Goal: Task Accomplishment & Management: Use online tool/utility

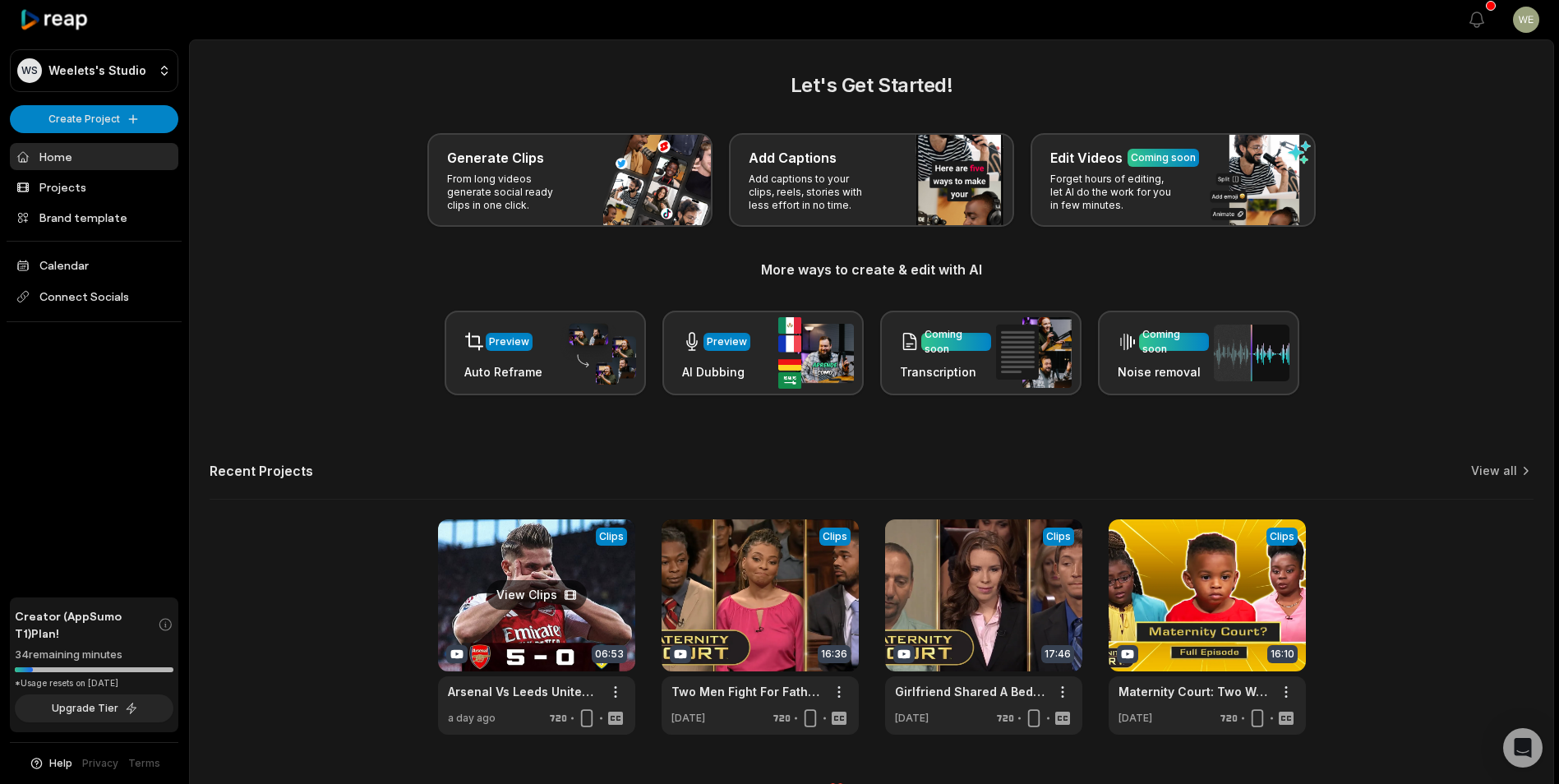
click at [533, 600] on link at bounding box center [536, 626] width 197 height 215
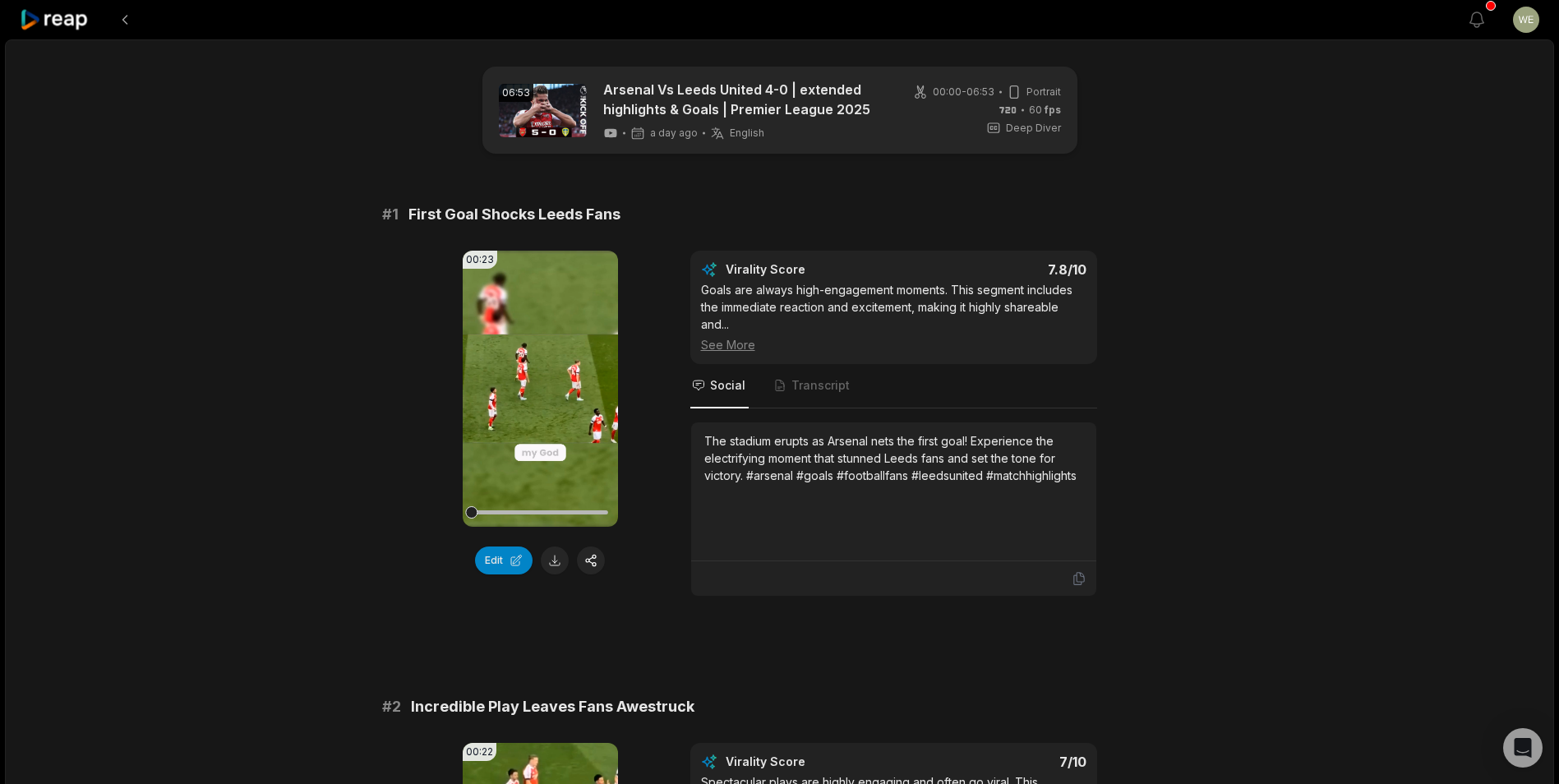
click at [74, 22] on icon at bounding box center [54, 21] width 69 height 23
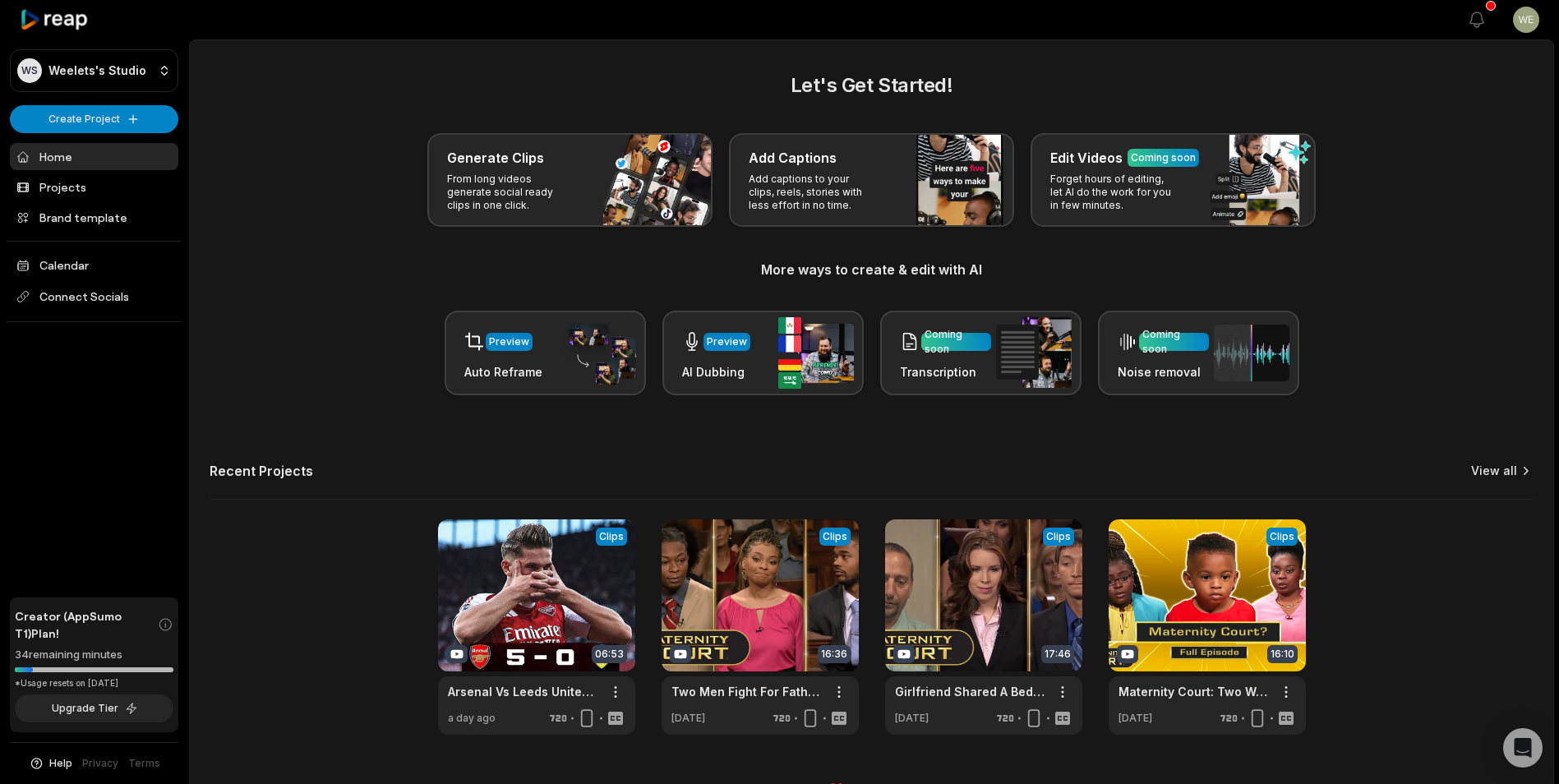
click at [1505, 466] on link "View all" at bounding box center [1493, 470] width 46 height 16
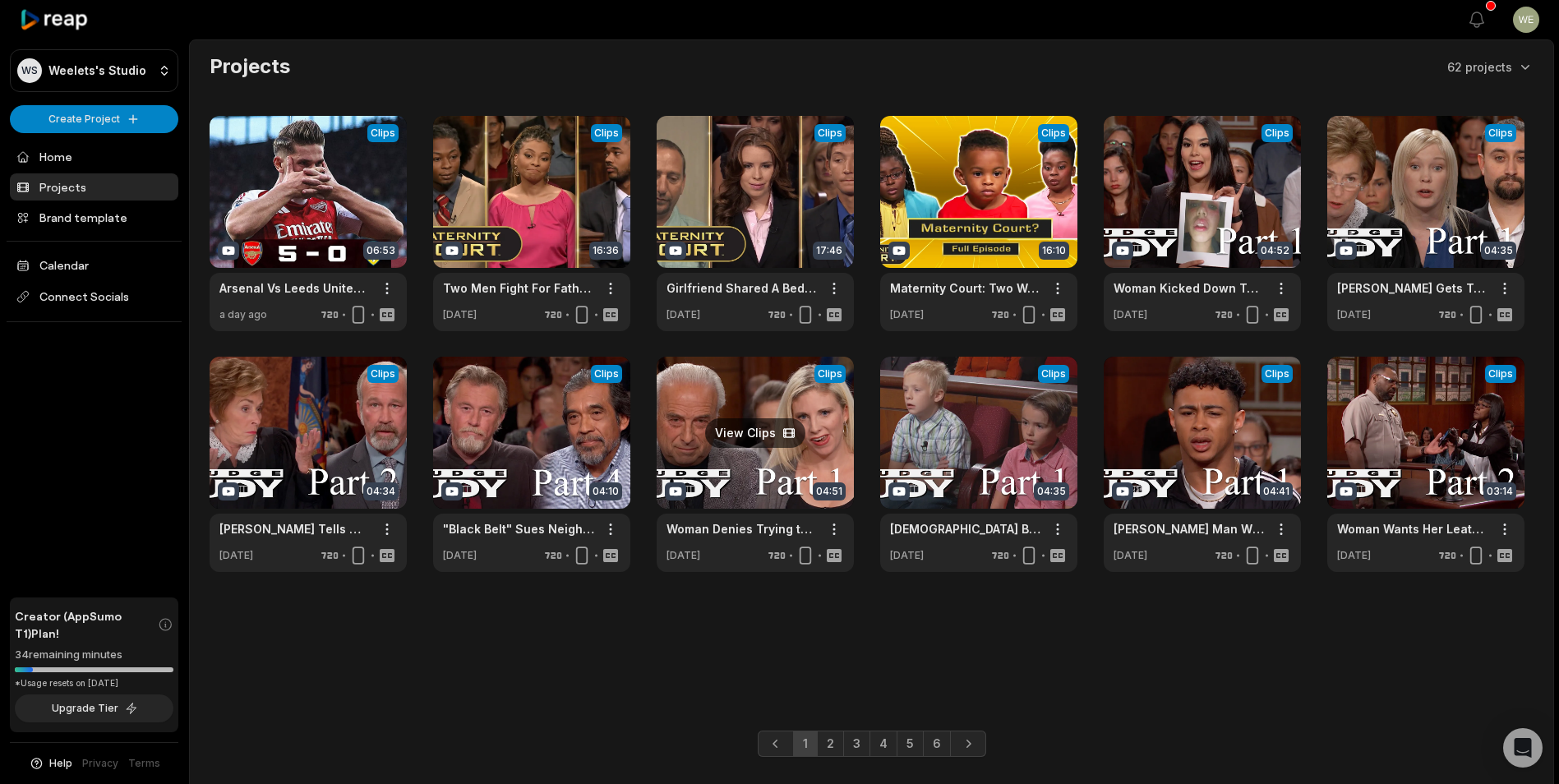
click at [809, 456] on link at bounding box center [755, 464] width 197 height 215
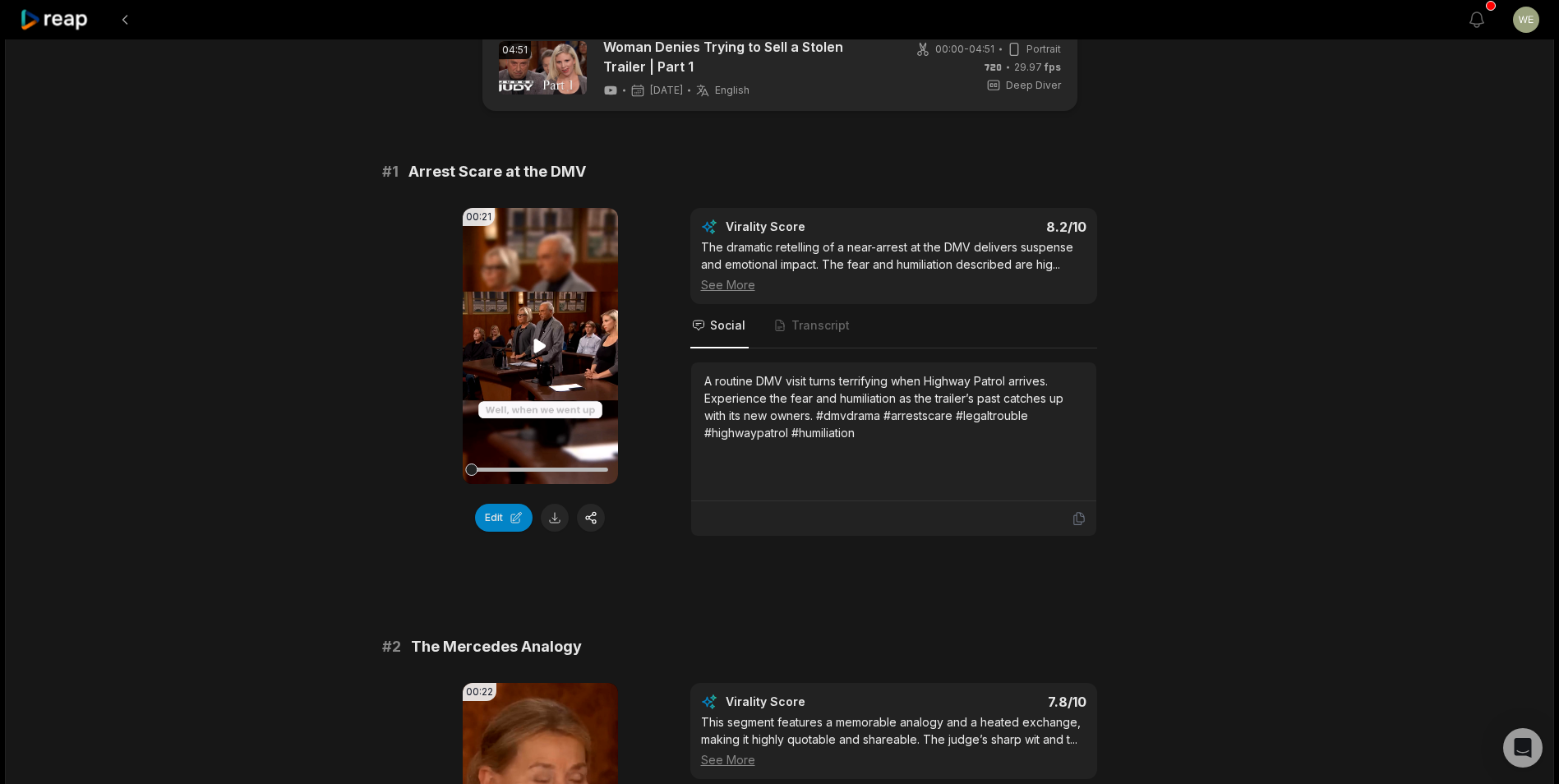
scroll to position [82, 0]
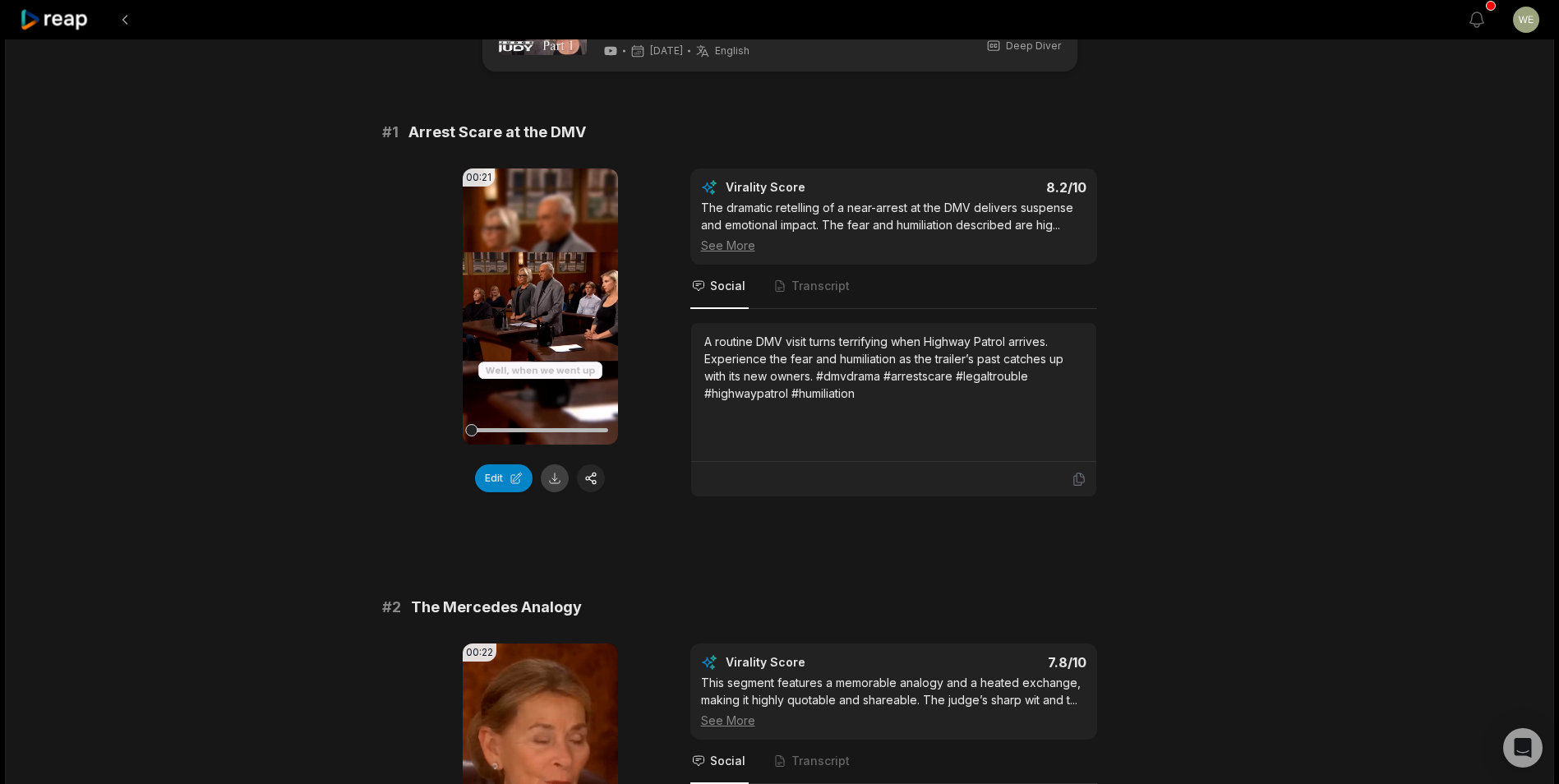
click at [553, 481] on button at bounding box center [555, 478] width 28 height 28
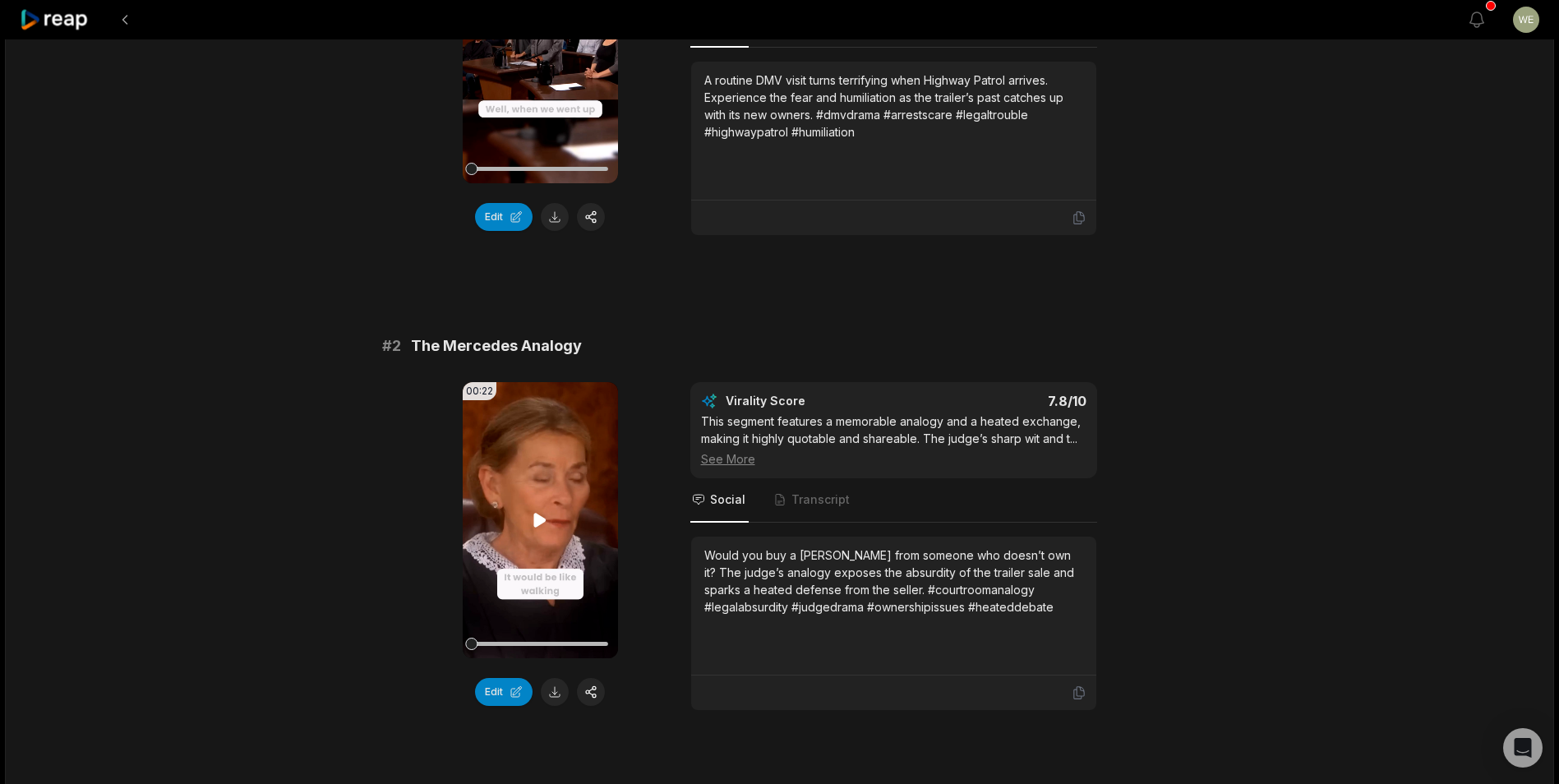
scroll to position [329, 0]
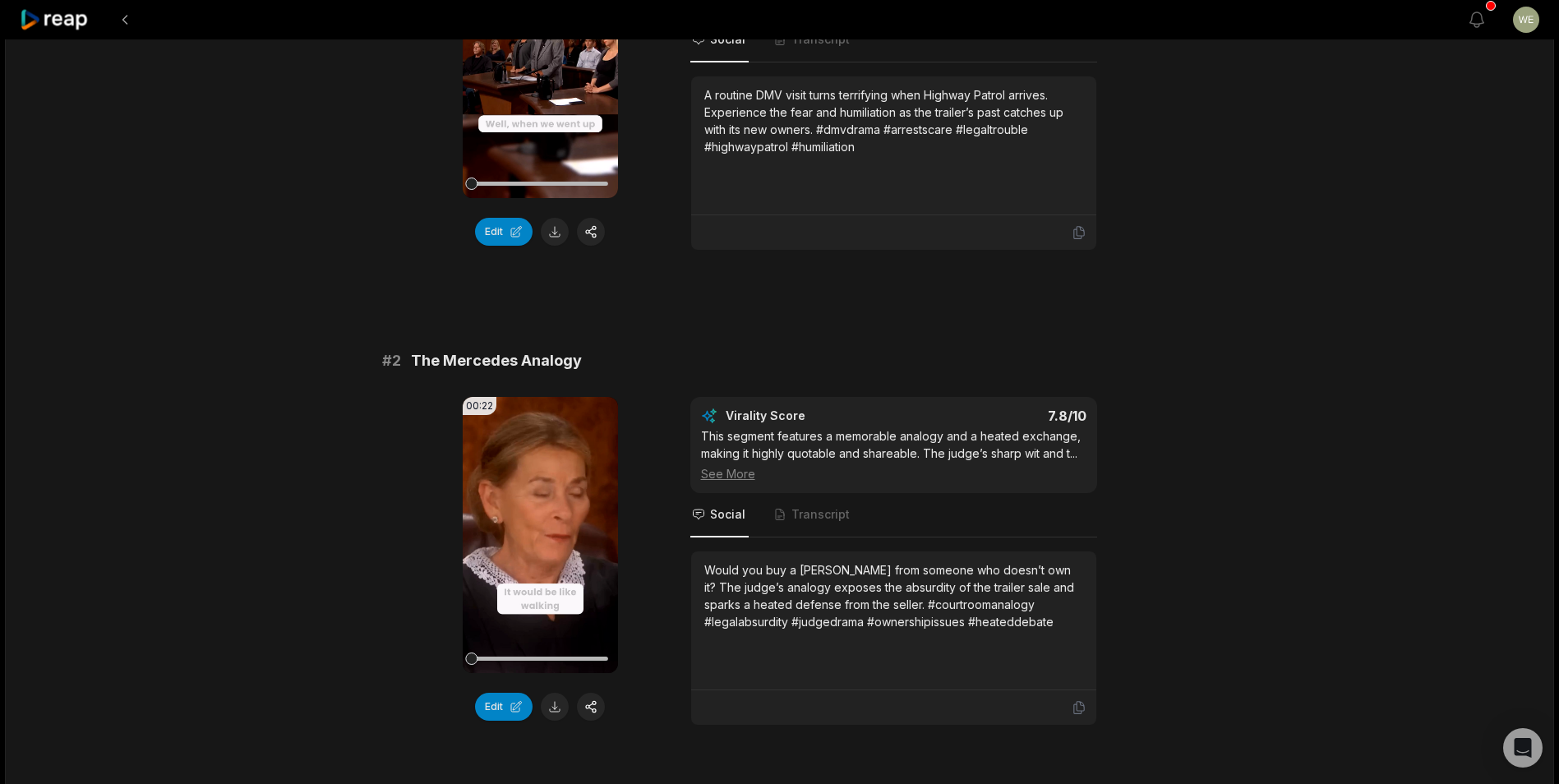
drag, startPoint x: 548, startPoint y: 705, endPoint x: 560, endPoint y: 684, distance: 24.2
click at [548, 705] on button at bounding box center [555, 707] width 28 height 28
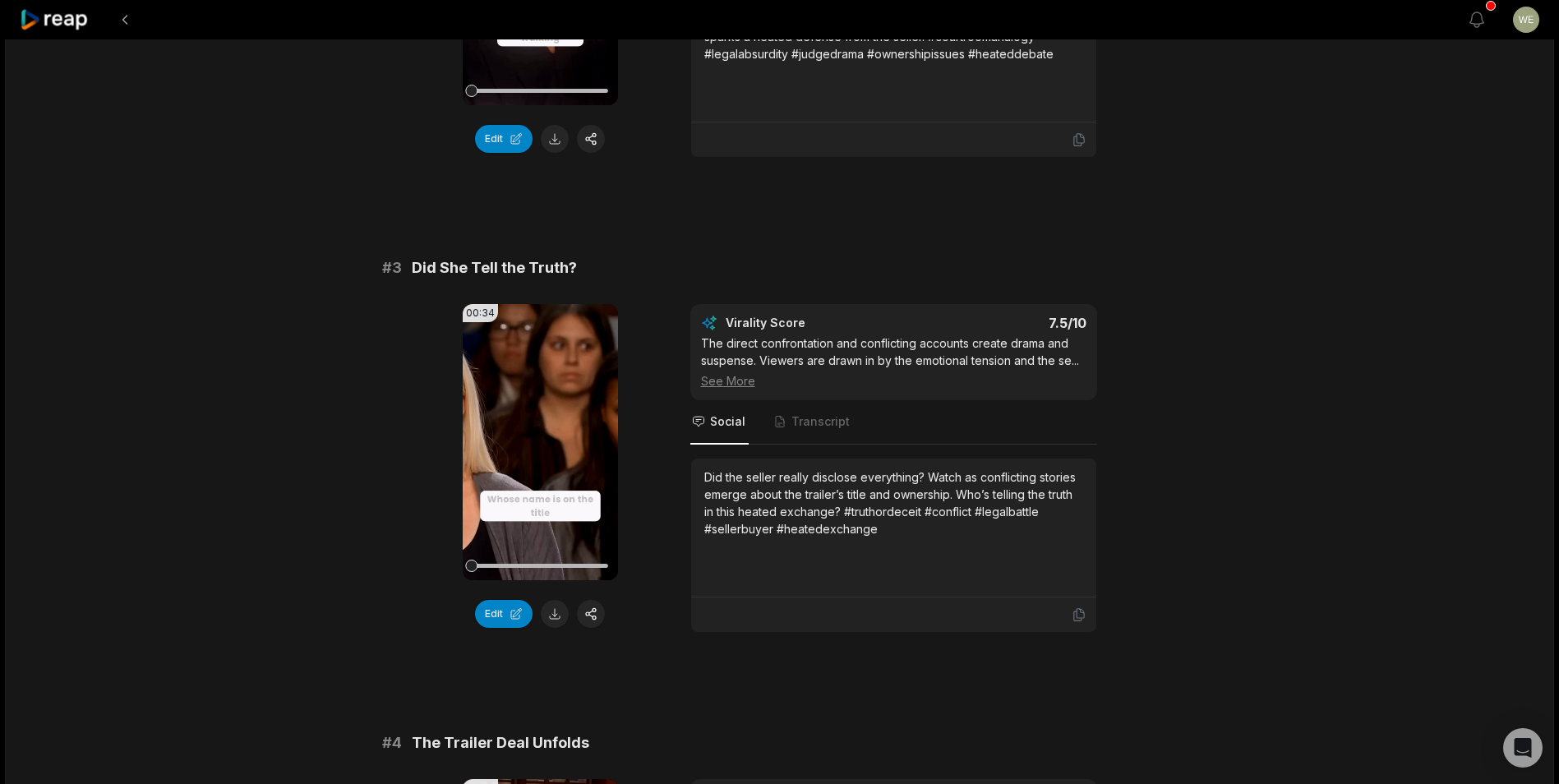
scroll to position [903, 0]
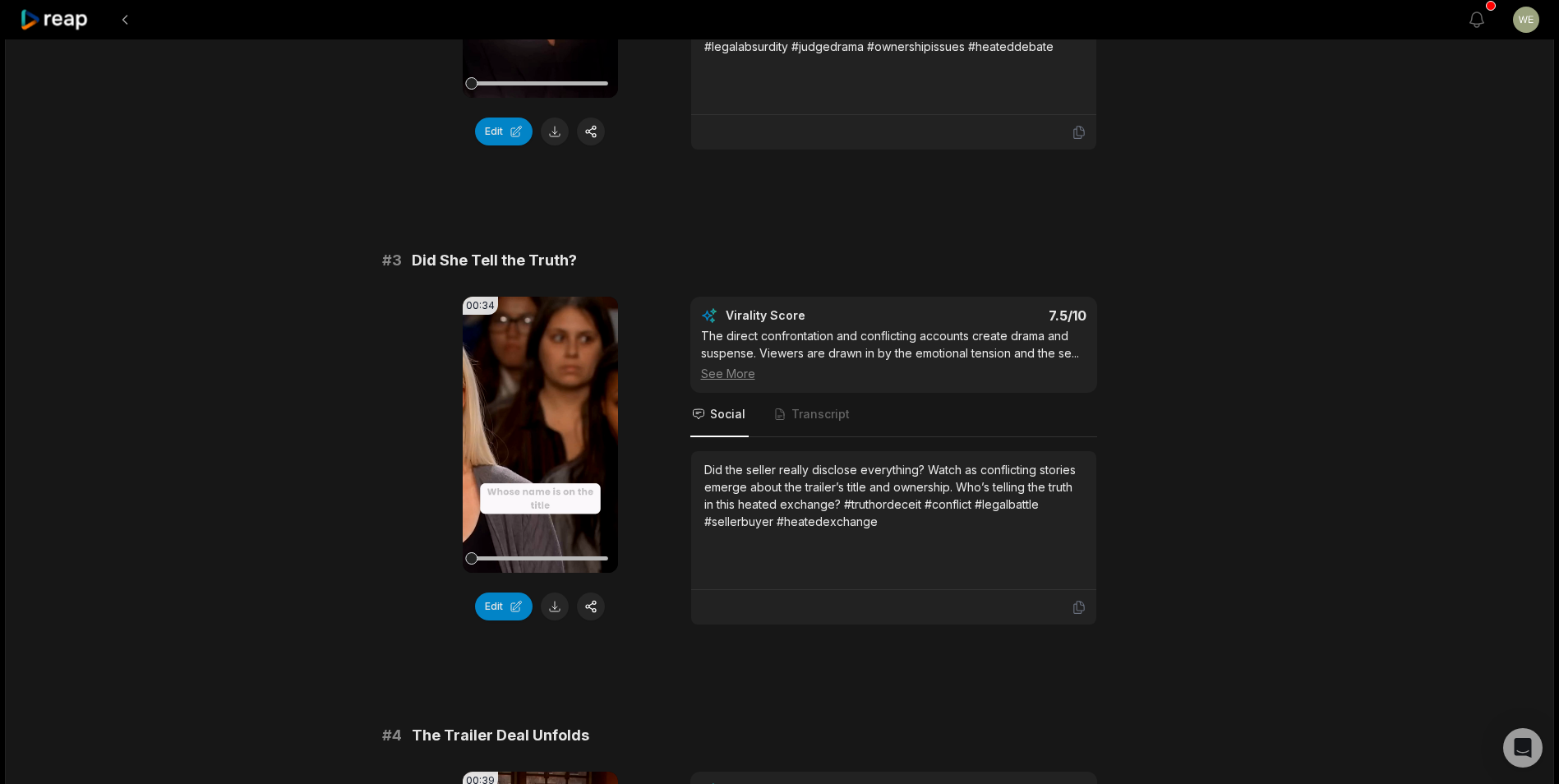
drag, startPoint x: 555, startPoint y: 605, endPoint x: 573, endPoint y: 602, distance: 18.2
click at [555, 605] on button at bounding box center [555, 607] width 28 height 28
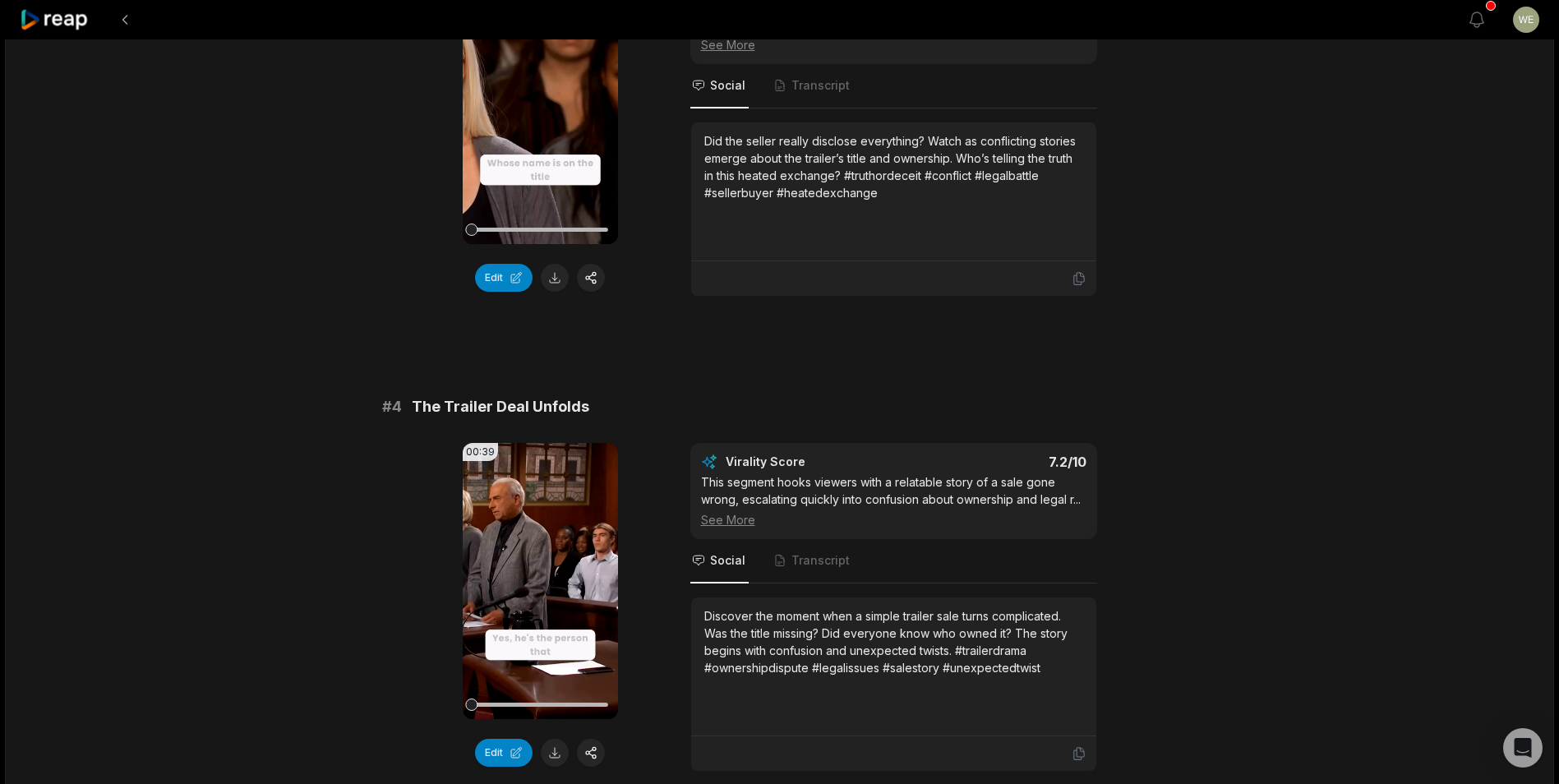
scroll to position [1396, 0]
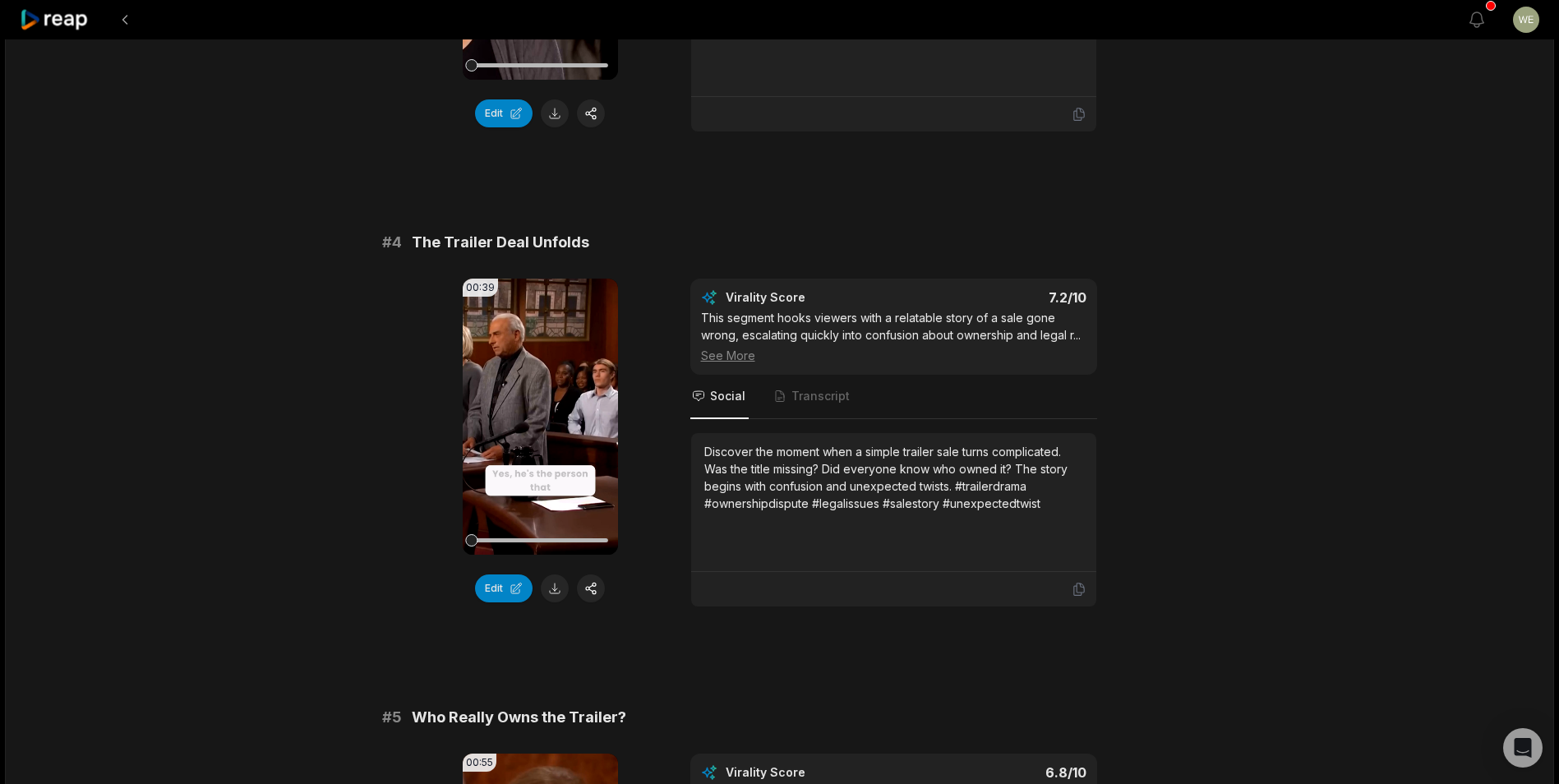
click at [551, 594] on button at bounding box center [555, 589] width 28 height 28
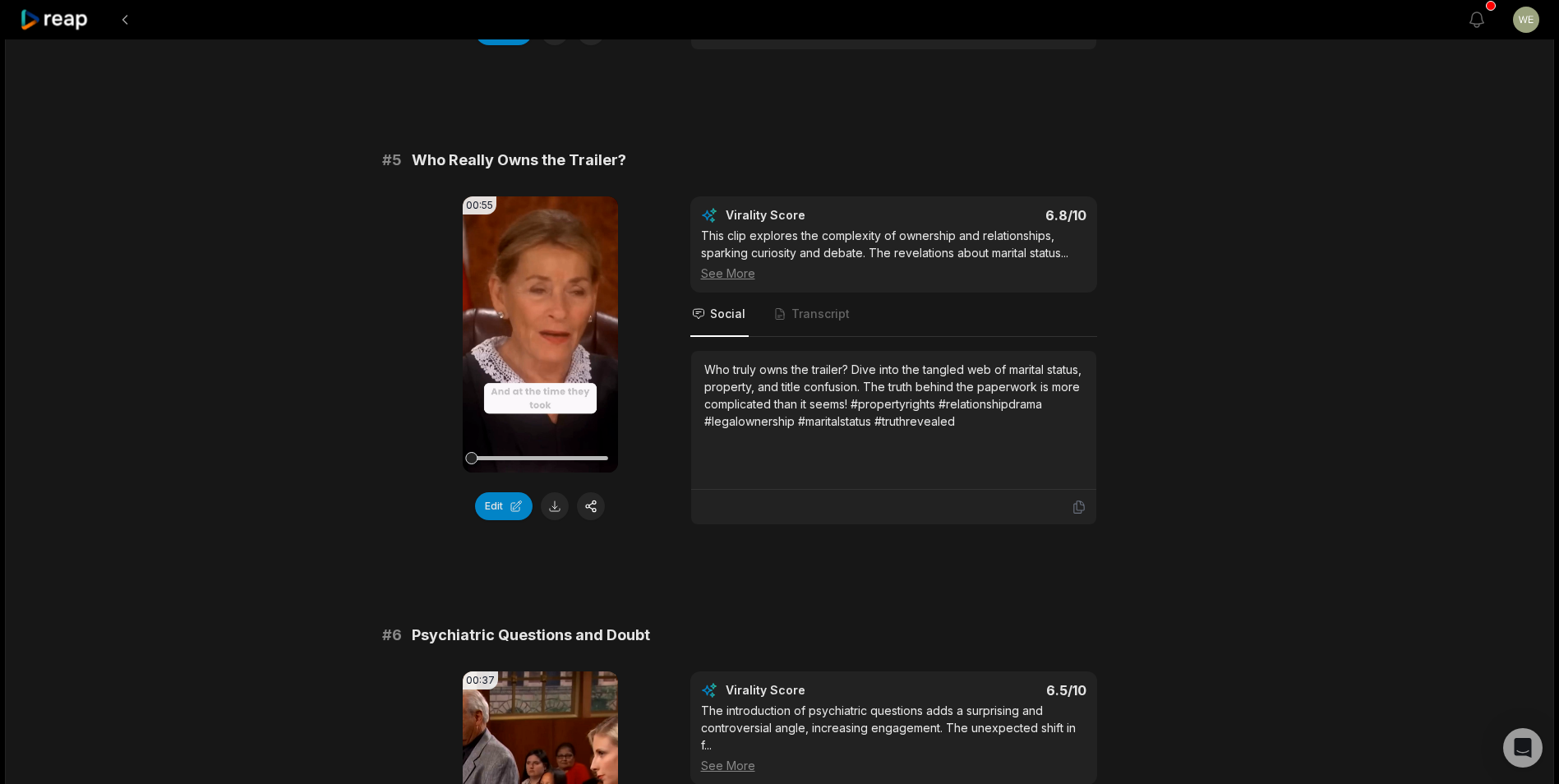
scroll to position [2053, 0]
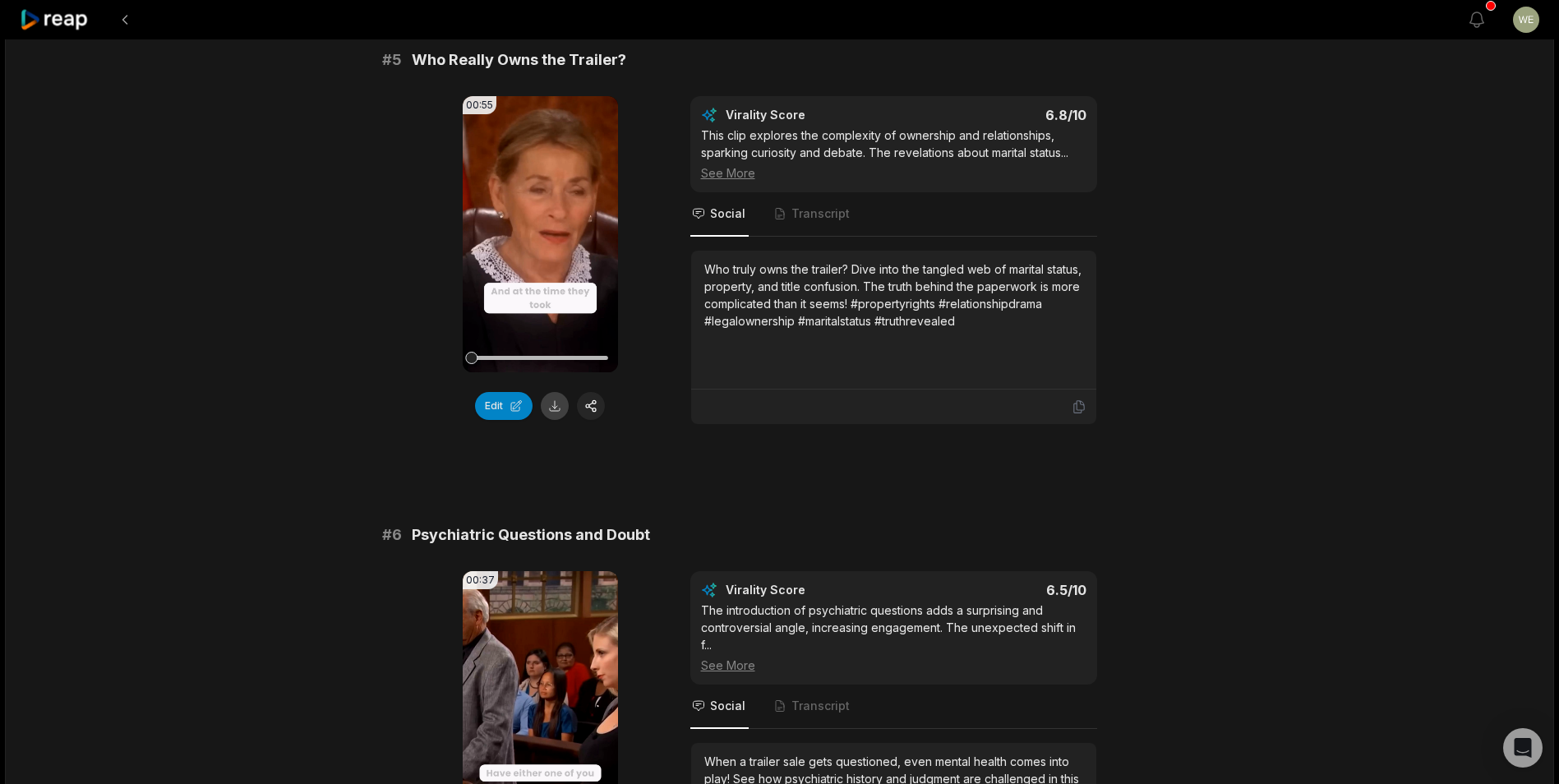
click at [554, 400] on button at bounding box center [555, 406] width 28 height 28
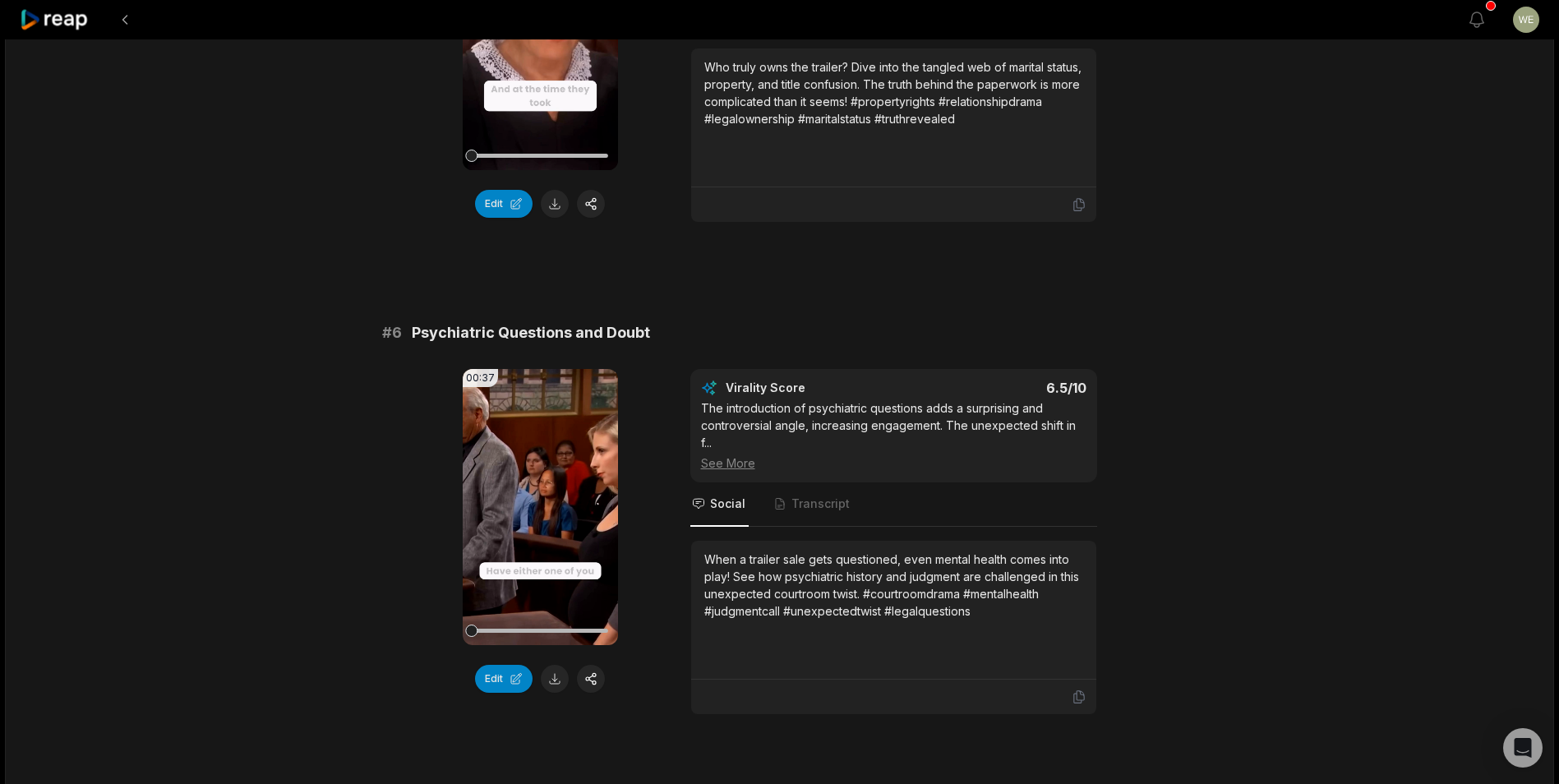
scroll to position [2311, 0]
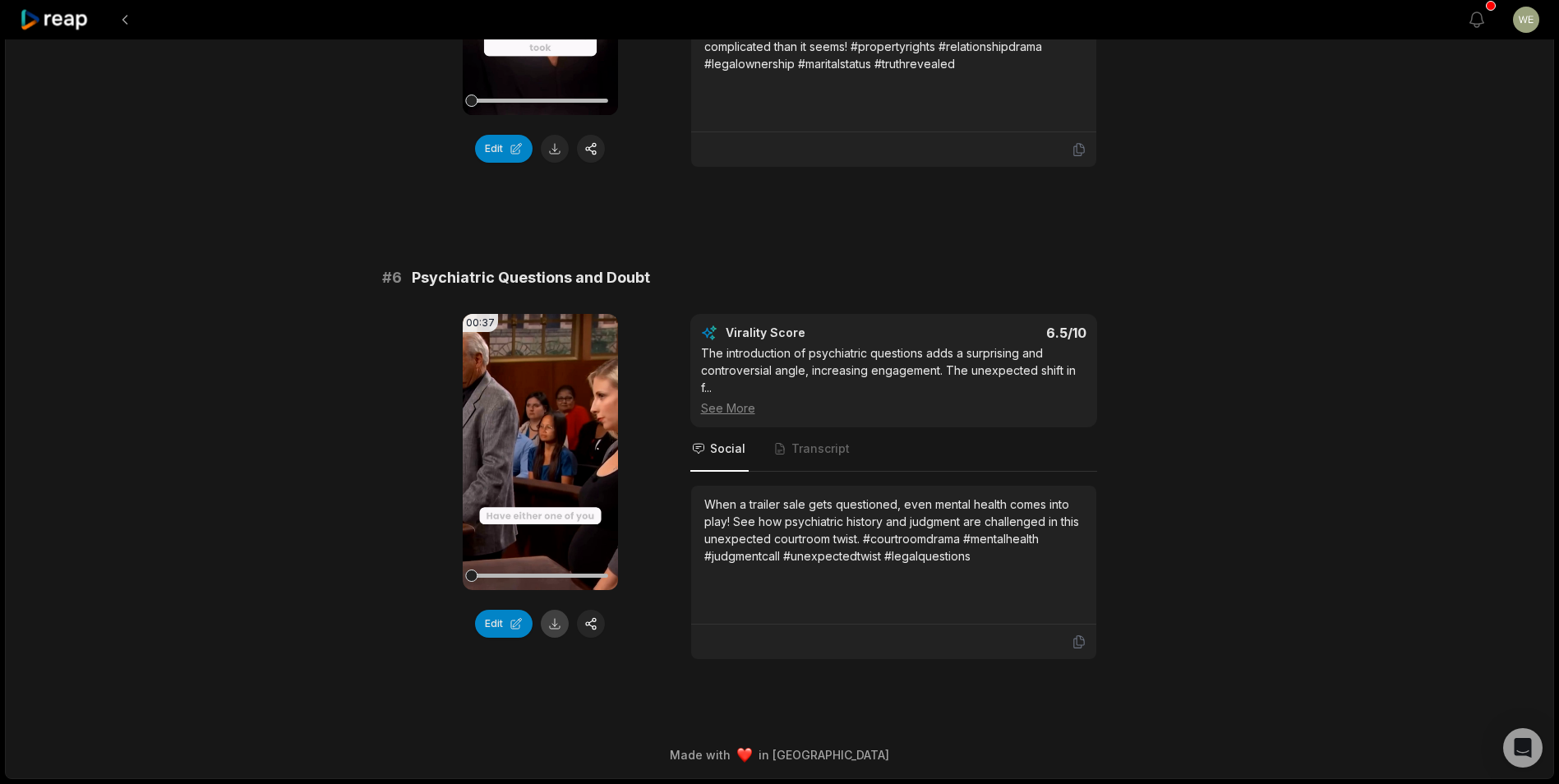
click at [558, 623] on button at bounding box center [555, 623] width 28 height 28
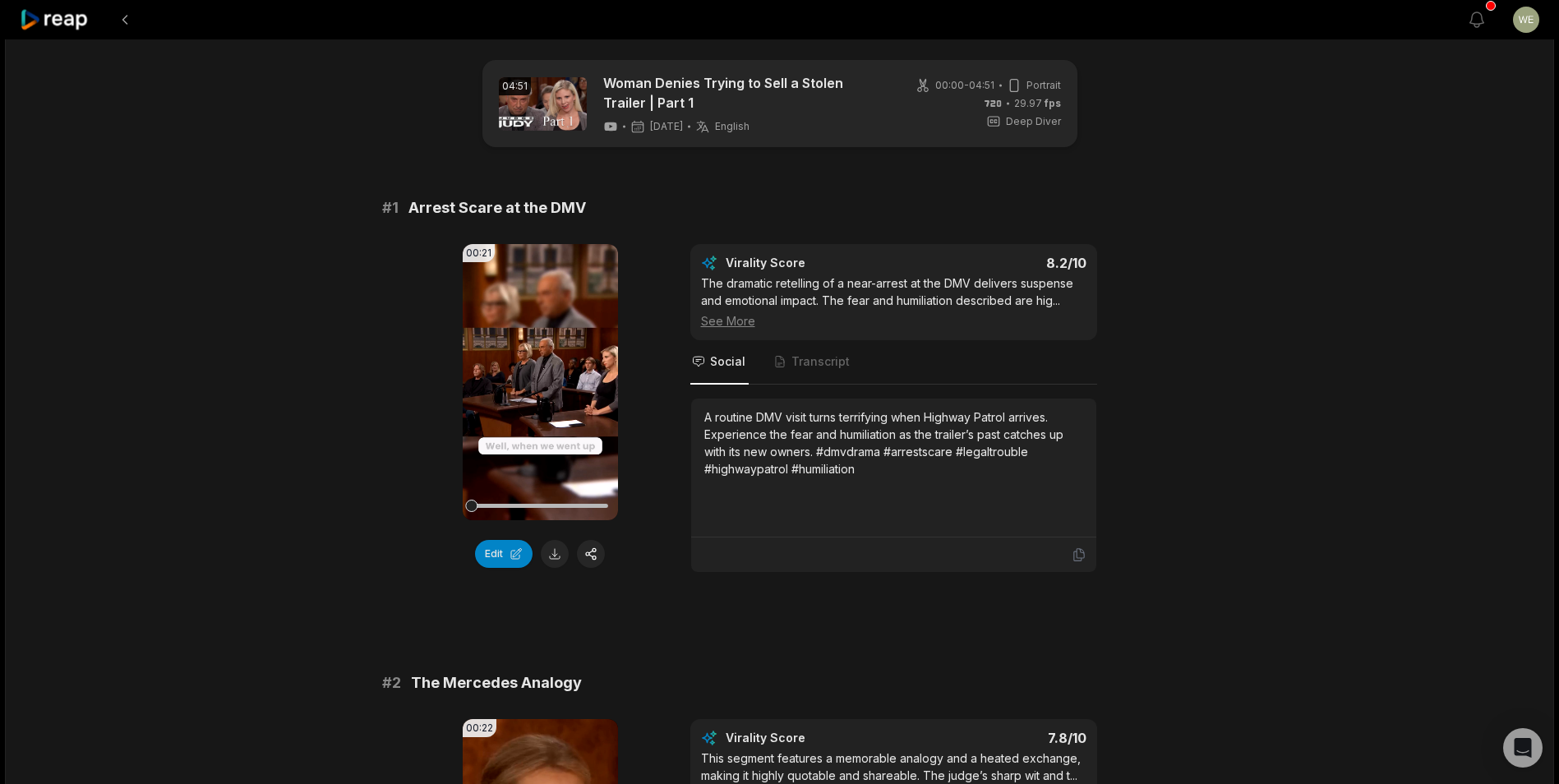
scroll to position [0, 0]
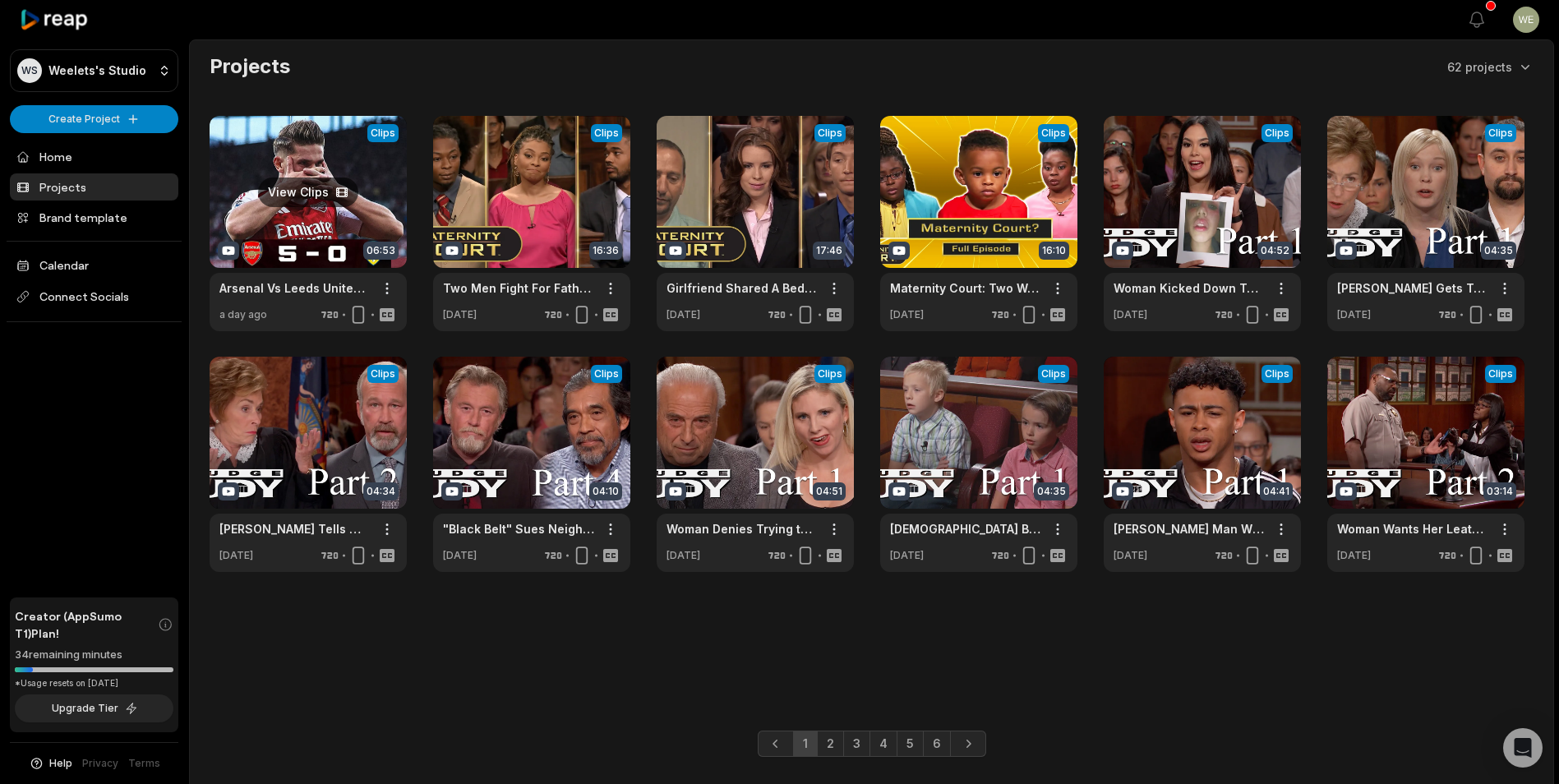
click at [318, 202] on link at bounding box center [308, 223] width 197 height 215
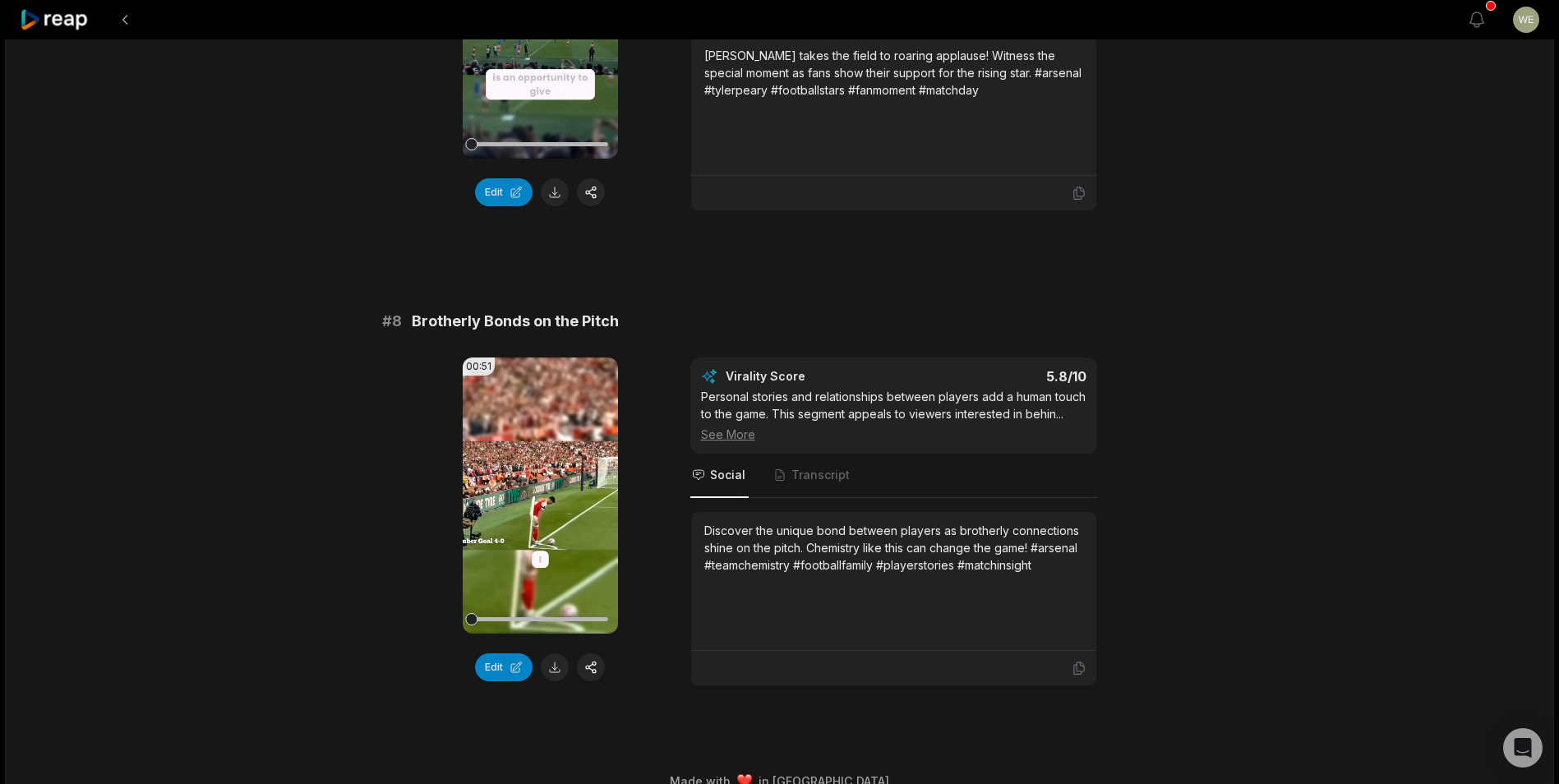
drag, startPoint x: 557, startPoint y: 673, endPoint x: 555, endPoint y: 665, distance: 8.2
click at [557, 673] on button at bounding box center [555, 668] width 28 height 28
click at [956, 319] on div "# 8 Brotherly Bonds on the Pitch" at bounding box center [780, 321] width 795 height 23
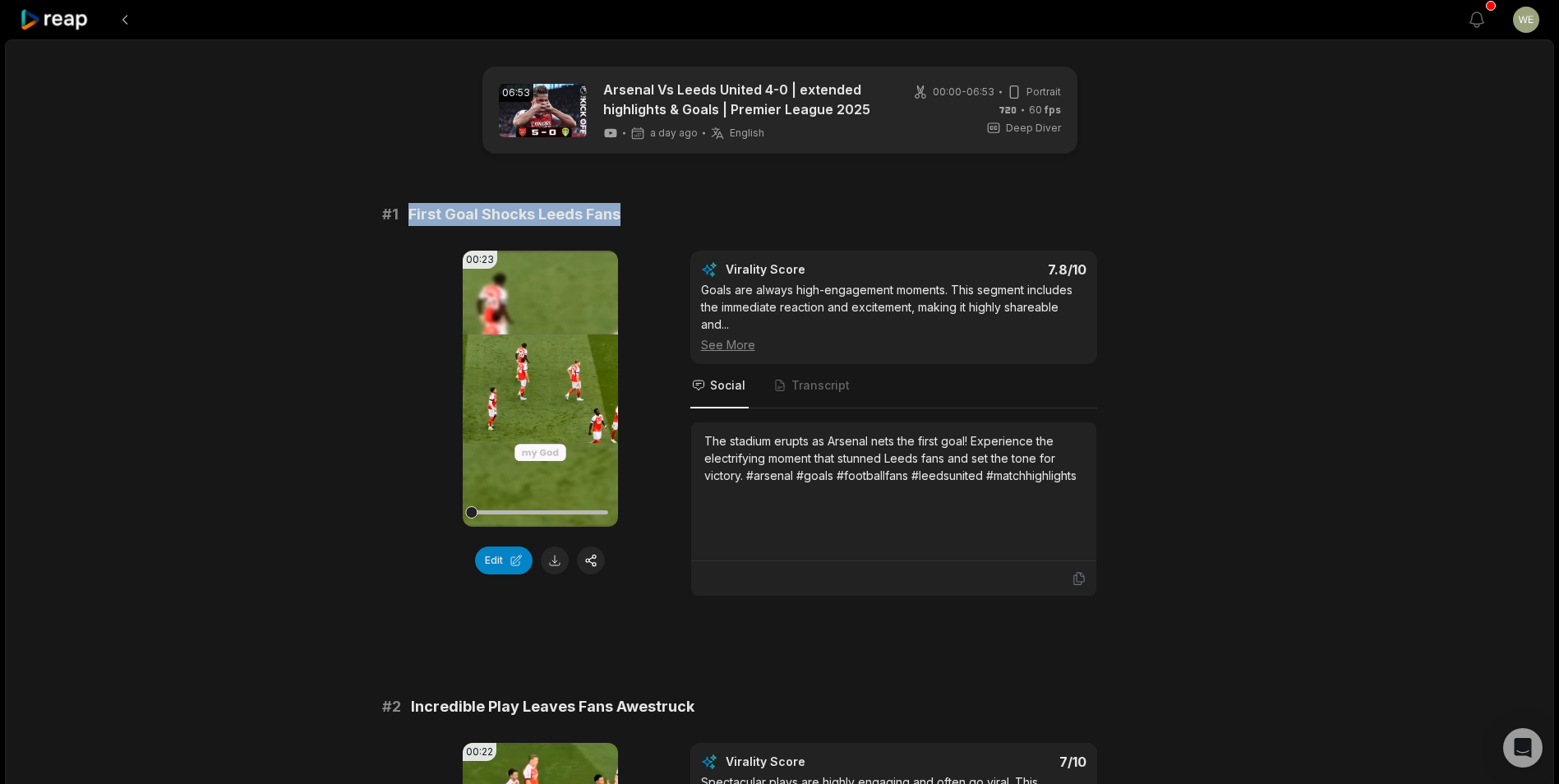
drag, startPoint x: 408, startPoint y: 213, endPoint x: 633, endPoint y: 211, distance: 225.0
click at [633, 211] on div "# 1 First Goal Shocks Leeds Fans" at bounding box center [780, 214] width 795 height 23
drag, startPoint x: 633, startPoint y: 211, endPoint x: 568, endPoint y: 210, distance: 65.0
copy span "First Goal Shocks Leeds Fans"
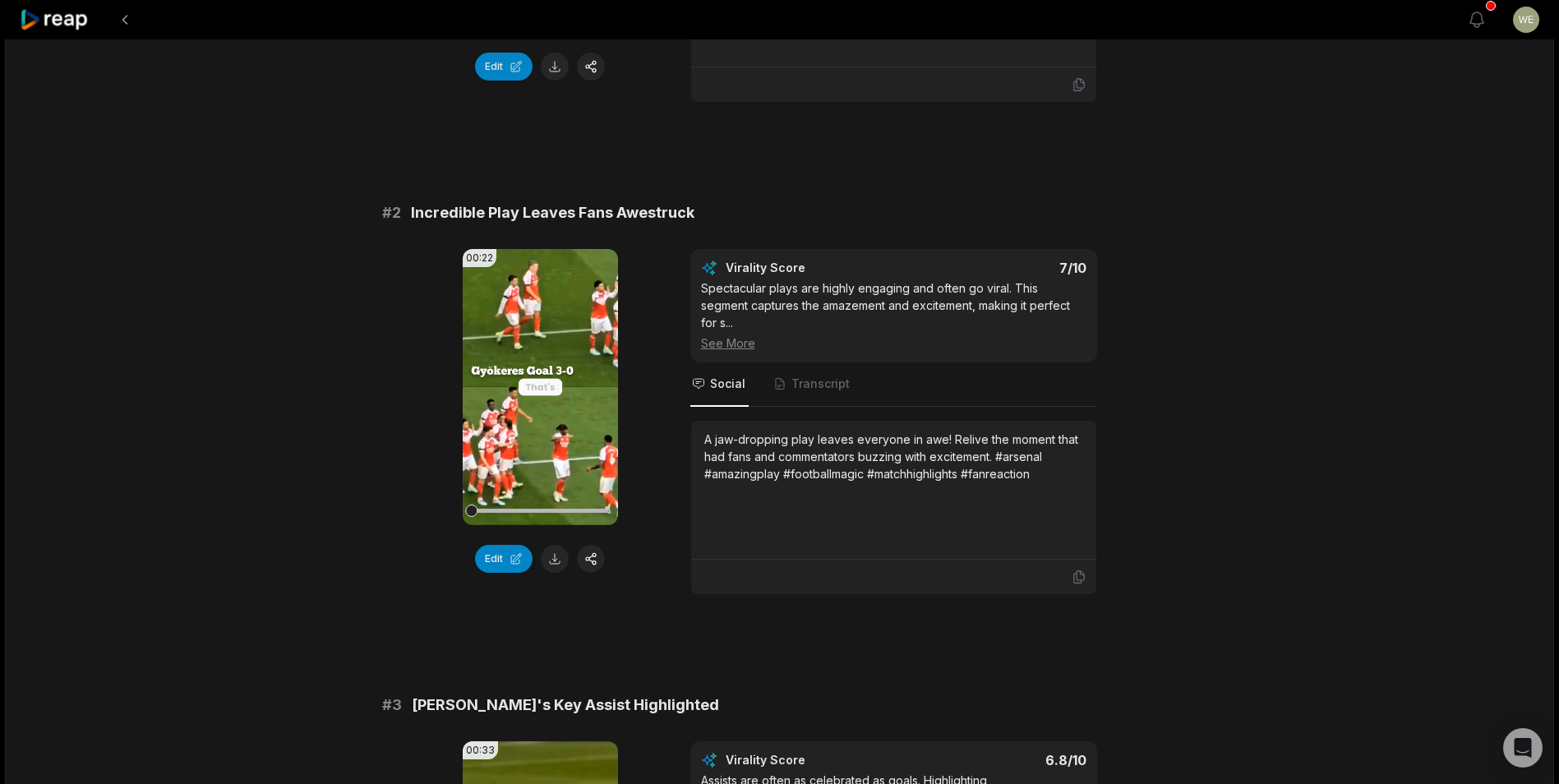
scroll to position [493, 0]
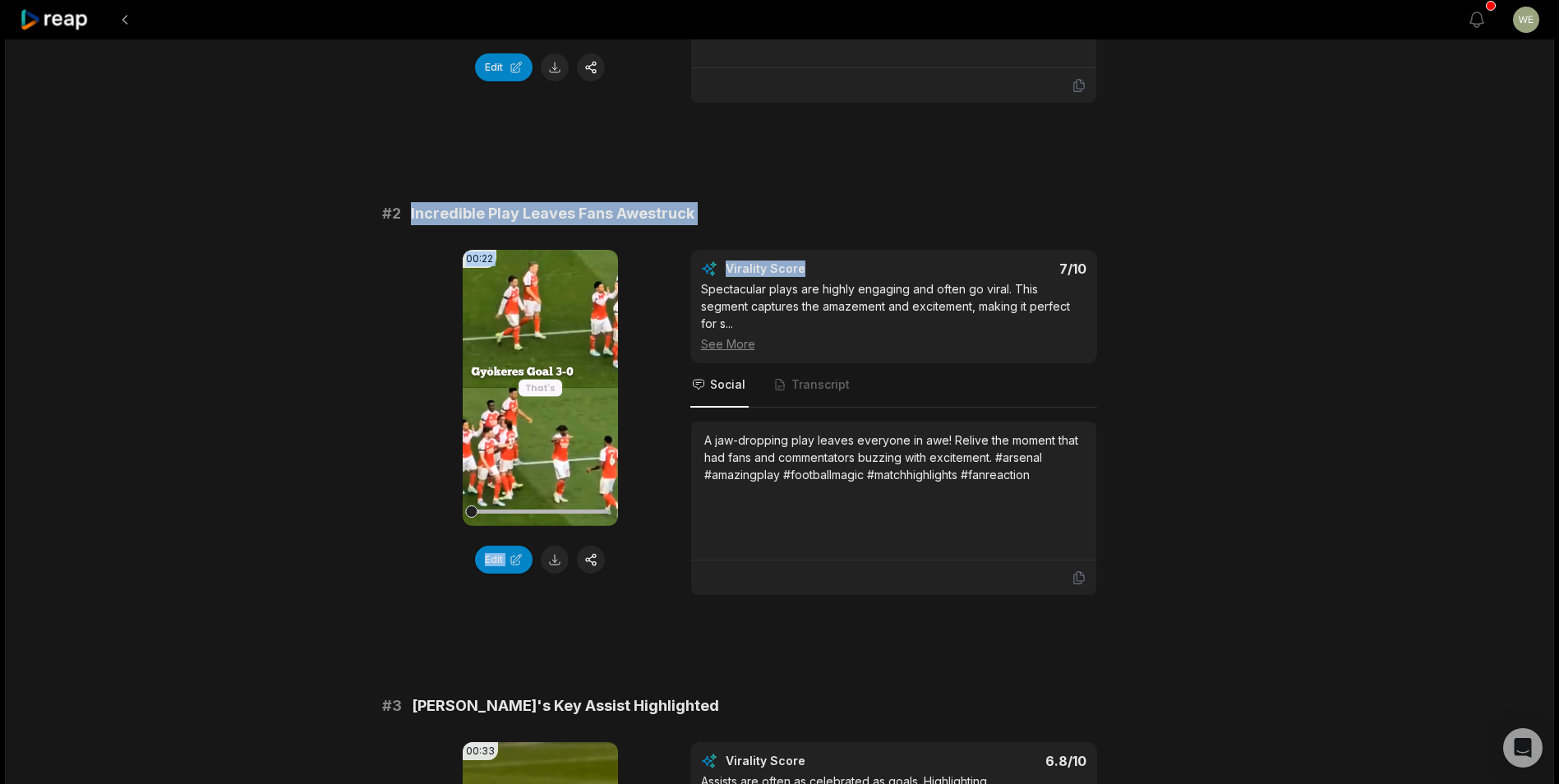
drag, startPoint x: 400, startPoint y: 213, endPoint x: 827, endPoint y: 225, distance: 427.2
click at [827, 225] on div "# 2 Incredible Play Leaves Fans Awestruck 00:22 Your browser does not support m…" at bounding box center [780, 398] width 795 height 393
copy div "Incredible Play Leaves Fans Awestruck 00:22 Your browser does not support mp4 f…"
drag, startPoint x: 407, startPoint y: 210, endPoint x: 698, endPoint y: 220, distance: 291.2
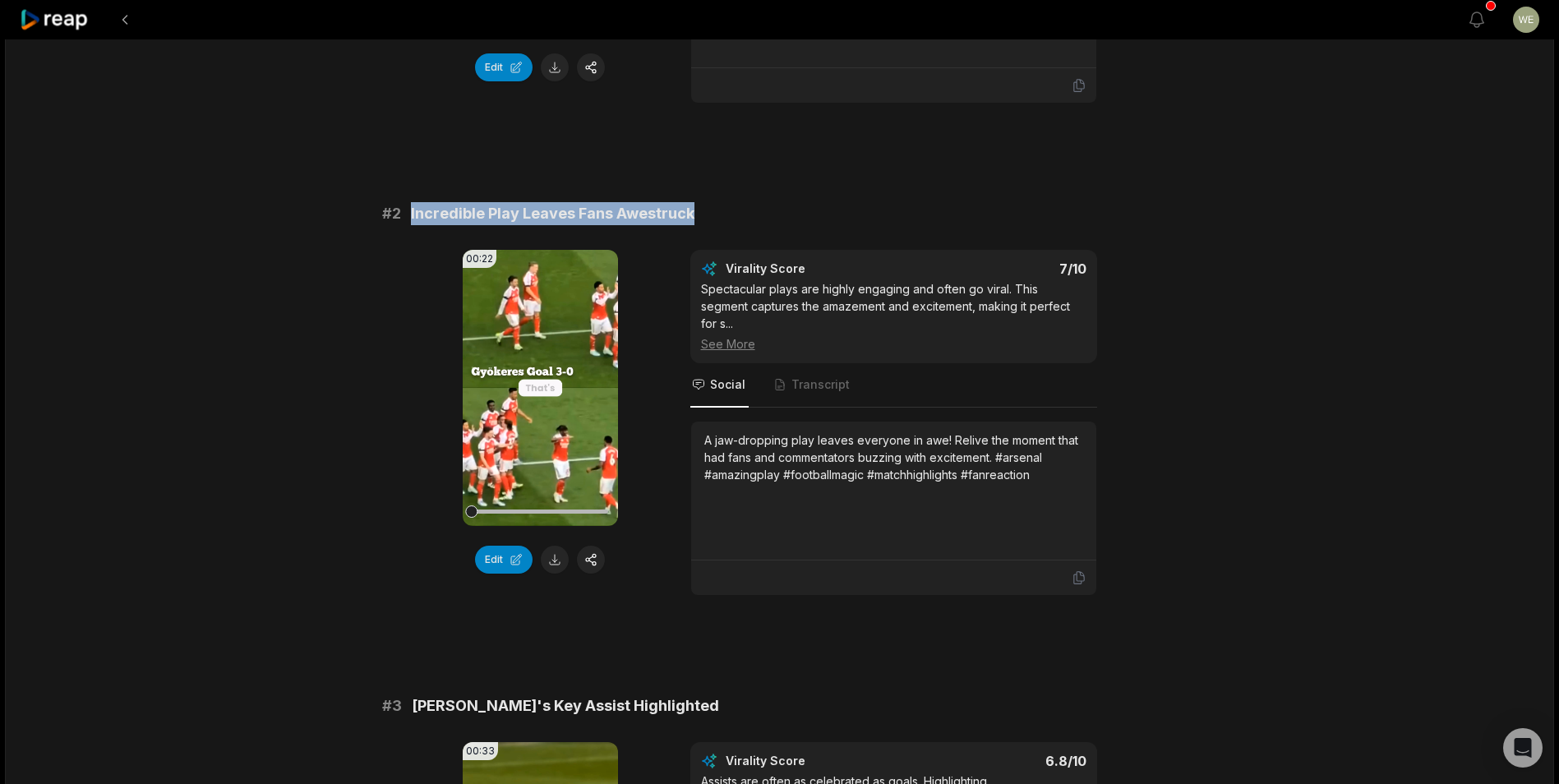
click at [698, 220] on div "# 2 Incredible Play Leaves Fans Awestruck" at bounding box center [780, 213] width 795 height 23
drag, startPoint x: 698, startPoint y: 220, endPoint x: 629, endPoint y: 212, distance: 69.5
copy span "Incredible Play Leaves Fans Awestruck"
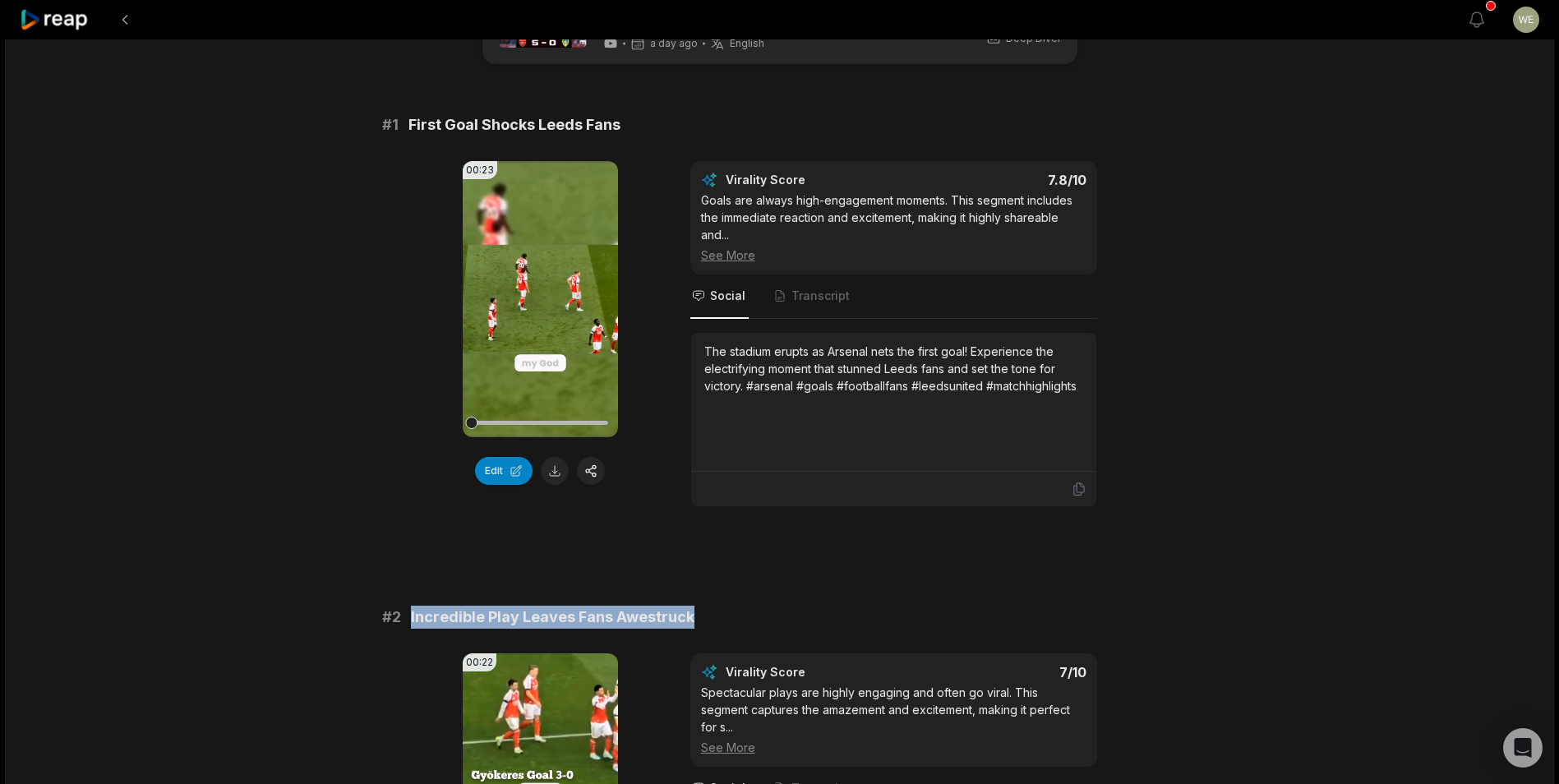
scroll to position [0, 0]
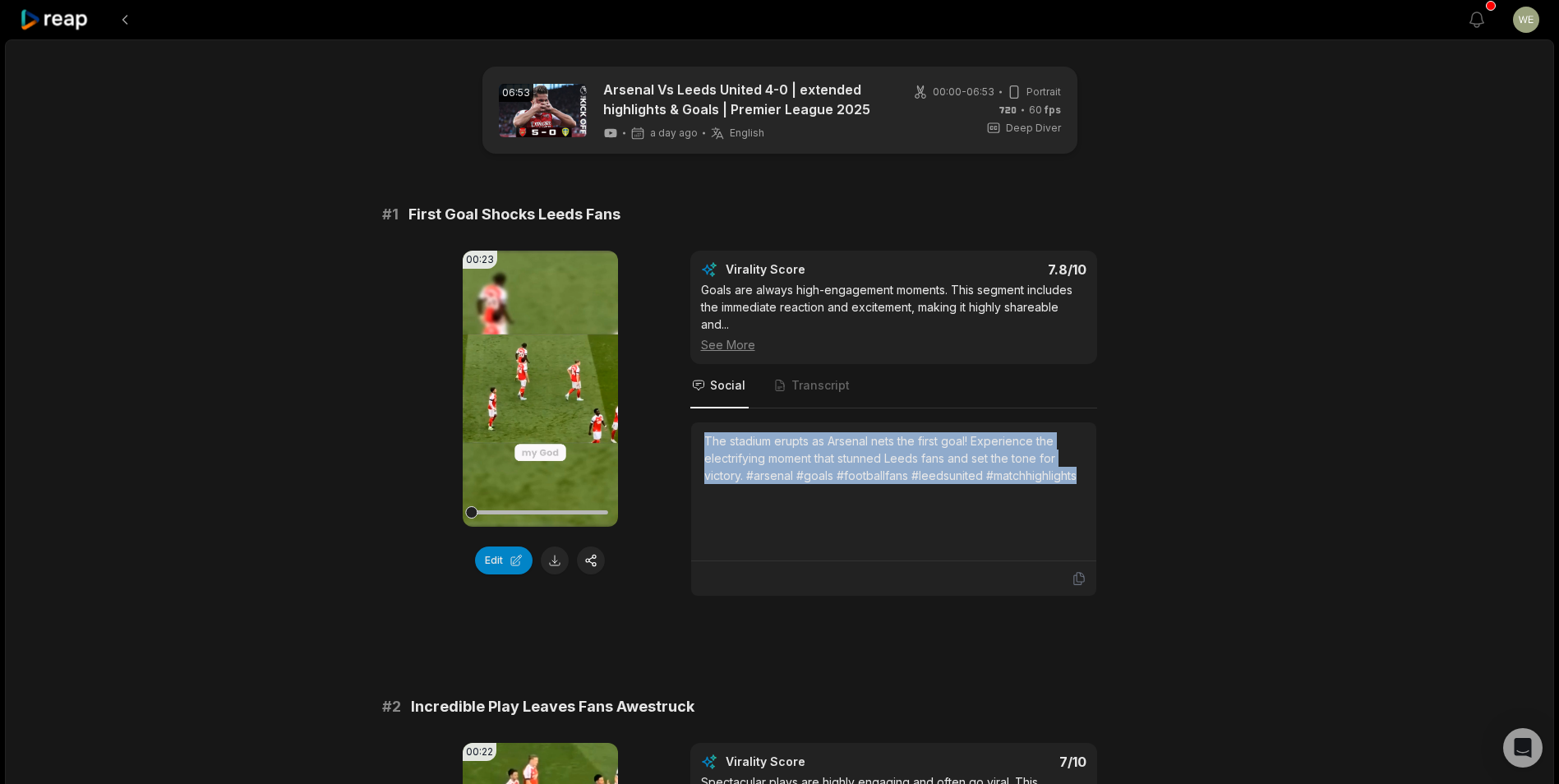
drag, startPoint x: 700, startPoint y: 441, endPoint x: 1108, endPoint y: 480, distance: 409.9
click at [1108, 480] on div "00:23 Your browser does not support mp4 format. Edit Virality Score 7.8 /10 Goa…" at bounding box center [780, 423] width 795 height 346
copy div "The stadium erupts as Arsenal nets the first goal! Experience the electrifying …"
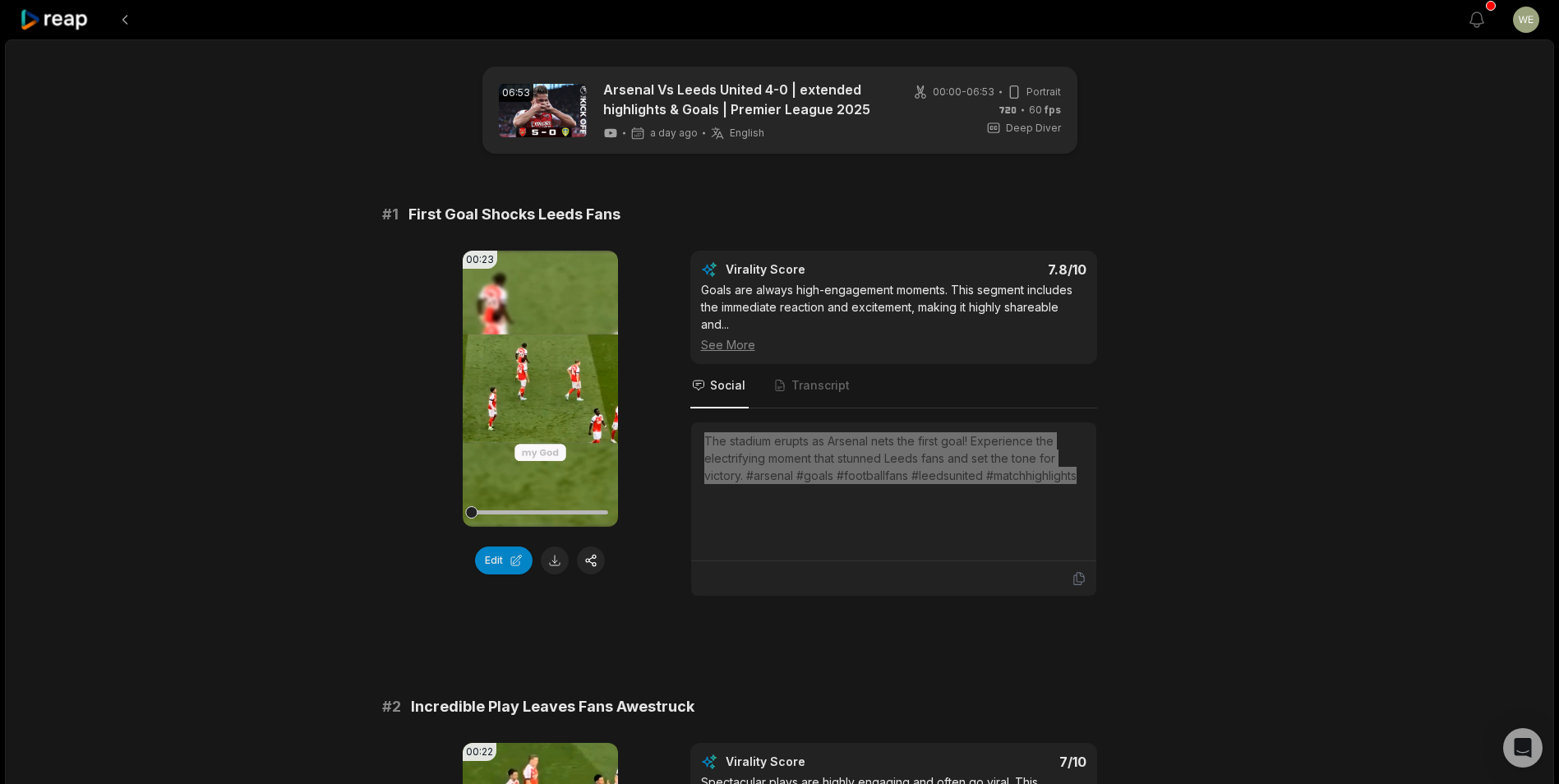
scroll to position [329, 0]
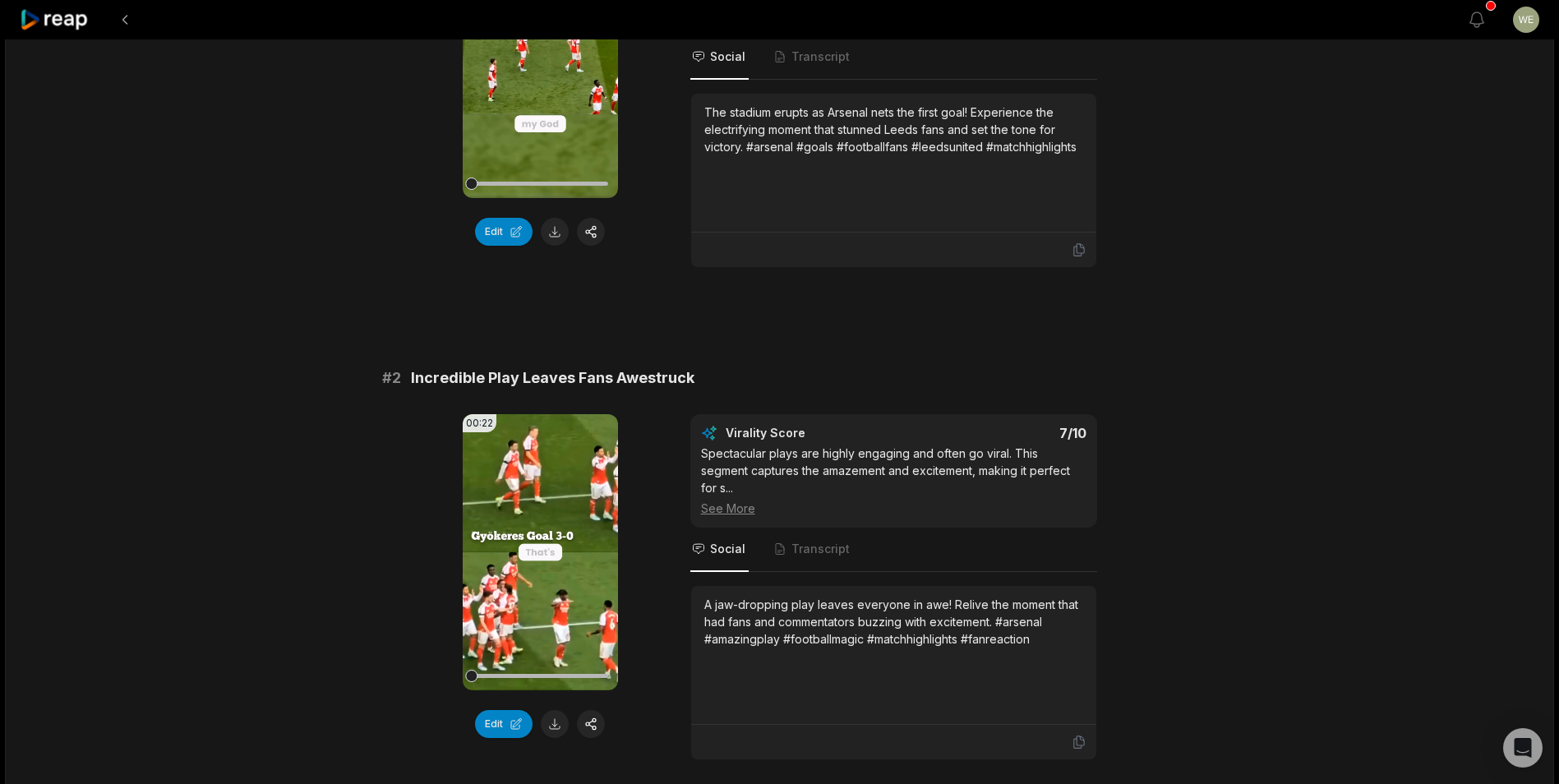
click at [708, 595] on div "A jaw-dropping play leaves everyone in awe! Relive the moment that had fans and…" at bounding box center [893, 621] width 378 height 52
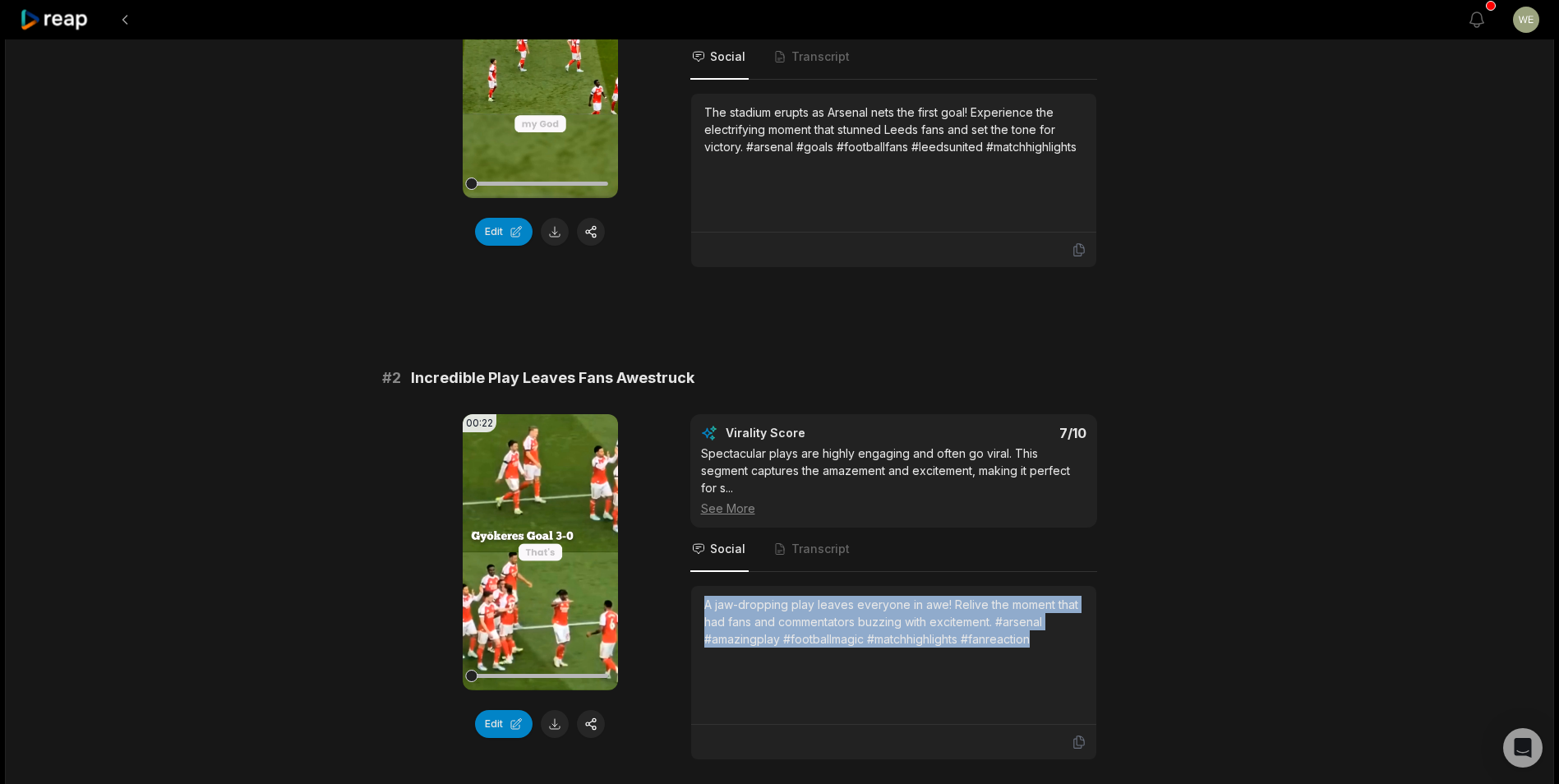
drag, startPoint x: 701, startPoint y: 587, endPoint x: 1113, endPoint y: 640, distance: 415.4
click at [1113, 640] on div "00:22 Your browser does not support mp4 format. Edit Virality Score 7 /10 Spect…" at bounding box center [780, 587] width 795 height 346
copy div "A jaw-dropping play leaves everyone in awe! Relive the moment that had fans and…"
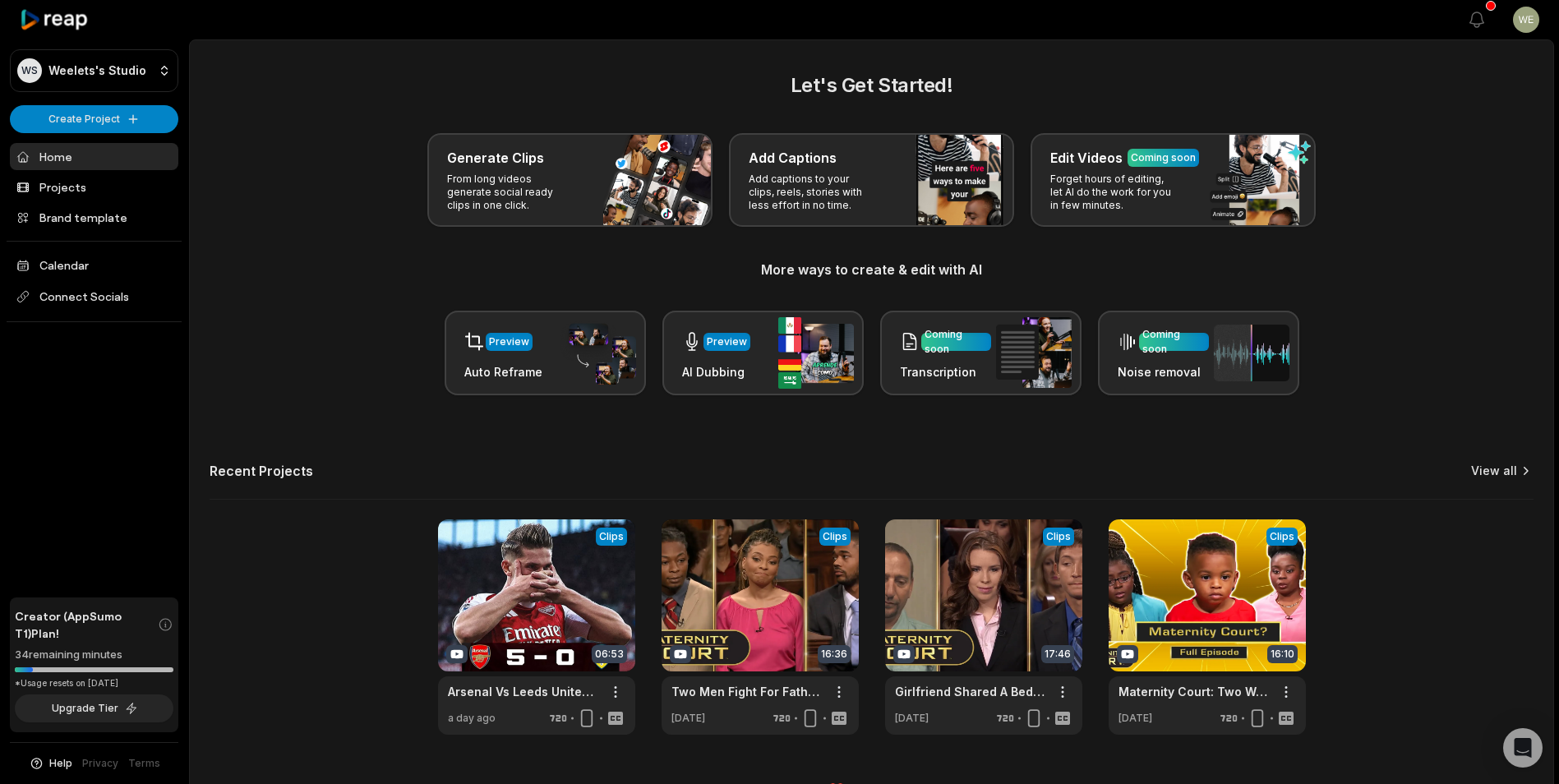
click at [1481, 469] on link "View all" at bounding box center [1493, 470] width 46 height 16
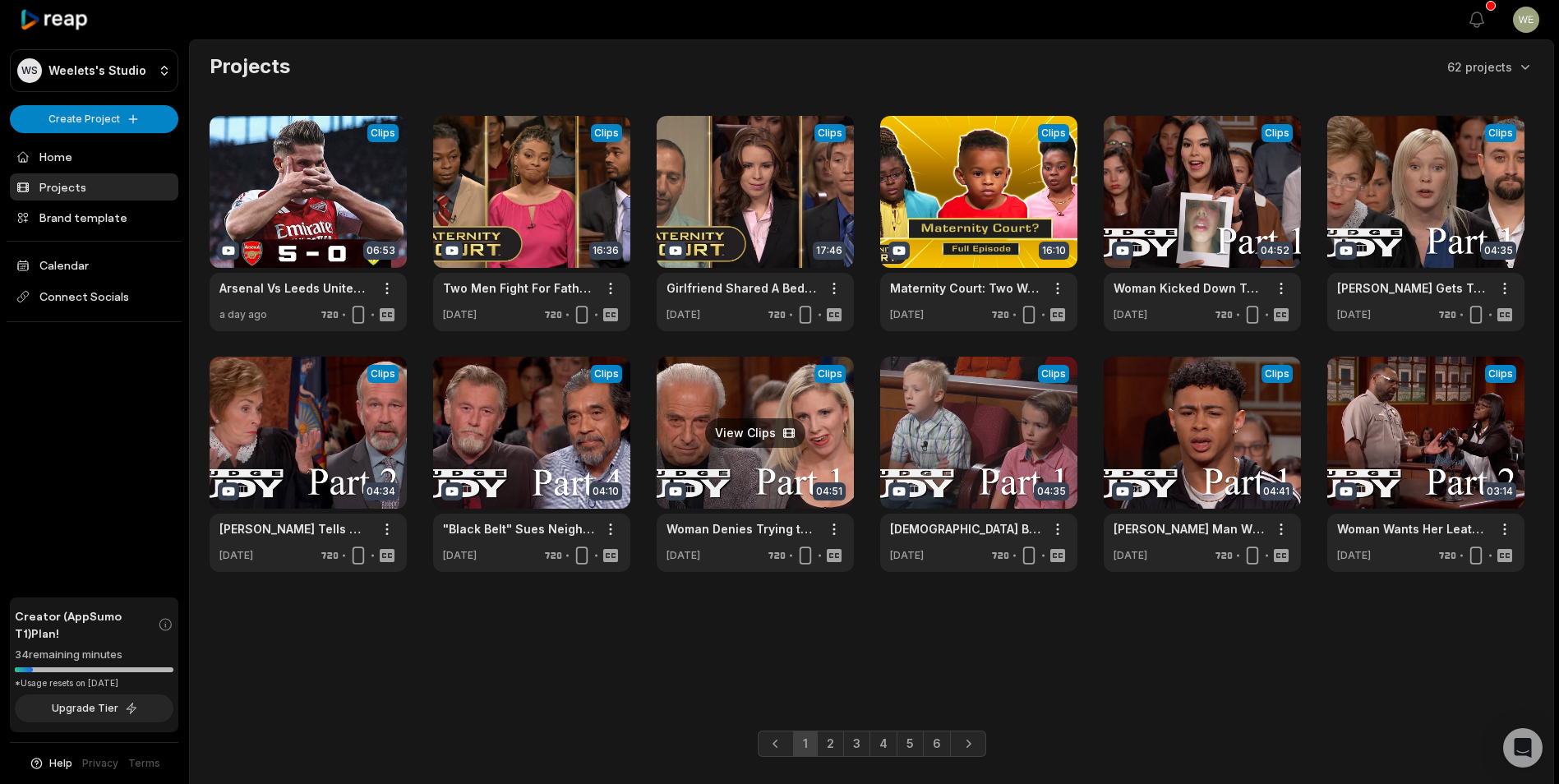
click at [766, 476] on link at bounding box center [755, 464] width 197 height 215
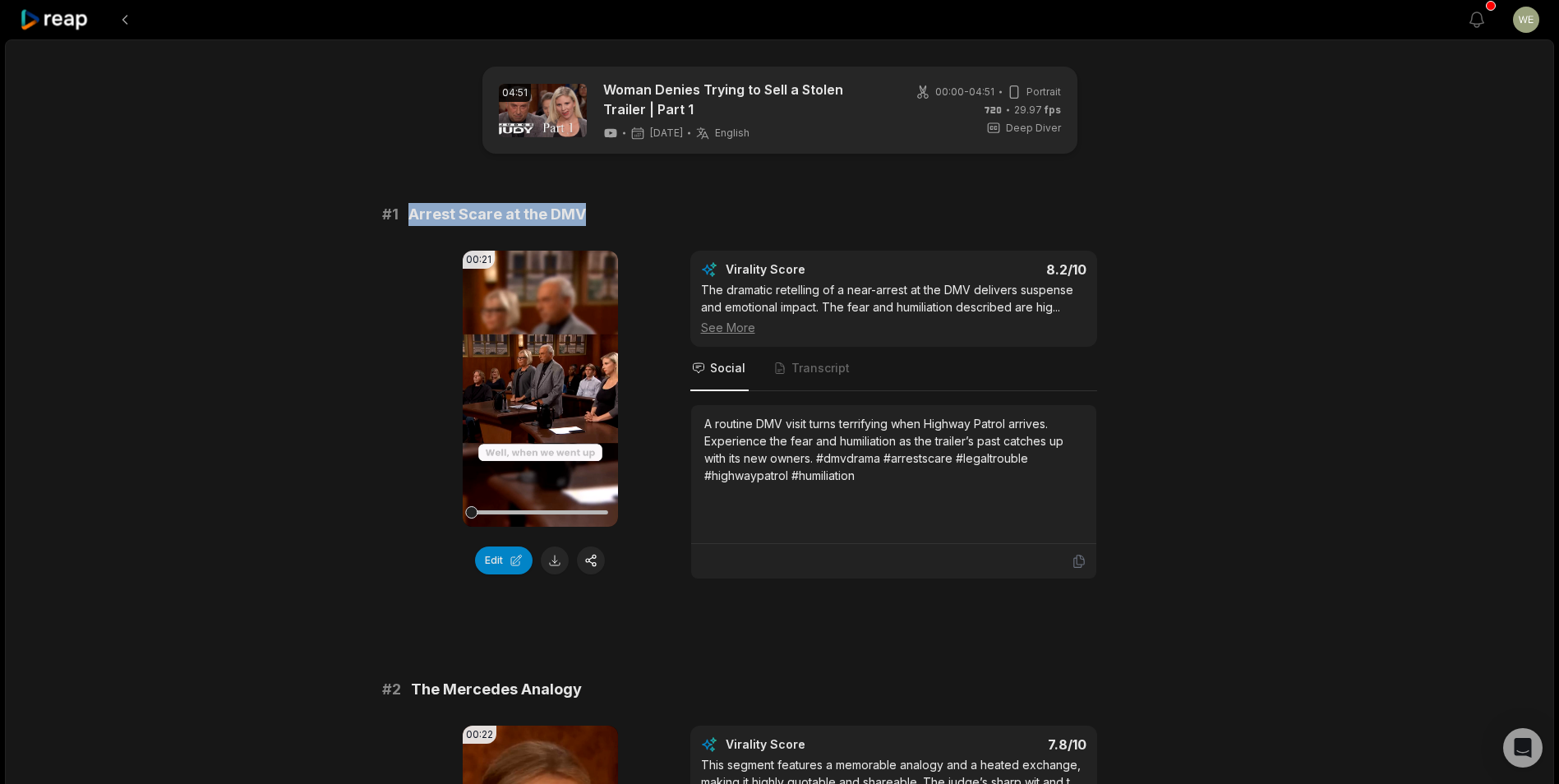
drag, startPoint x: 517, startPoint y: 202, endPoint x: 631, endPoint y: 202, distance: 114.0
drag, startPoint x: 631, startPoint y: 202, endPoint x: 576, endPoint y: 216, distance: 56.8
copy span "Arrest Scare at the DMV"
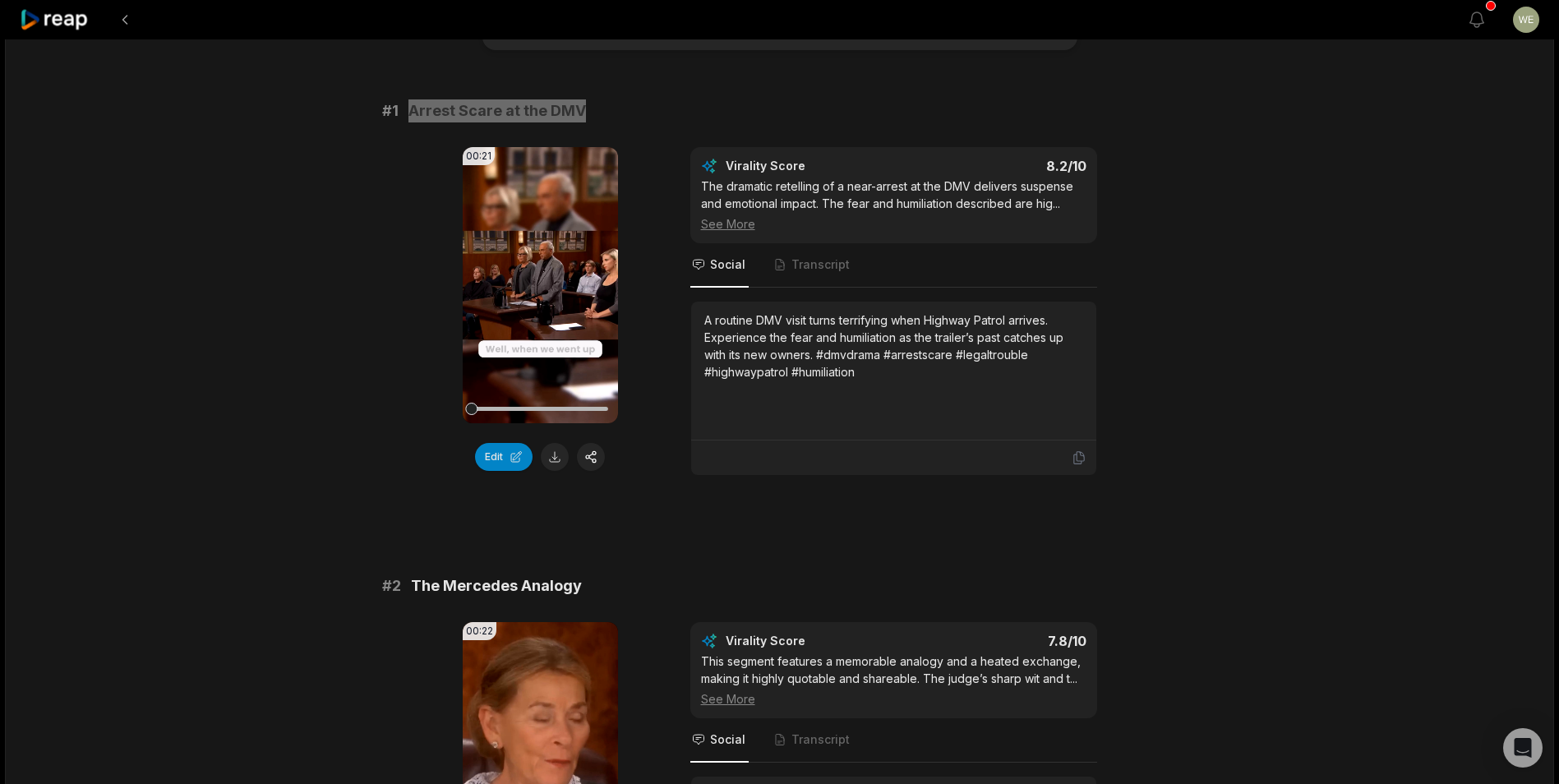
scroll to position [246, 0]
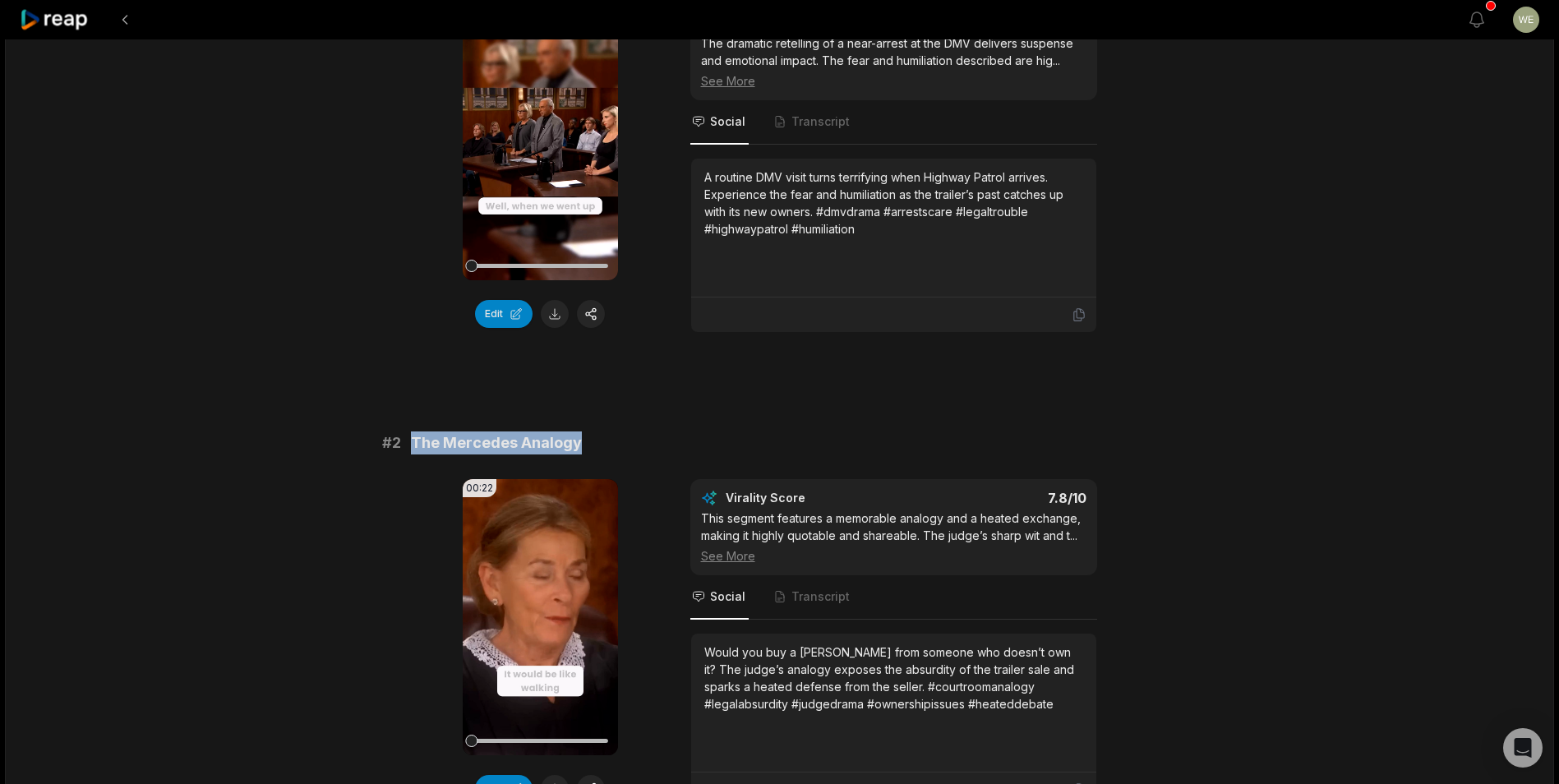
drag, startPoint x: 407, startPoint y: 443, endPoint x: 611, endPoint y: 447, distance: 204.0
click at [611, 447] on div "# 2 The Mercedes Analogy" at bounding box center [780, 442] width 795 height 23
drag, startPoint x: 611, startPoint y: 447, endPoint x: 529, endPoint y: 445, distance: 82.0
copy span "The Mercedes Analogy"
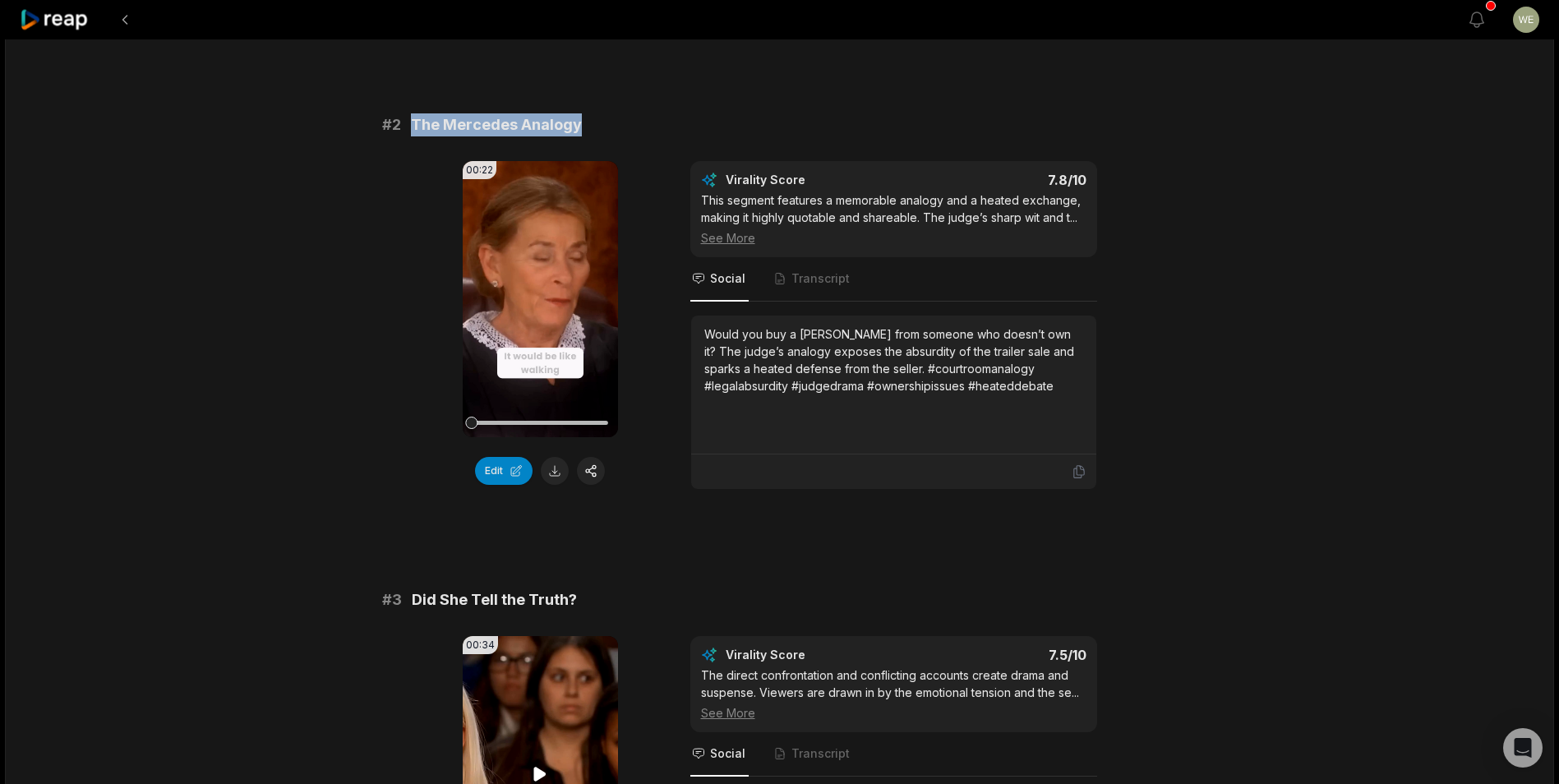
scroll to position [657, 0]
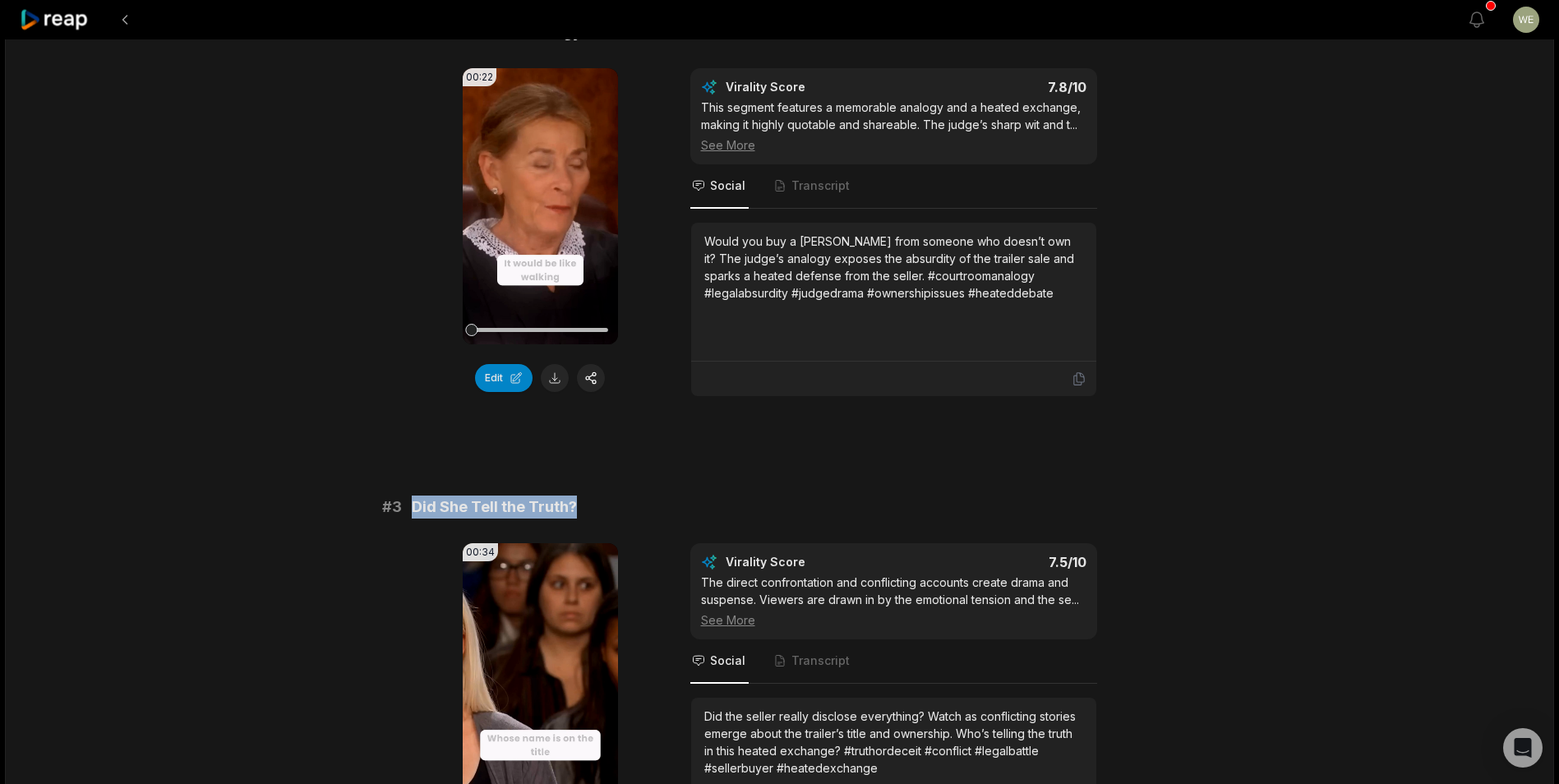
drag, startPoint x: 404, startPoint y: 510, endPoint x: 589, endPoint y: 502, distance: 185.2
click at [589, 502] on div "# 3 Did She Tell the Truth?" at bounding box center [780, 507] width 795 height 23
drag, startPoint x: 589, startPoint y: 502, endPoint x: 546, endPoint y: 507, distance: 43.3
copy div "Did She Tell the Truth?"
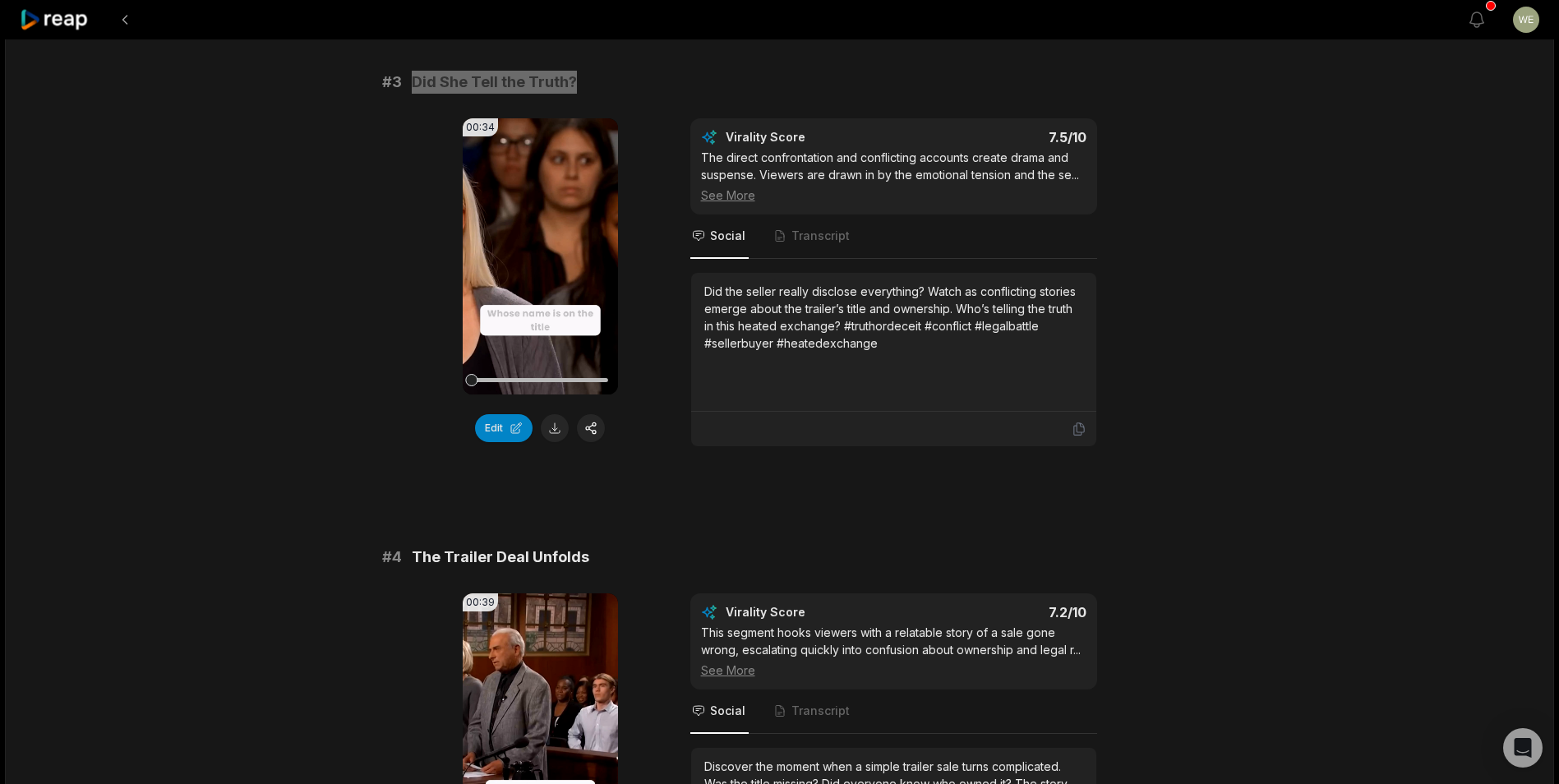
scroll to position [1150, 0]
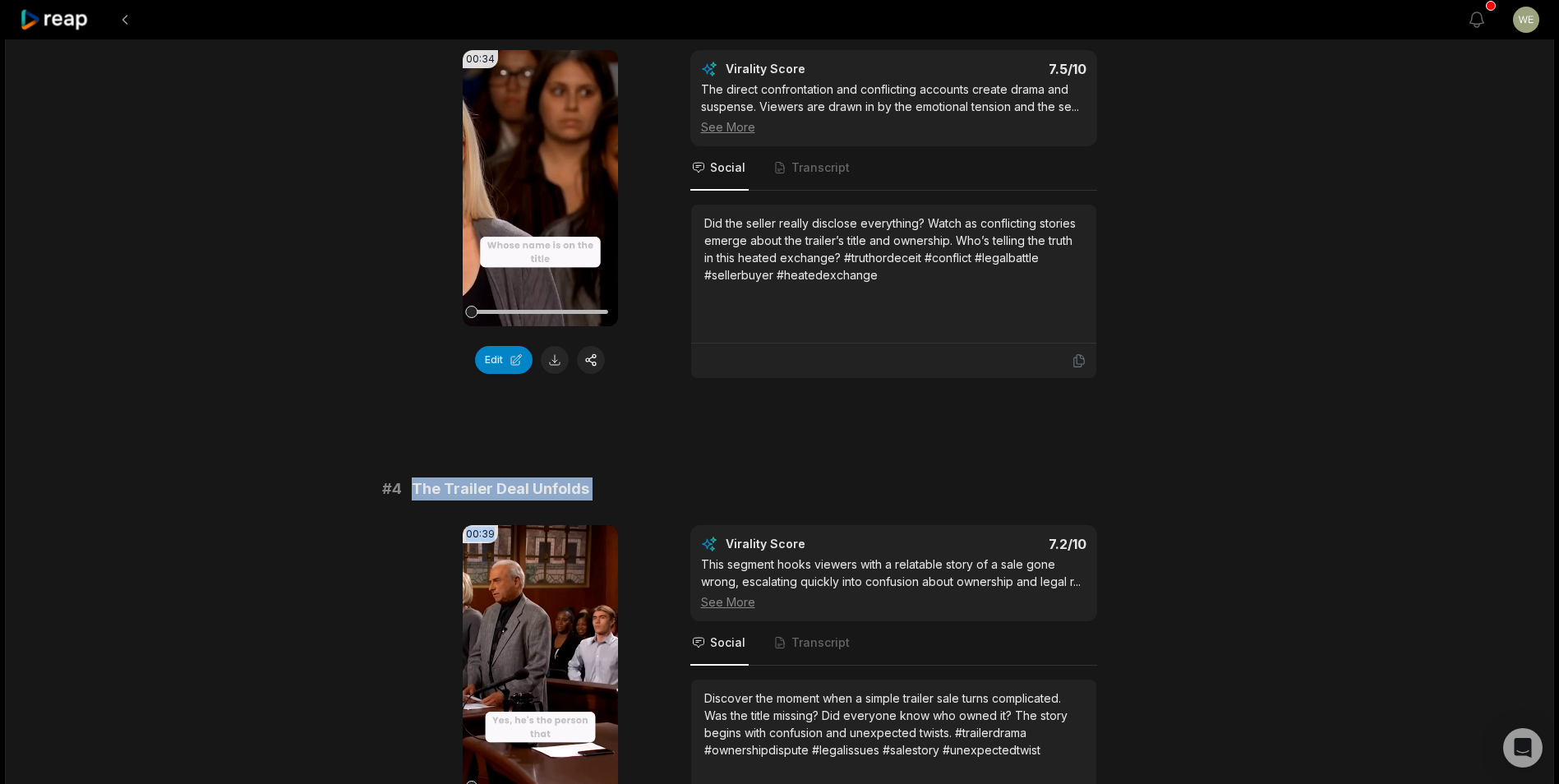
drag, startPoint x: 408, startPoint y: 485, endPoint x: 609, endPoint y: 501, distance: 201.6
click at [609, 501] on div "# 4 The Trailer Deal Unfolds 00:39 Your browser does not support mp4 format. Ed…" at bounding box center [780, 665] width 795 height 377
drag, startPoint x: 609, startPoint y: 501, endPoint x: 502, endPoint y: 490, distance: 107.6
click at [511, 487] on span "The Trailer Deal Unfolds" at bounding box center [500, 488] width 178 height 23
drag, startPoint x: 410, startPoint y: 487, endPoint x: 584, endPoint y: 486, distance: 174.0
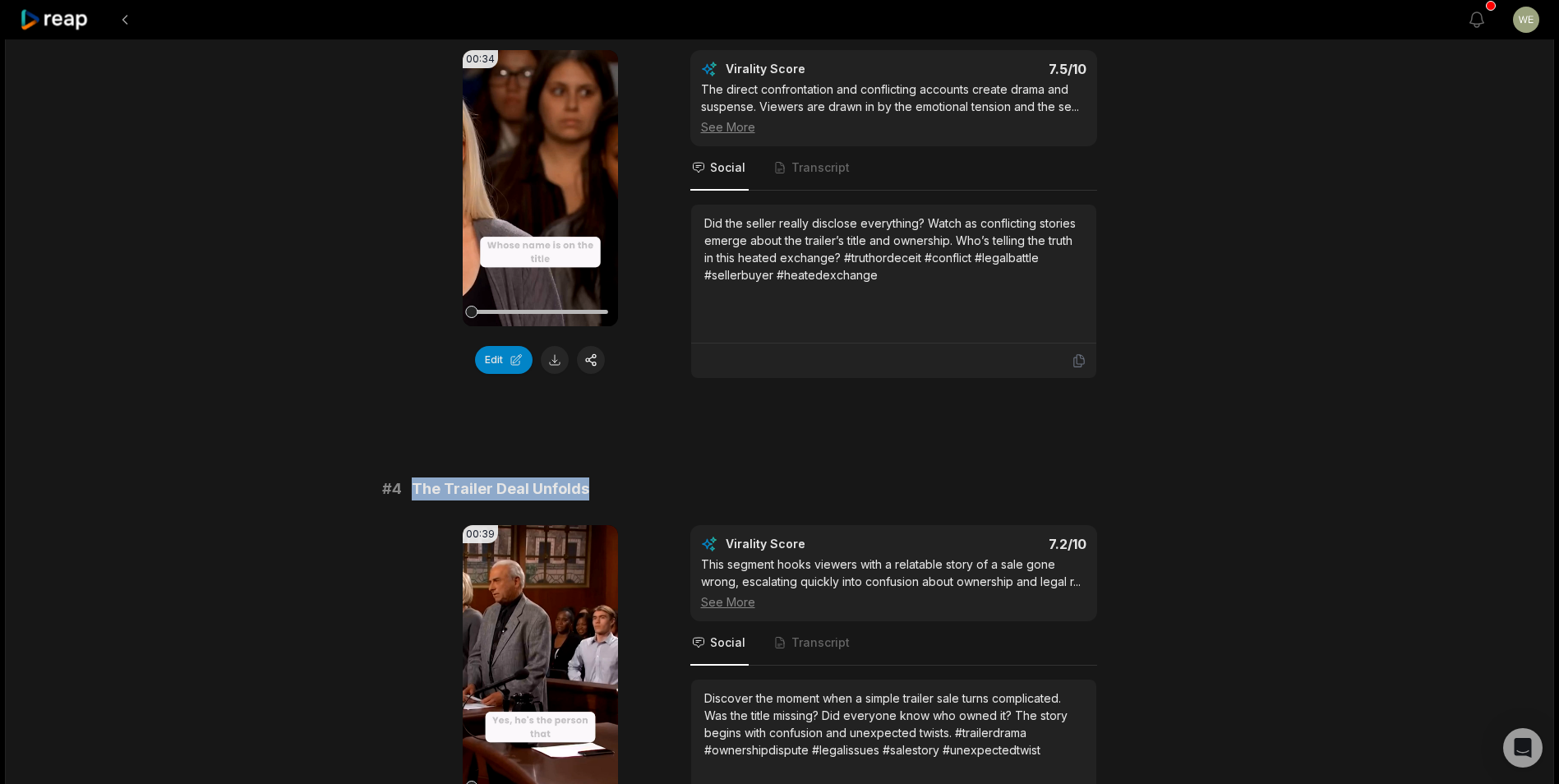
click at [584, 486] on div "# 4 The Trailer Deal Unfolds" at bounding box center [780, 488] width 795 height 23
drag, startPoint x: 584, startPoint y: 486, endPoint x: 566, endPoint y: 489, distance: 18.2
copy span "The Trailer Deal Unfolds"
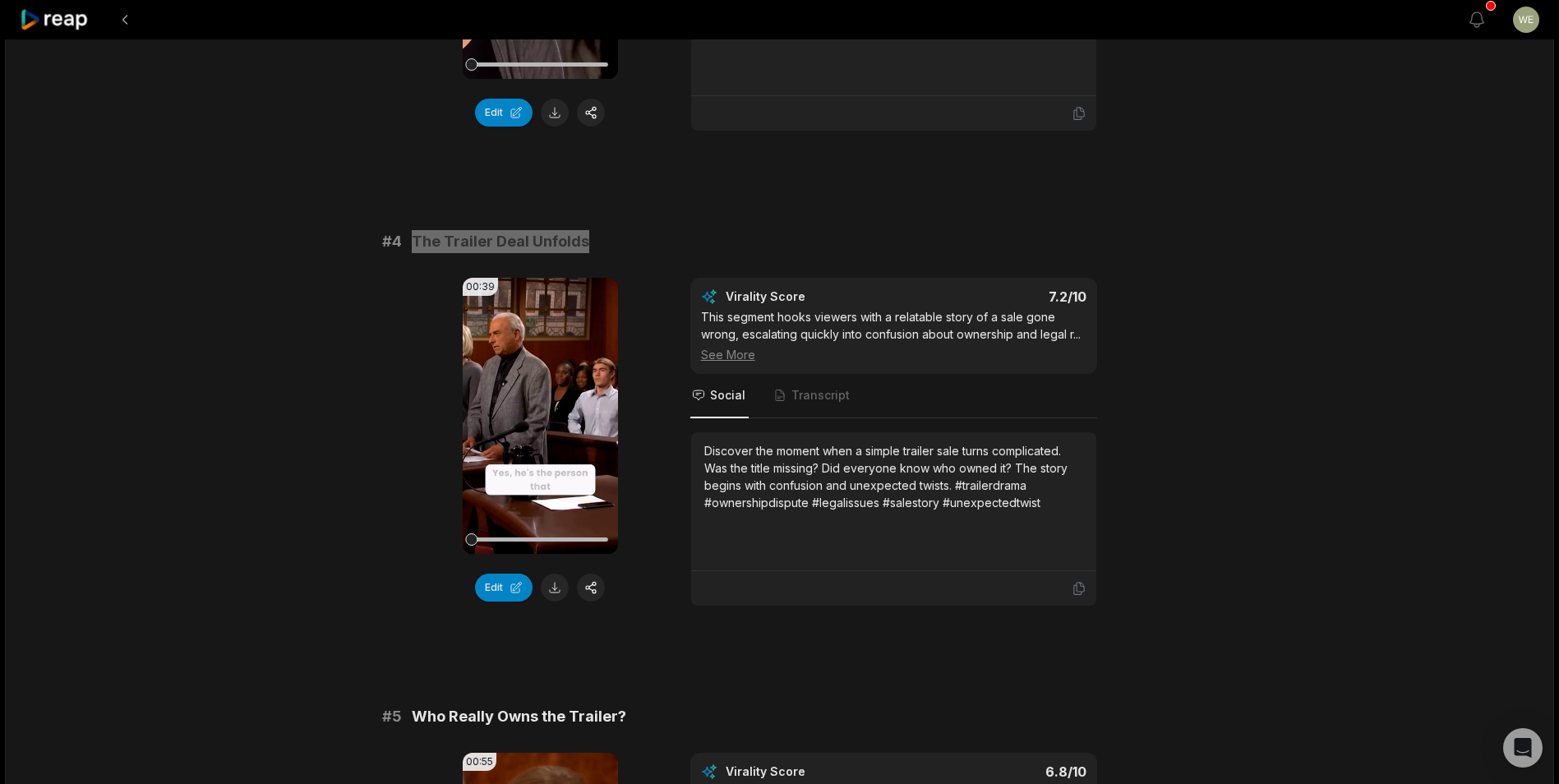
scroll to position [1560, 0]
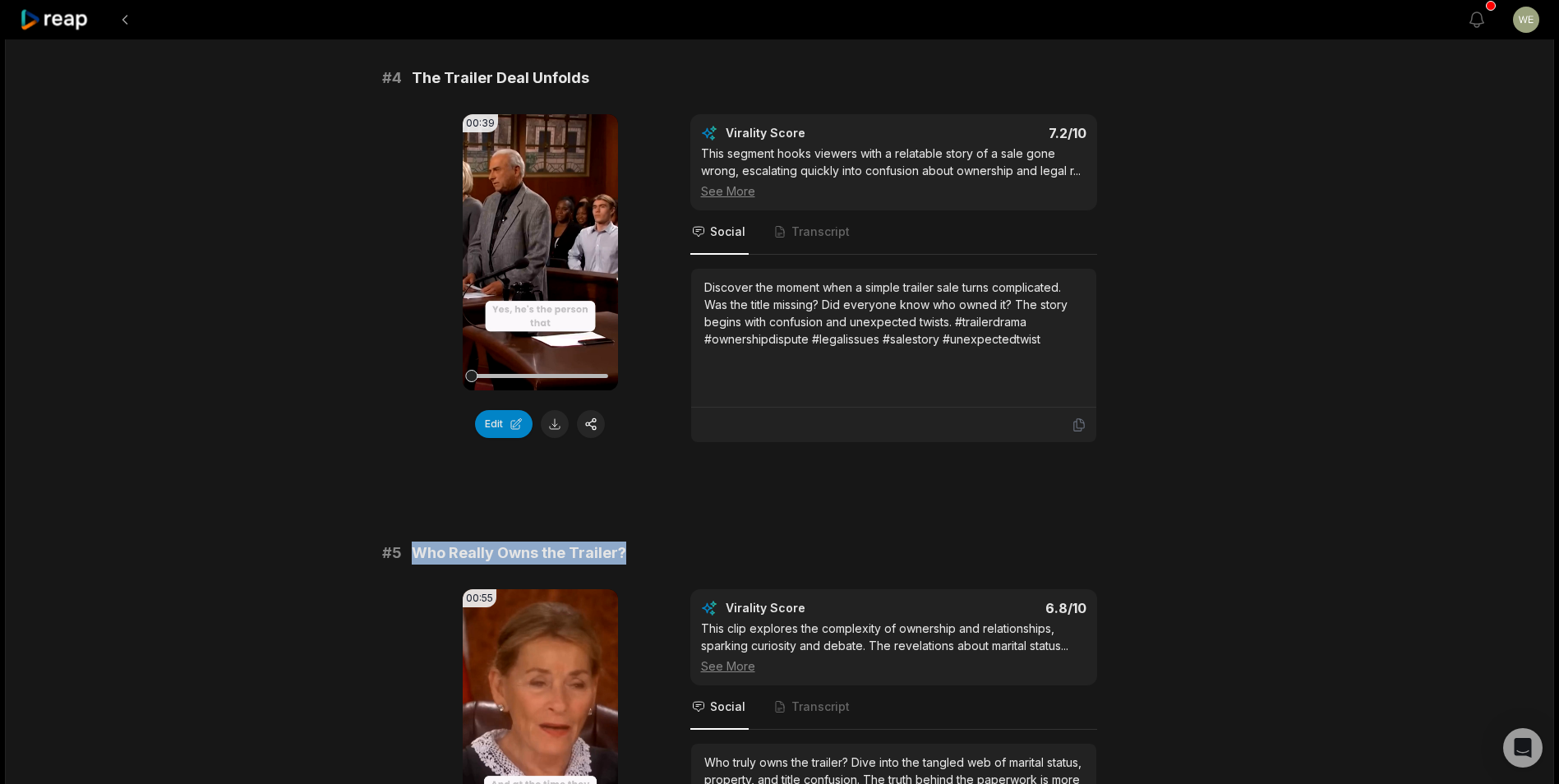
drag, startPoint x: 408, startPoint y: 550, endPoint x: 641, endPoint y: 549, distance: 233.0
click at [641, 549] on div "# 5 Who Really Owns the Trailer?" at bounding box center [780, 553] width 795 height 23
drag, startPoint x: 641, startPoint y: 549, endPoint x: 585, endPoint y: 554, distance: 56.2
copy span "Who Really Owns the Trailer?"
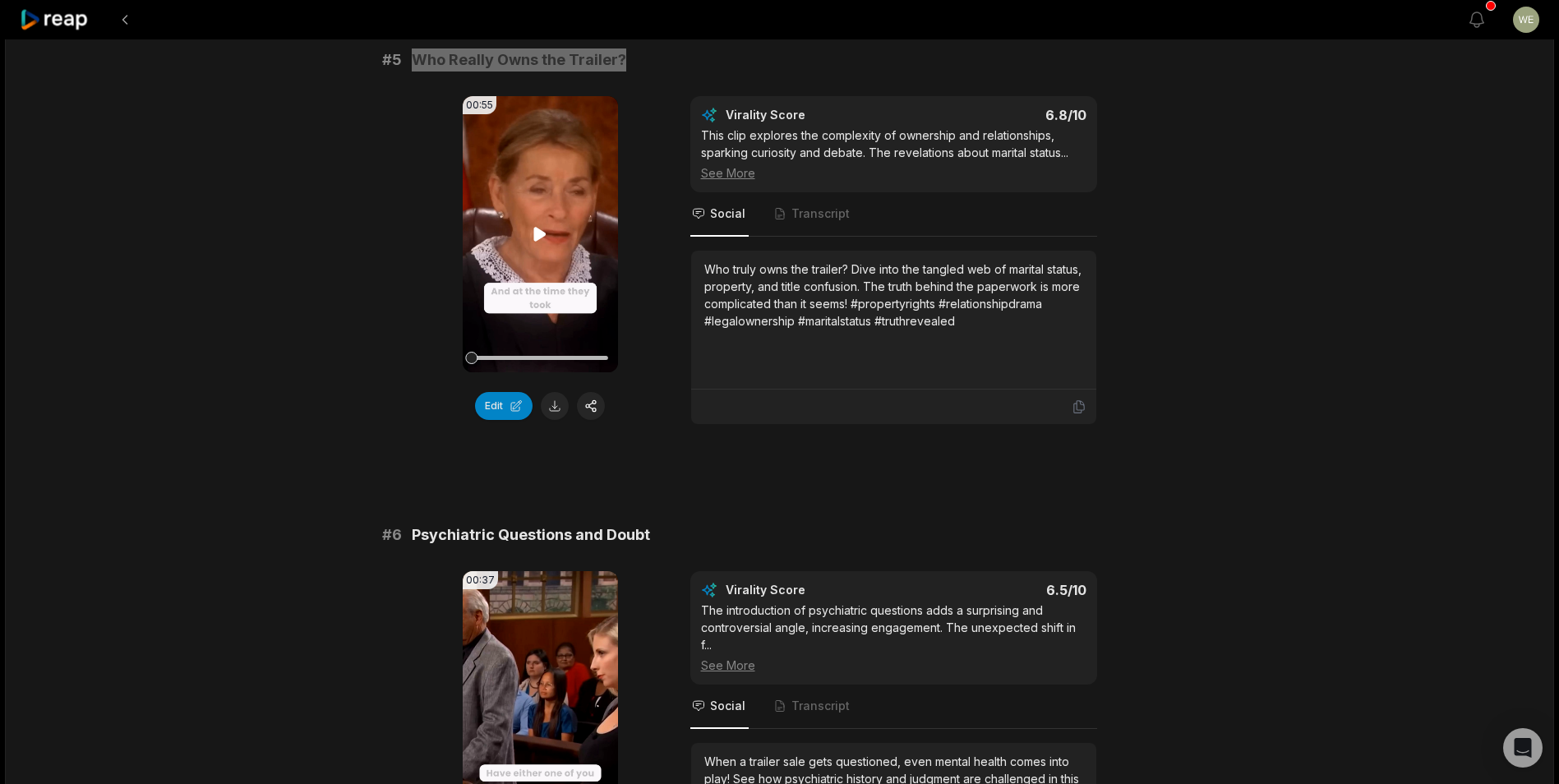
scroll to position [2218, 0]
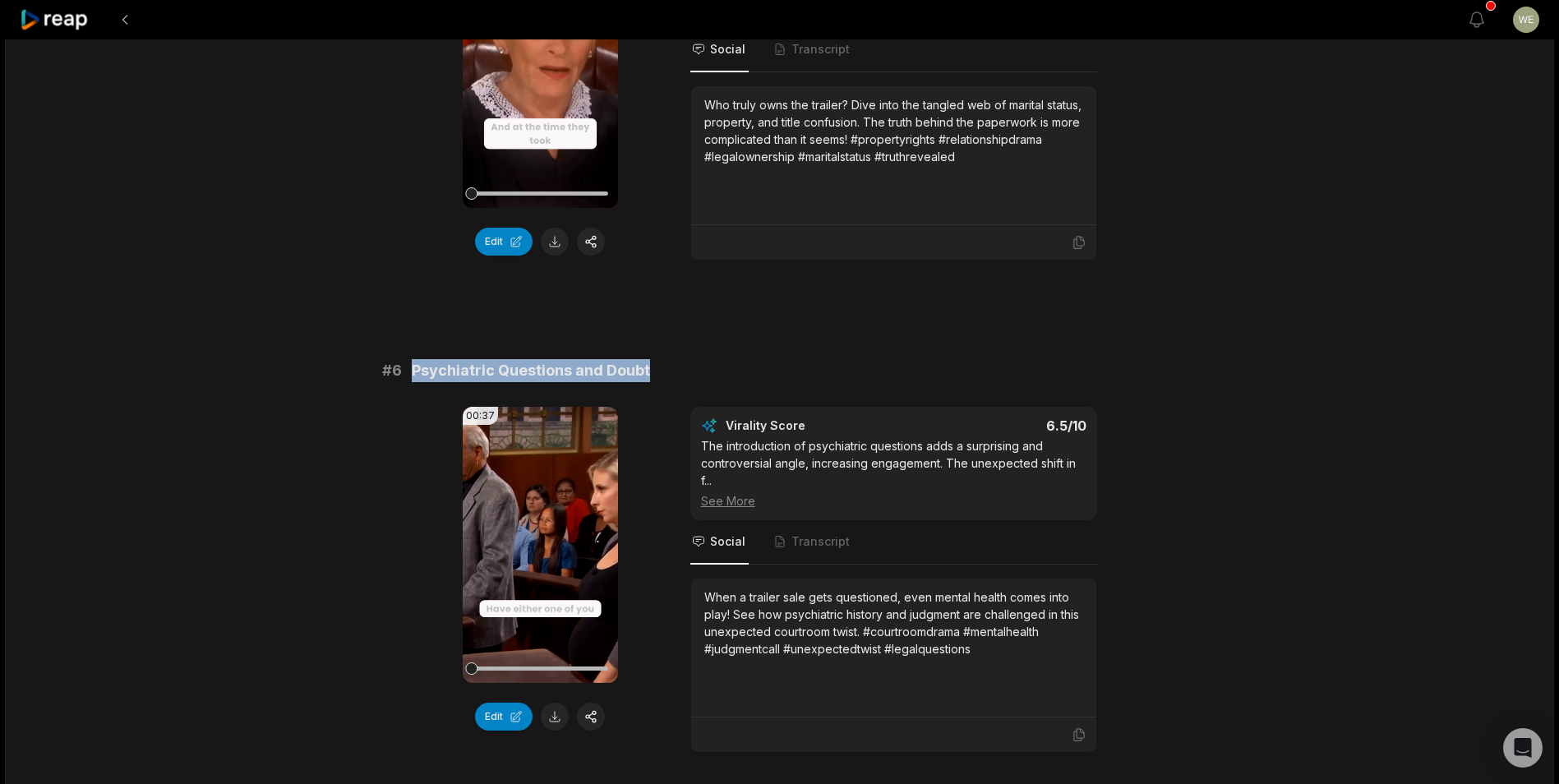
drag, startPoint x: 408, startPoint y: 368, endPoint x: 675, endPoint y: 358, distance: 267.2
drag, startPoint x: 675, startPoint y: 358, endPoint x: 593, endPoint y: 368, distance: 82.6
copy span "Psychiatric Questions and Doubt"
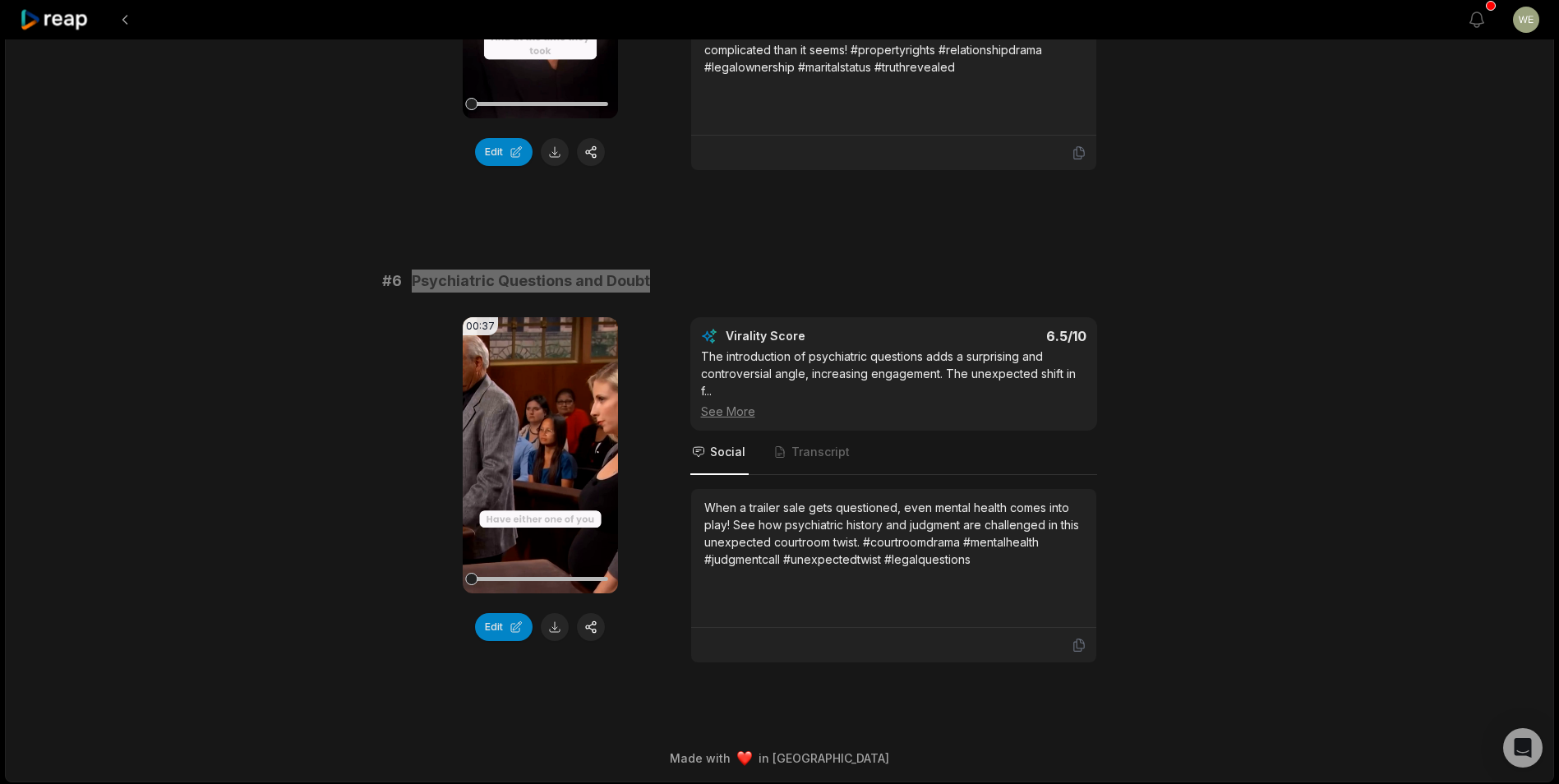
scroll to position [2311, 0]
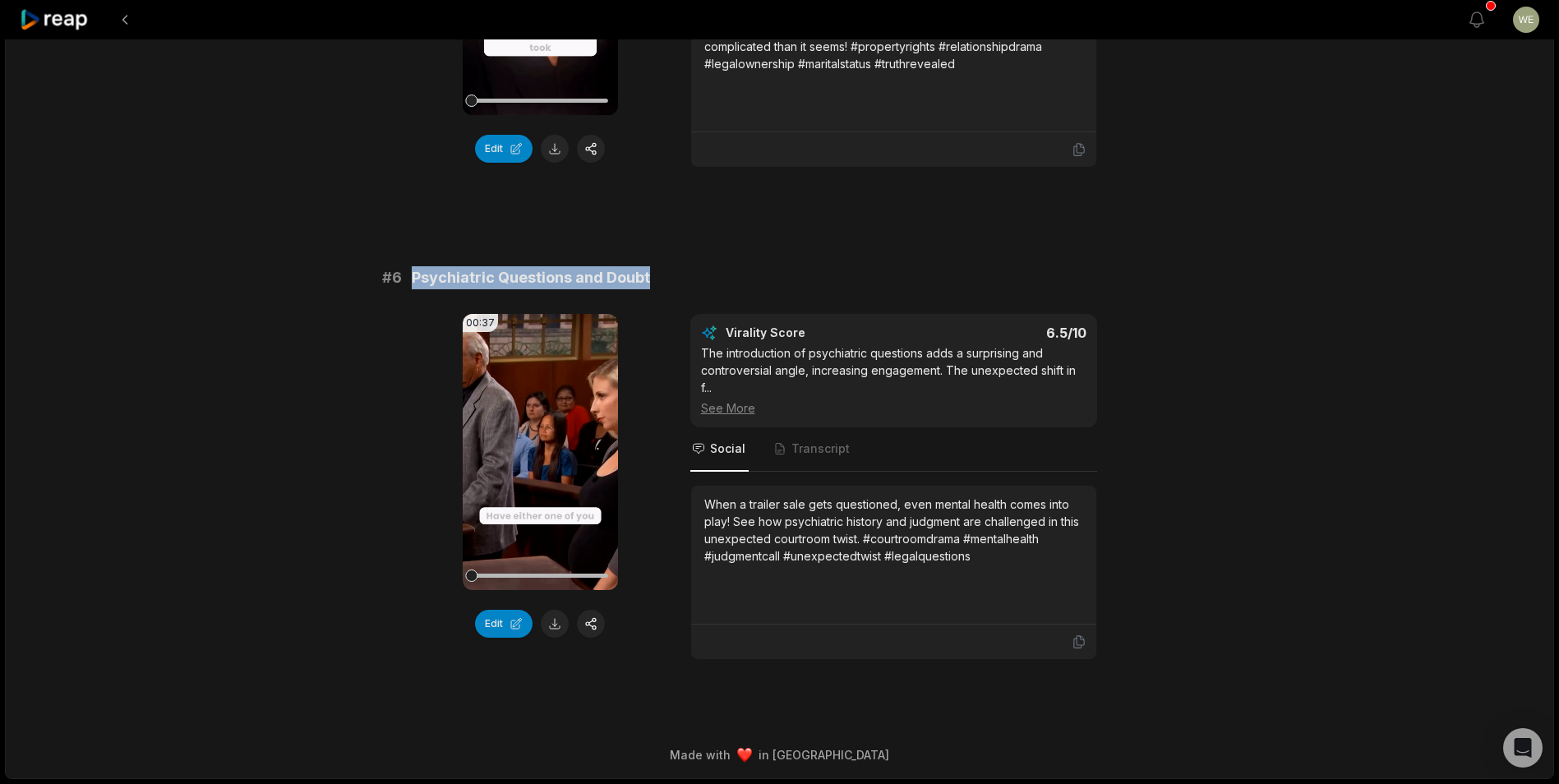
drag, startPoint x: 1271, startPoint y: 89, endPoint x: 1285, endPoint y: 23, distance: 67.5
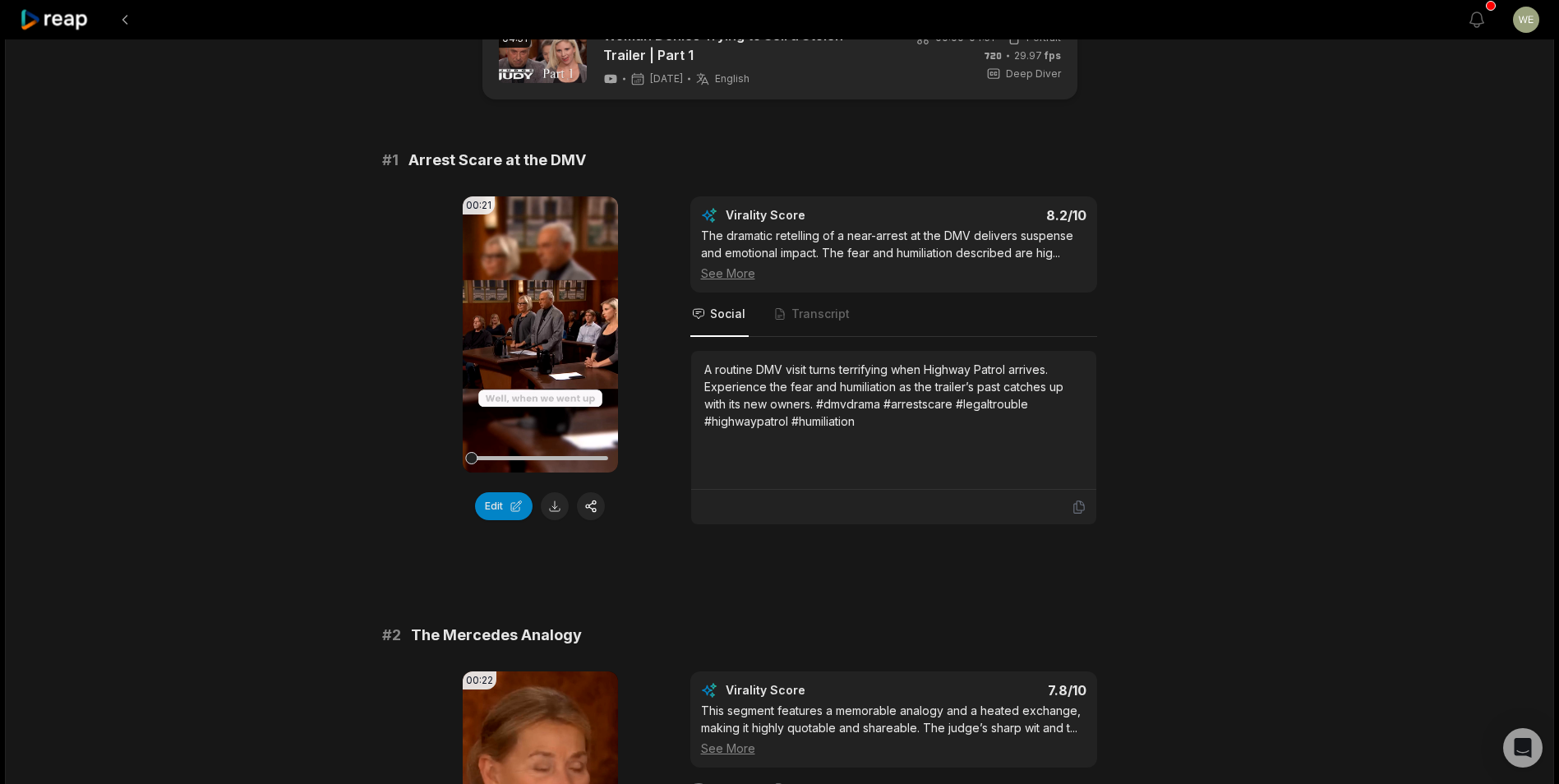
scroll to position [0, 0]
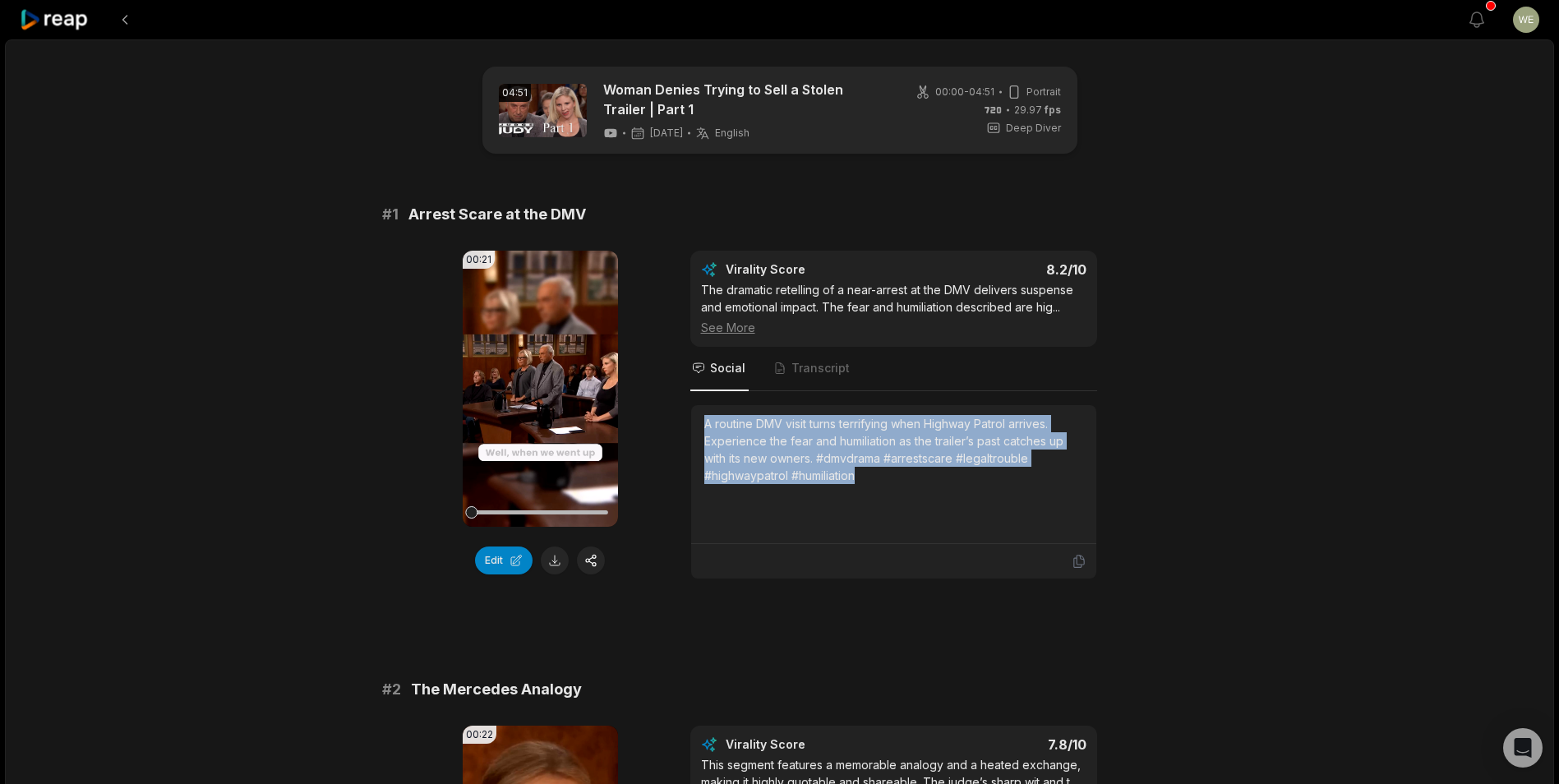
drag, startPoint x: 698, startPoint y: 423, endPoint x: 859, endPoint y: 478, distance: 170.1
click at [859, 478] on div "A routine DMV visit turns terrifying when Highway Patrol arrives. Experience th…" at bounding box center [893, 474] width 405 height 139
drag, startPoint x: 859, startPoint y: 478, endPoint x: 841, endPoint y: 474, distance: 18.4
copy div "A routine DMV visit turns terrifying when Highway Patrol arrives. Experience th…"
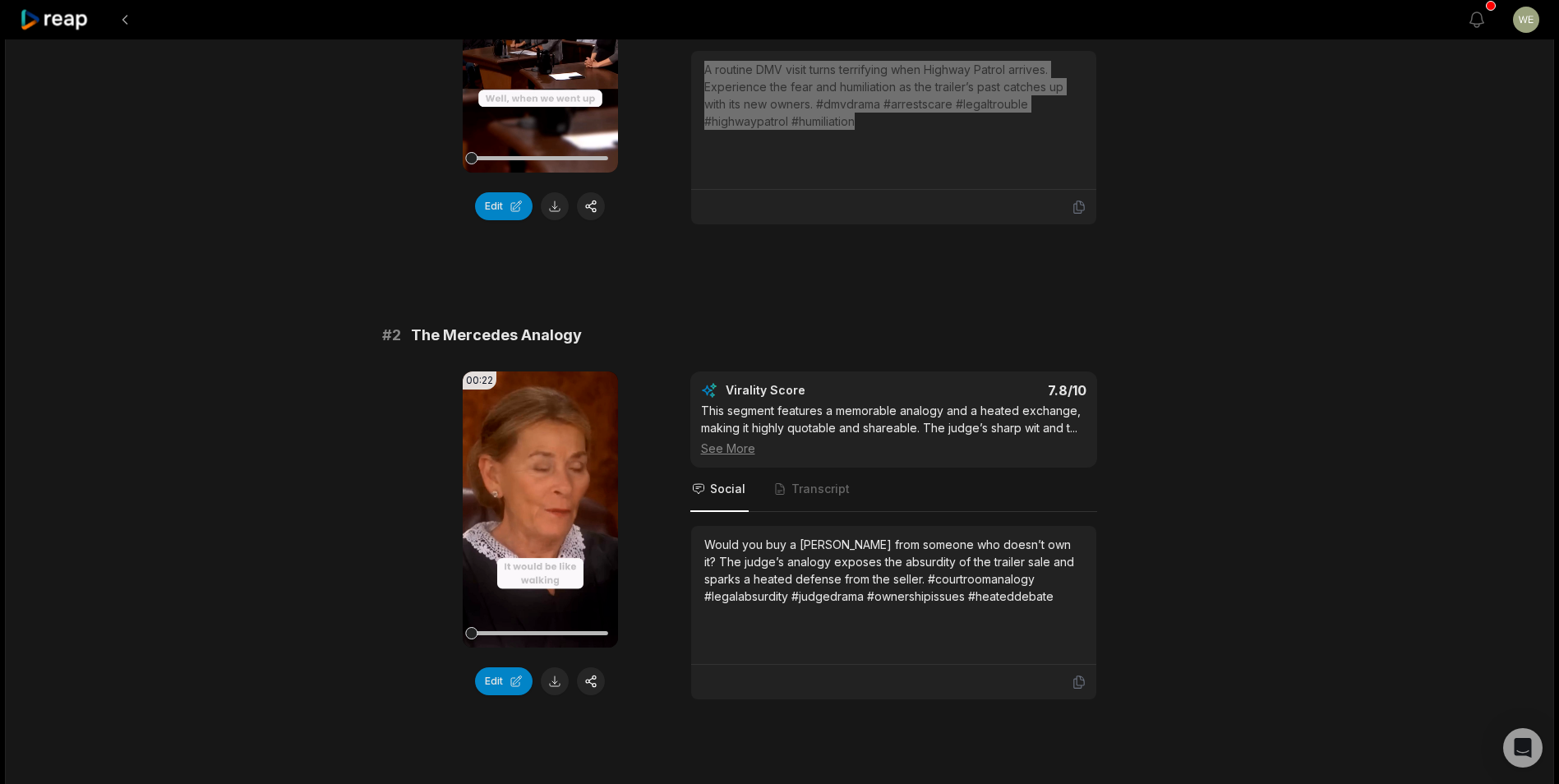
scroll to position [410, 0]
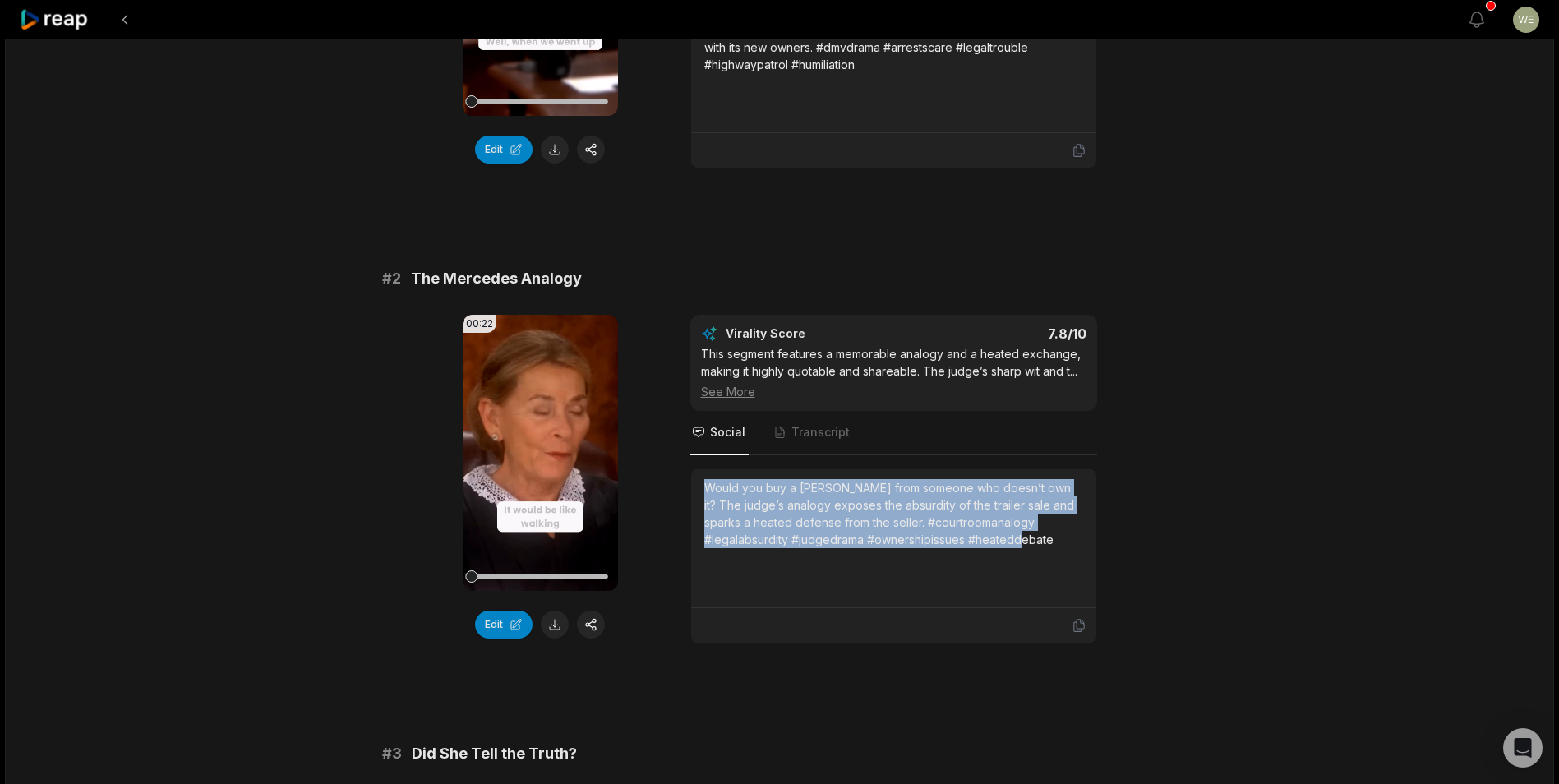
drag, startPoint x: 700, startPoint y: 484, endPoint x: 1015, endPoint y: 567, distance: 325.8
click at [1015, 567] on div "Would you buy a Mercedes from someone who doesn’t own it? The judge’s analogy e…" at bounding box center [893, 539] width 405 height 139
copy div "Would you buy a Mercedes from someone who doesn’t own it? The judge’s analogy e…"
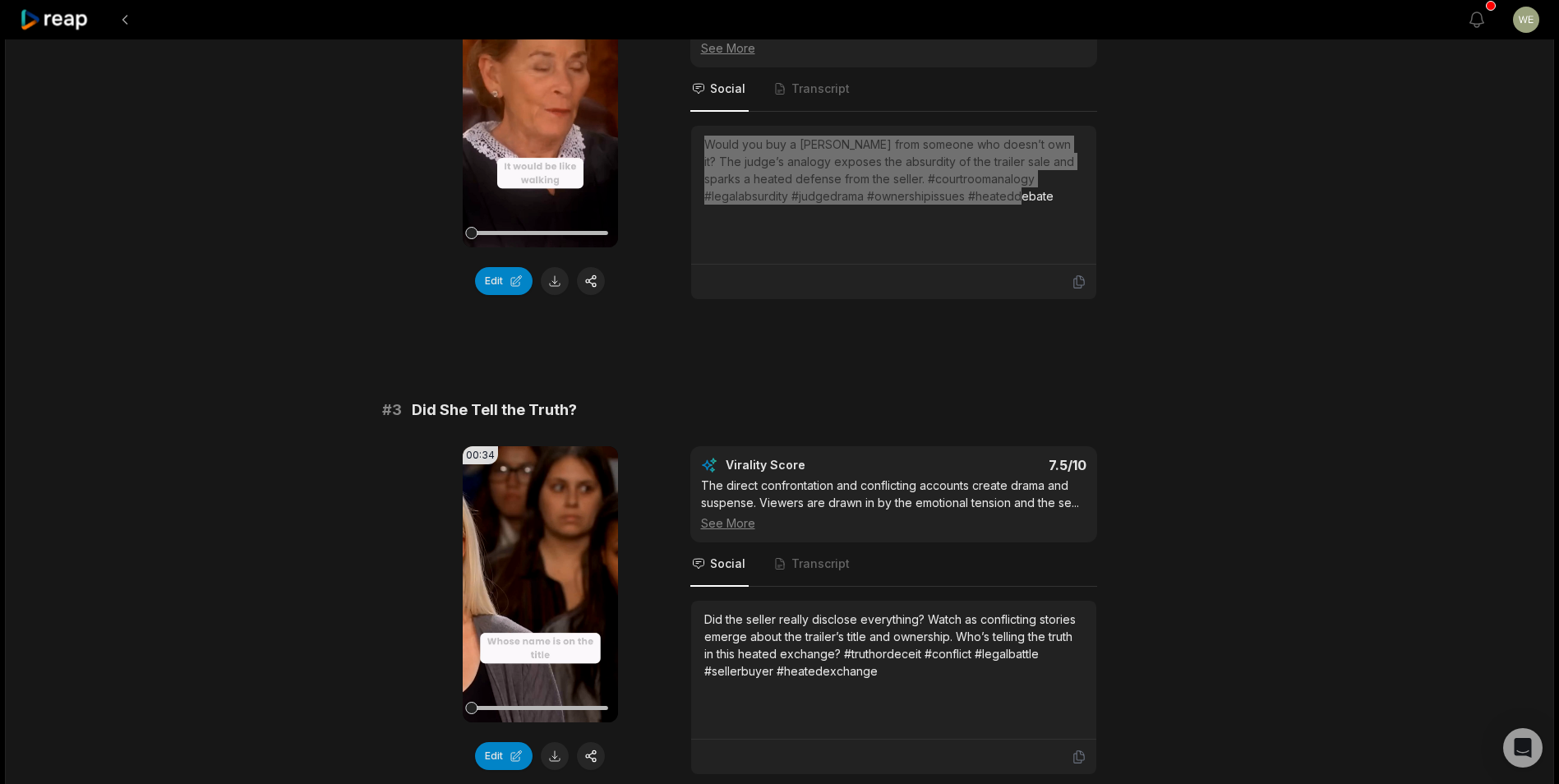
scroll to position [903, 0]
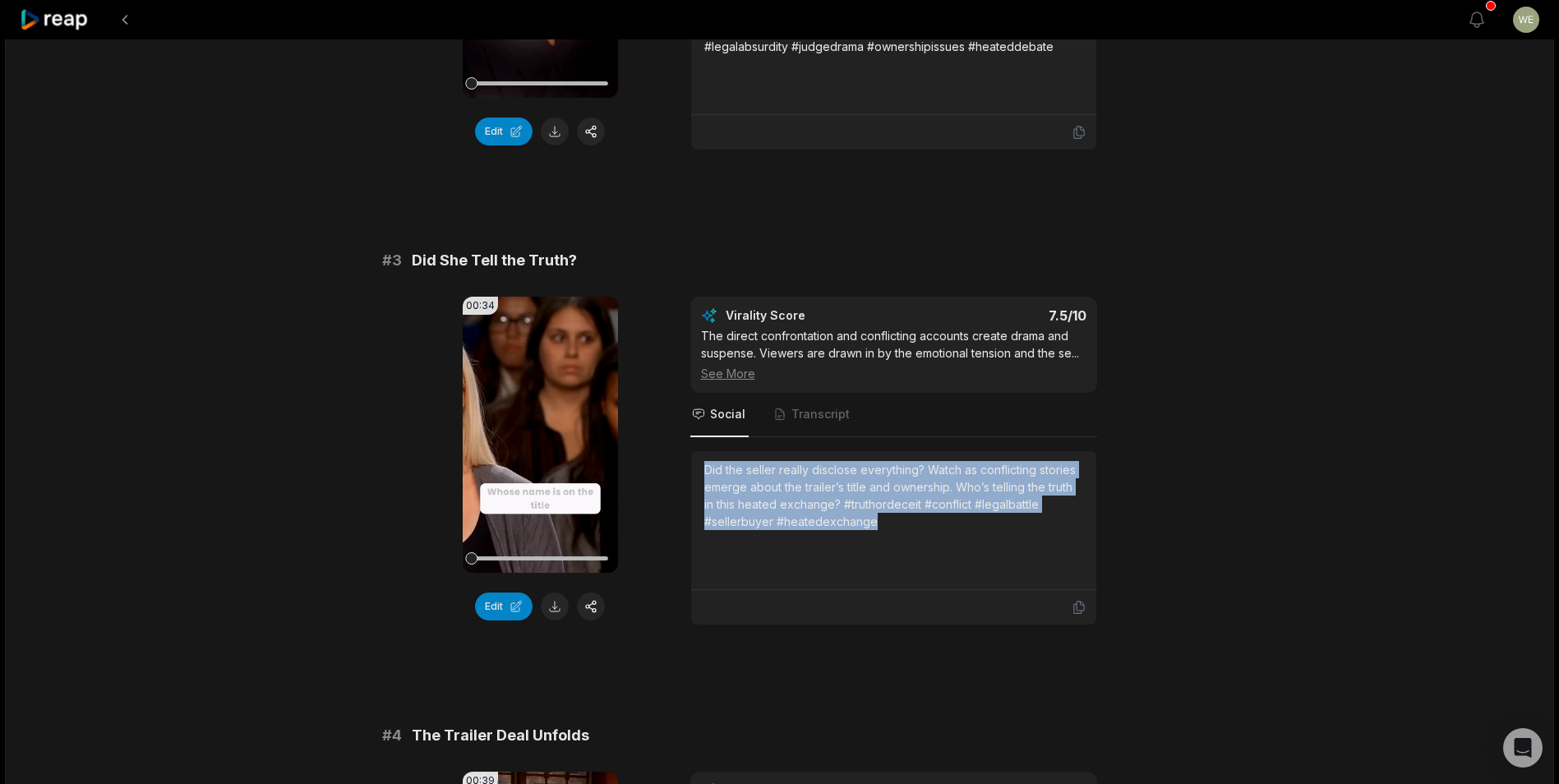
drag, startPoint x: 705, startPoint y: 466, endPoint x: 890, endPoint y: 529, distance: 195.4
click at [890, 529] on div "Did the seller really disclose everything? Watch as conflicting stories emerge …" at bounding box center [893, 495] width 378 height 69
drag, startPoint x: 890, startPoint y: 529, endPoint x: 844, endPoint y: 506, distance: 51.4
copy div "Did the seller really disclose everything? Watch as conflicting stories emerge …"
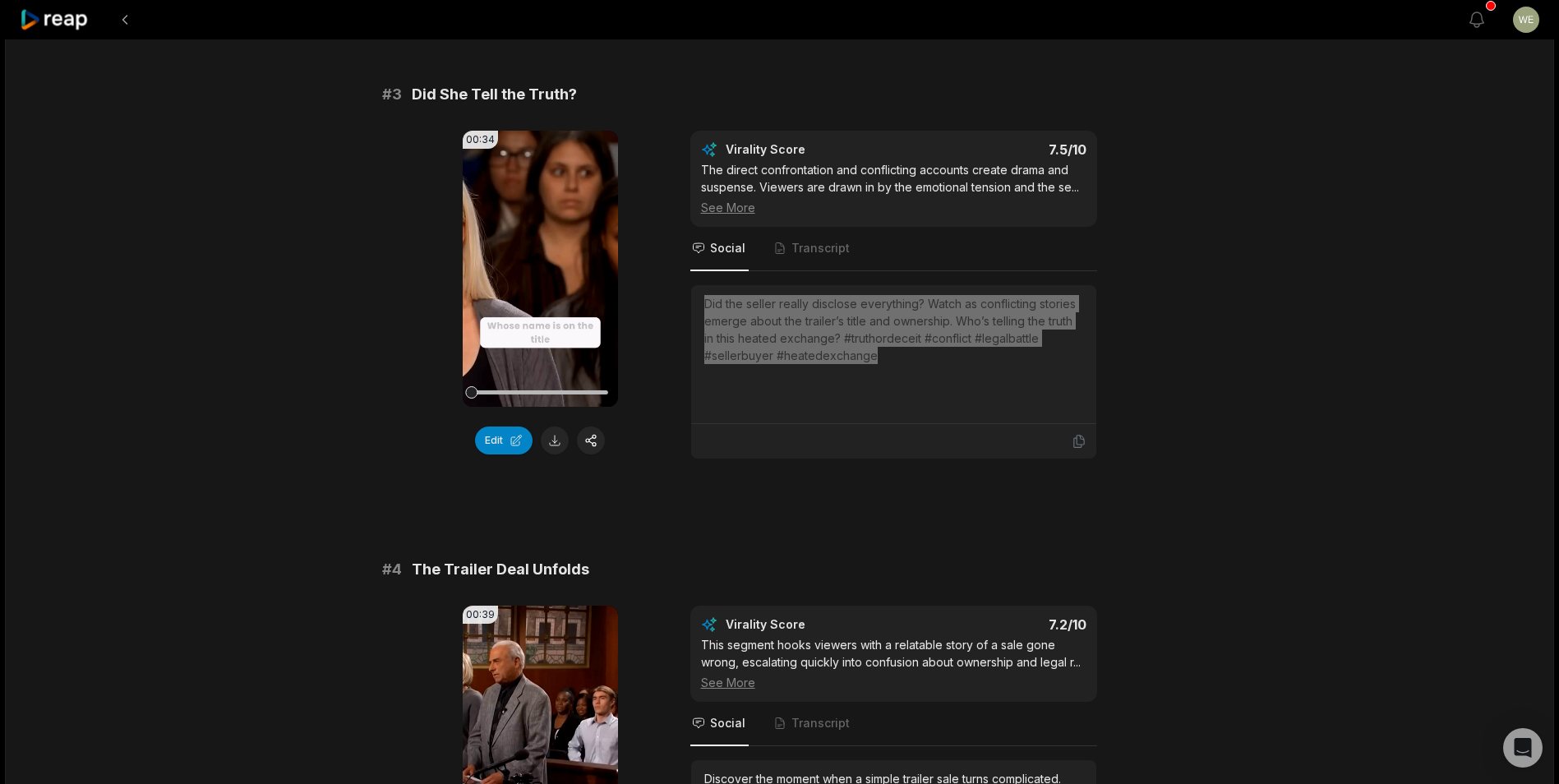
scroll to position [1232, 0]
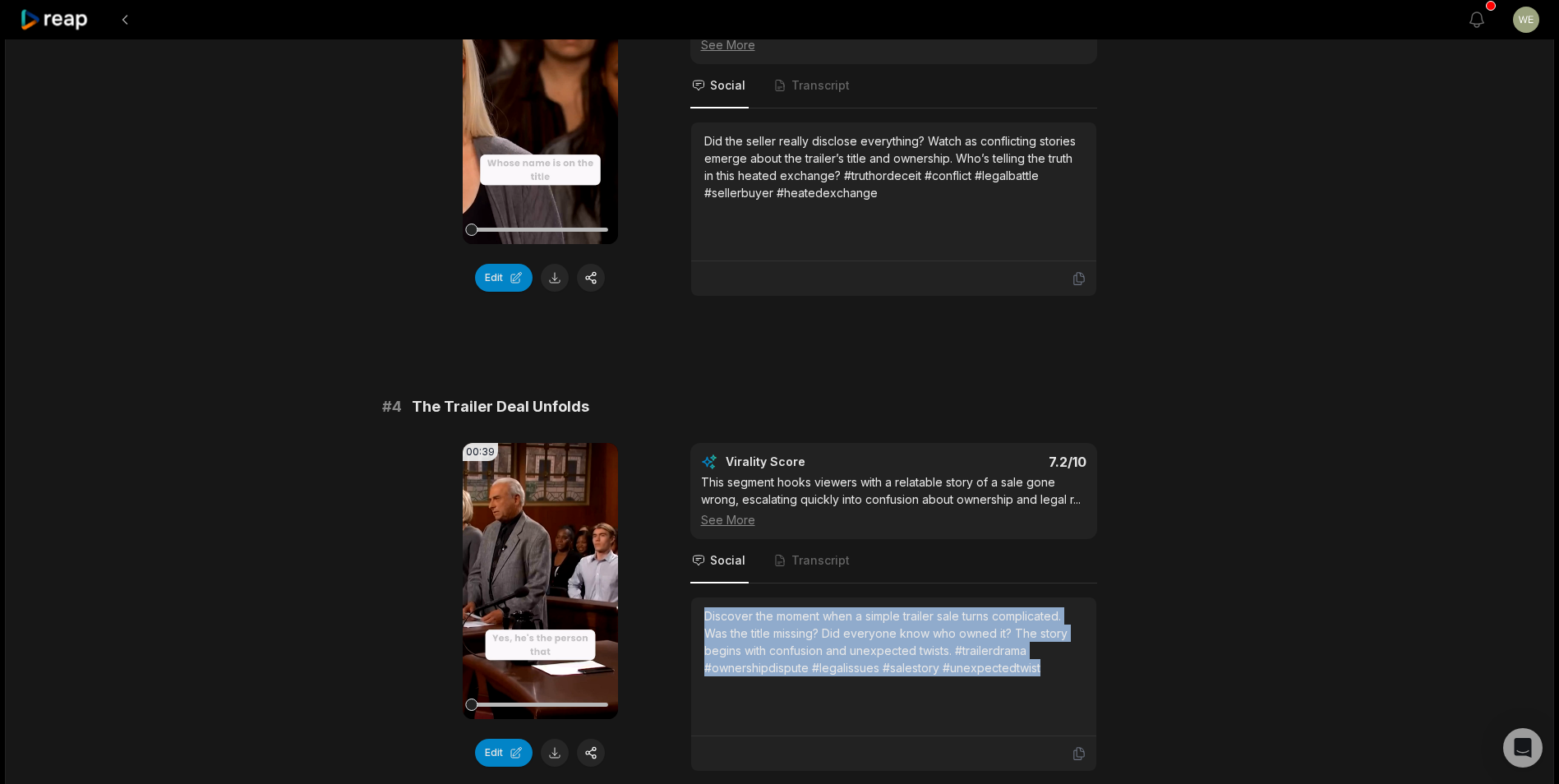
drag, startPoint x: 703, startPoint y: 615, endPoint x: 1093, endPoint y: 667, distance: 393.5
click at [1093, 667] on div "Discover the moment when a simple trailer sale turns complicated. Was the title…" at bounding box center [893, 667] width 405 height 139
copy div "Discover the moment when a simple trailer sale turns complicated. Was the title…"
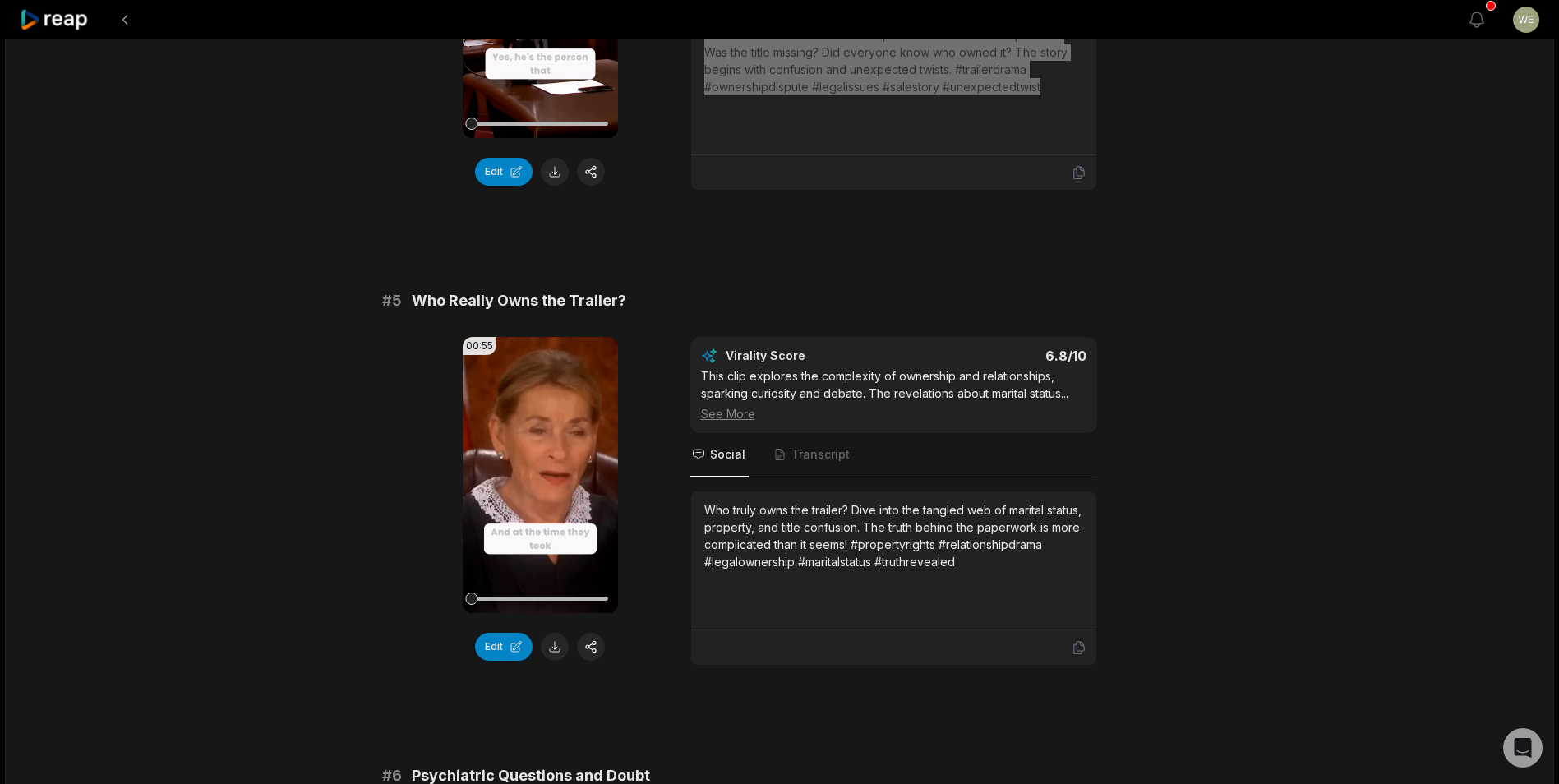
scroll to position [1889, 0]
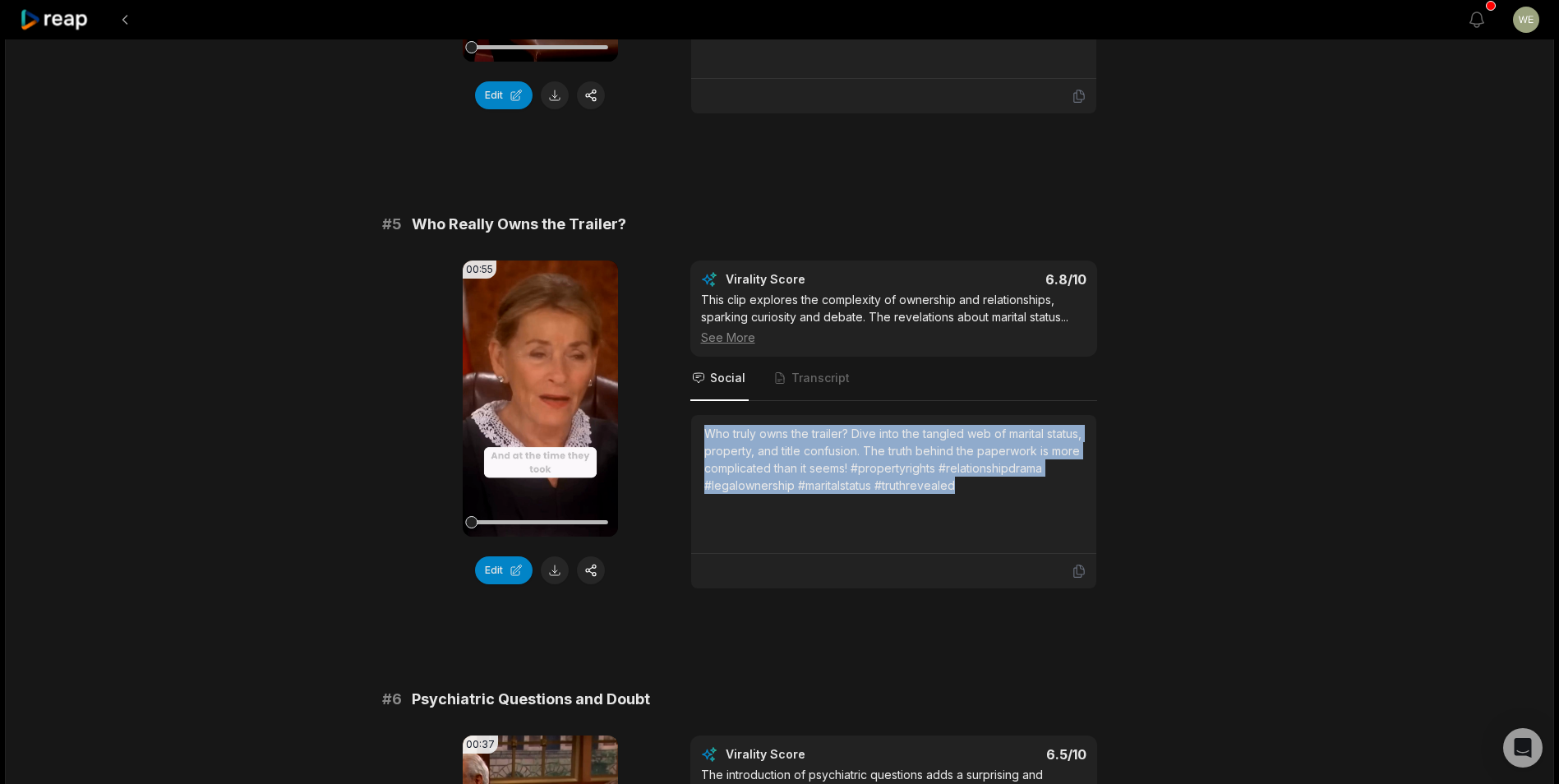
drag, startPoint x: 702, startPoint y: 433, endPoint x: 1093, endPoint y: 499, distance: 396.5
click at [1093, 499] on div "Who truly owns the trailer? Dive into the tangled web of marital status, proper…" at bounding box center [893, 484] width 405 height 139
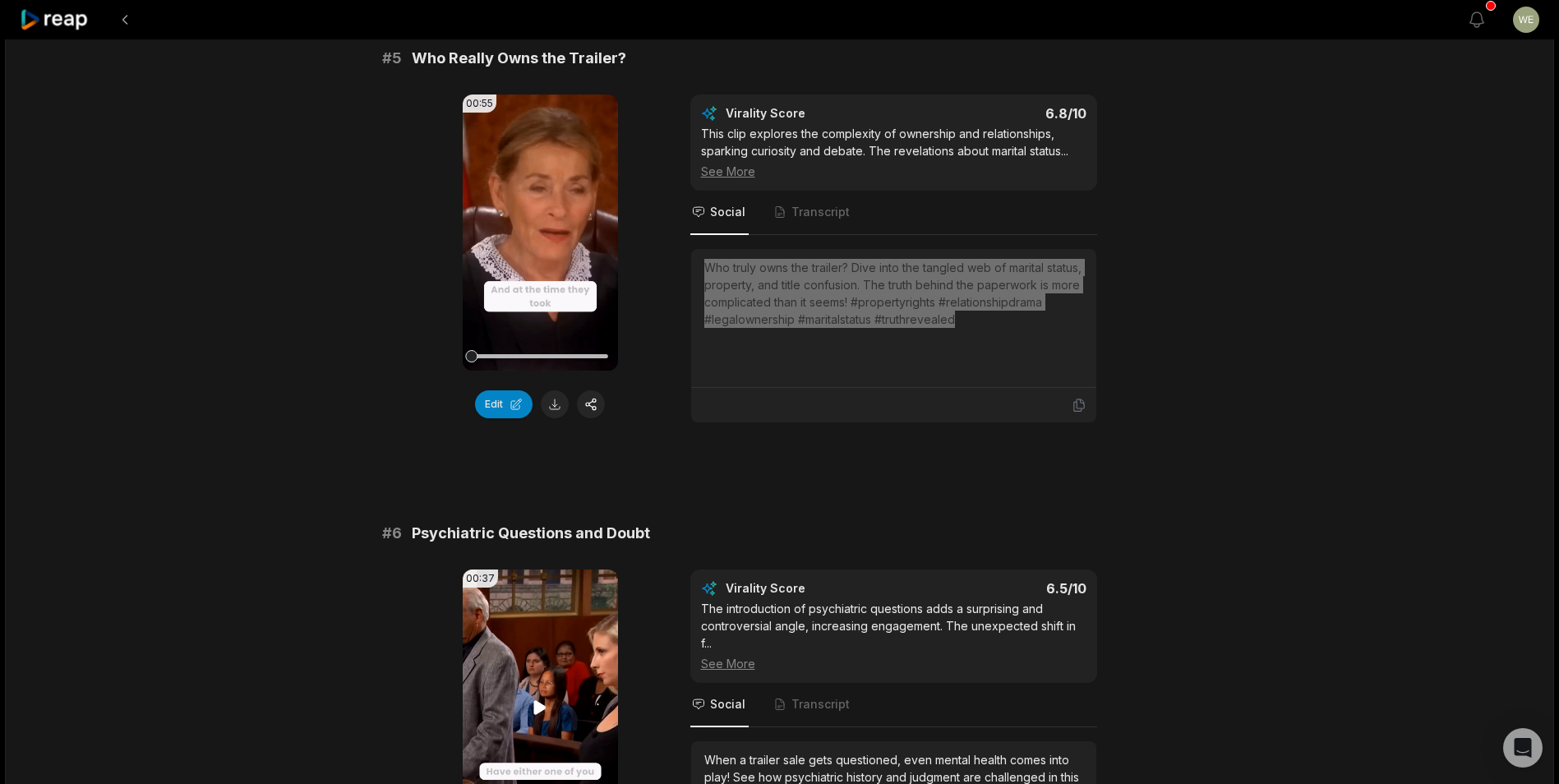
scroll to position [2218, 0]
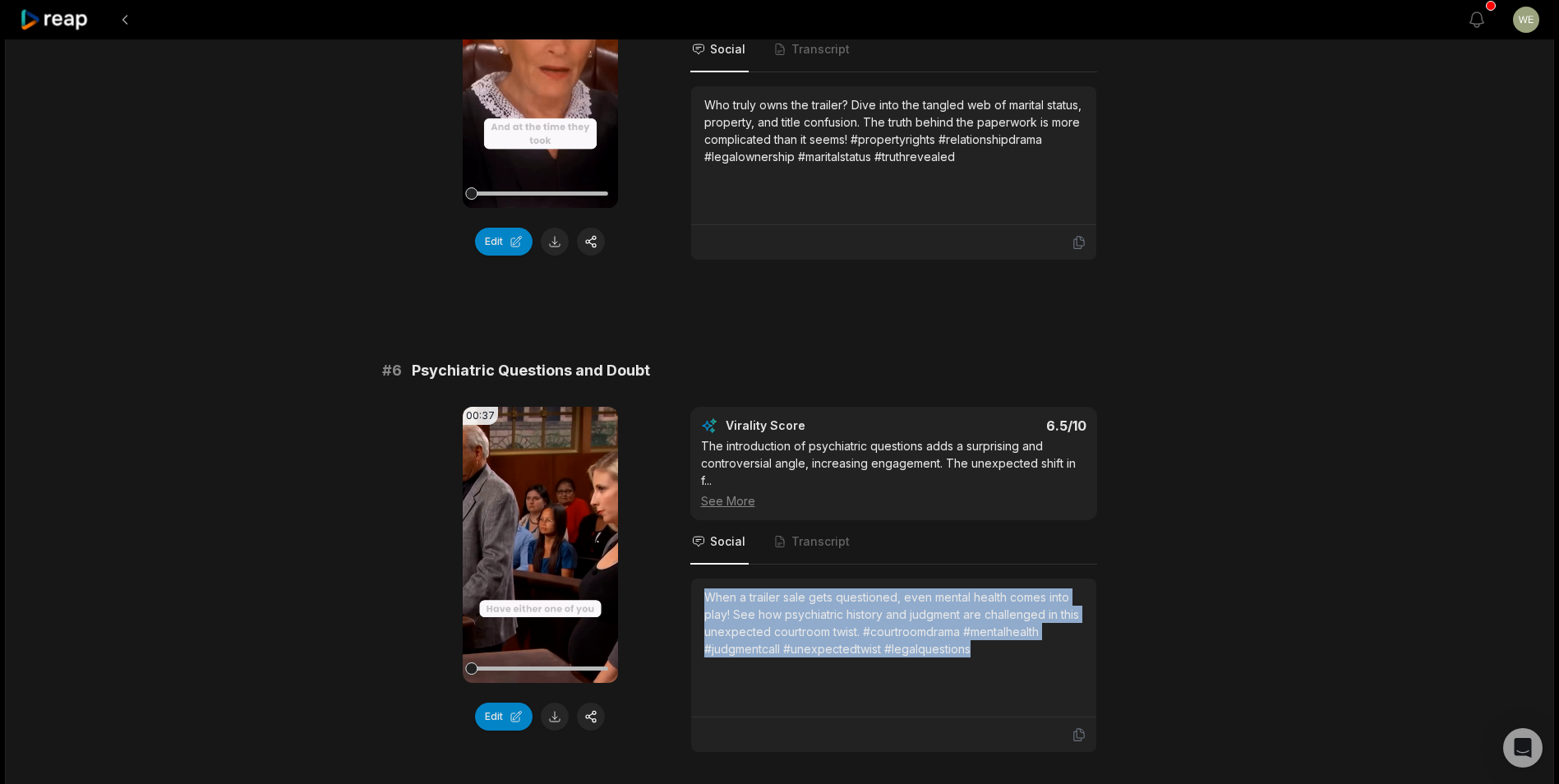
drag, startPoint x: 703, startPoint y: 595, endPoint x: 1057, endPoint y: 681, distance: 364.3
click at [1057, 681] on div "When a trailer sale gets questioned, even mental health comes into play! See ho…" at bounding box center [893, 647] width 378 height 118
click at [85, 23] on icon at bounding box center [54, 21] width 69 height 23
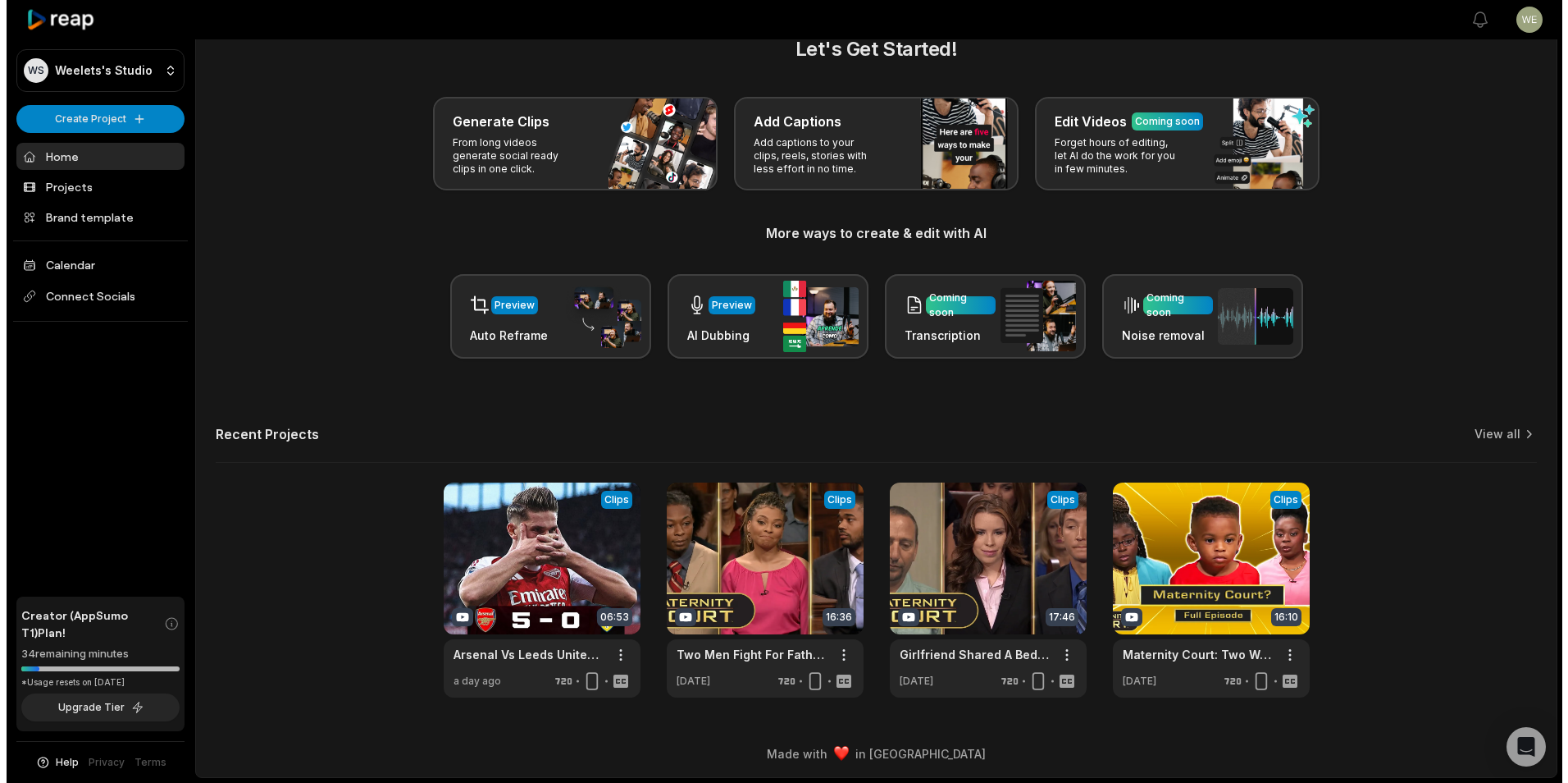
scroll to position [36, 0]
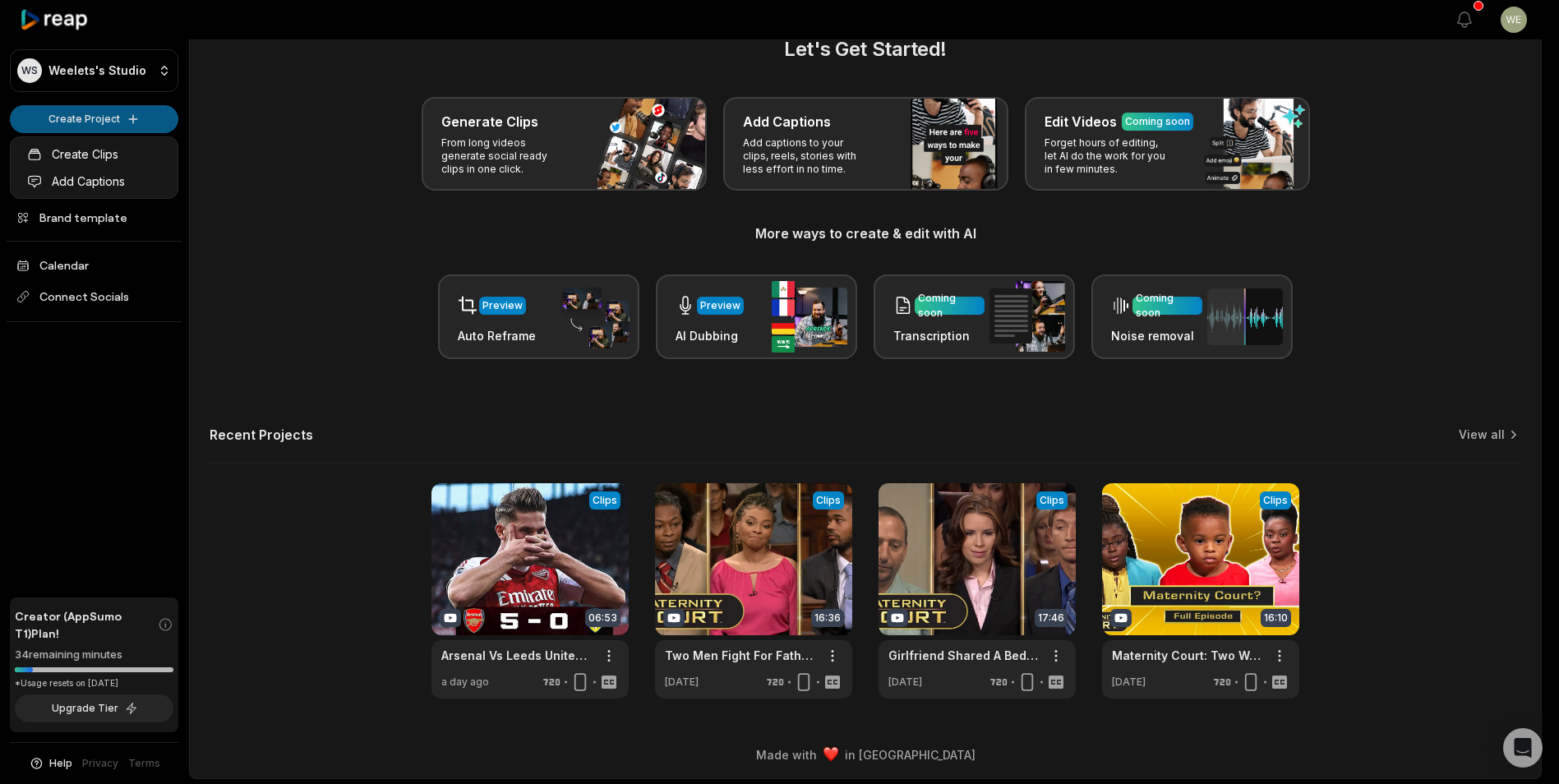
click at [115, 115] on html "WS Weelets's Studio Create Project Home Projects Brand template Calendar Connec…" at bounding box center [780, 356] width 1559 height 784
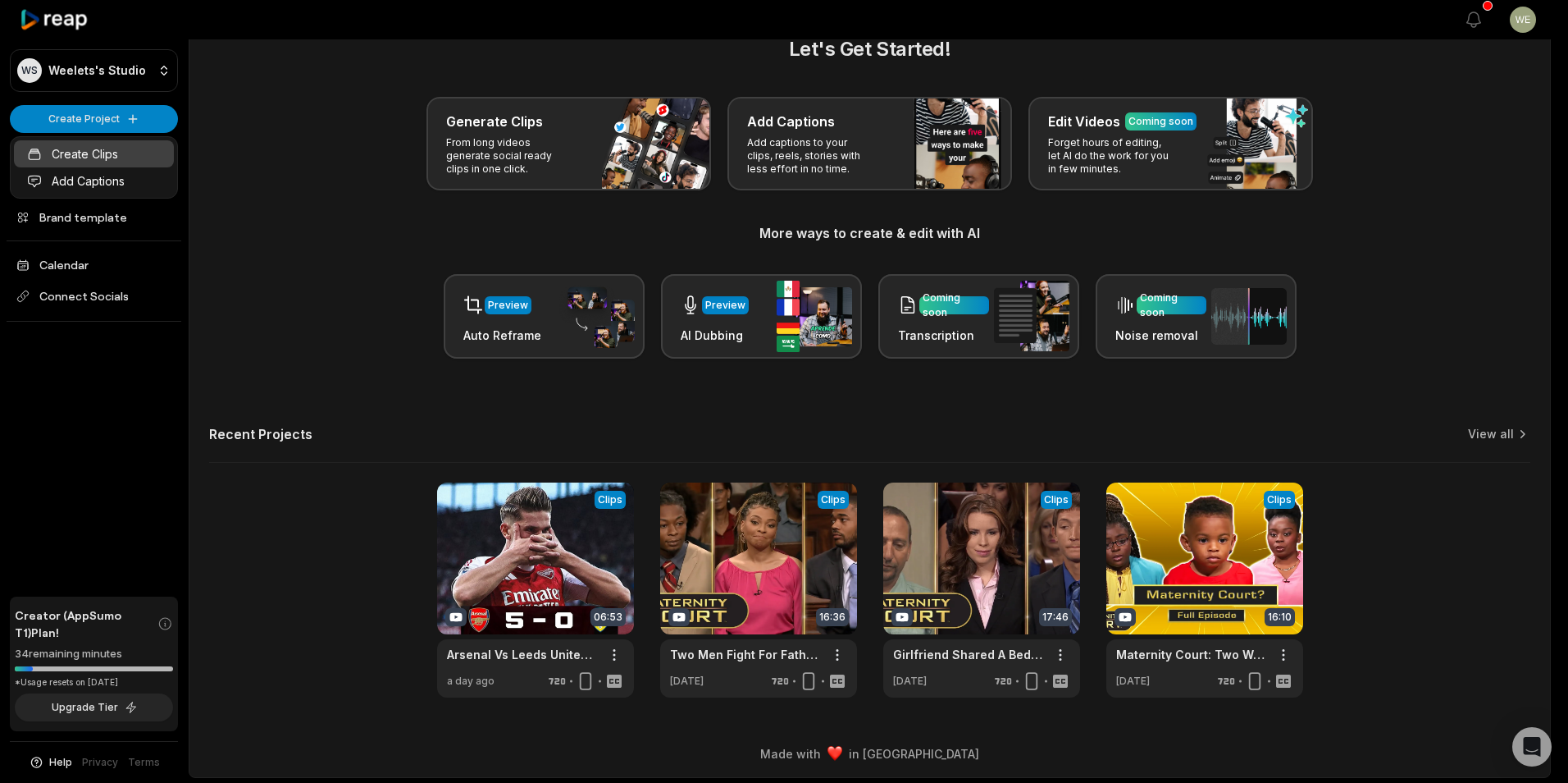
click at [107, 158] on link "Create Clips" at bounding box center [94, 154] width 160 height 27
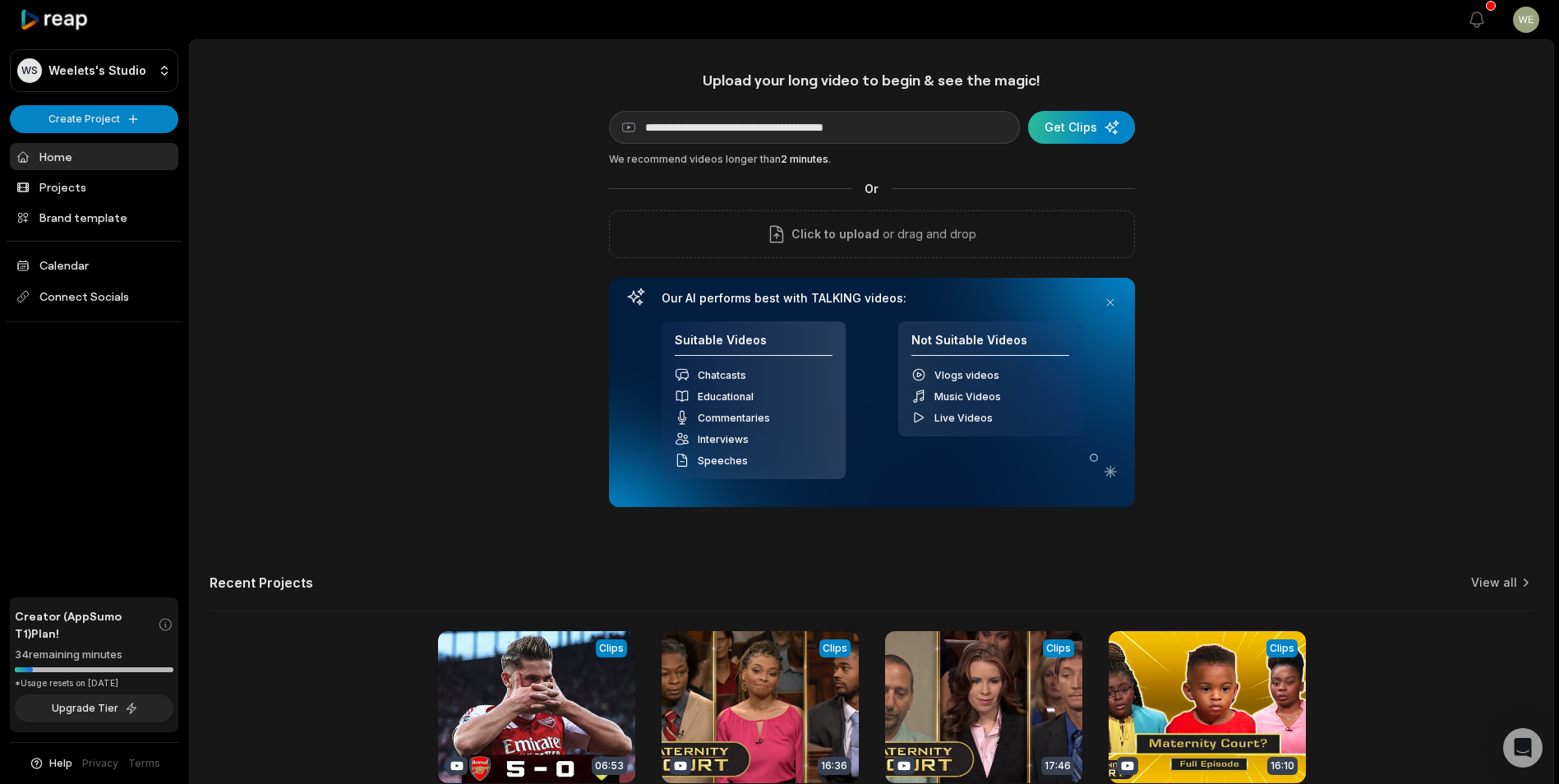
type input "**********"
click at [1093, 127] on div "submit" at bounding box center [1081, 127] width 107 height 33
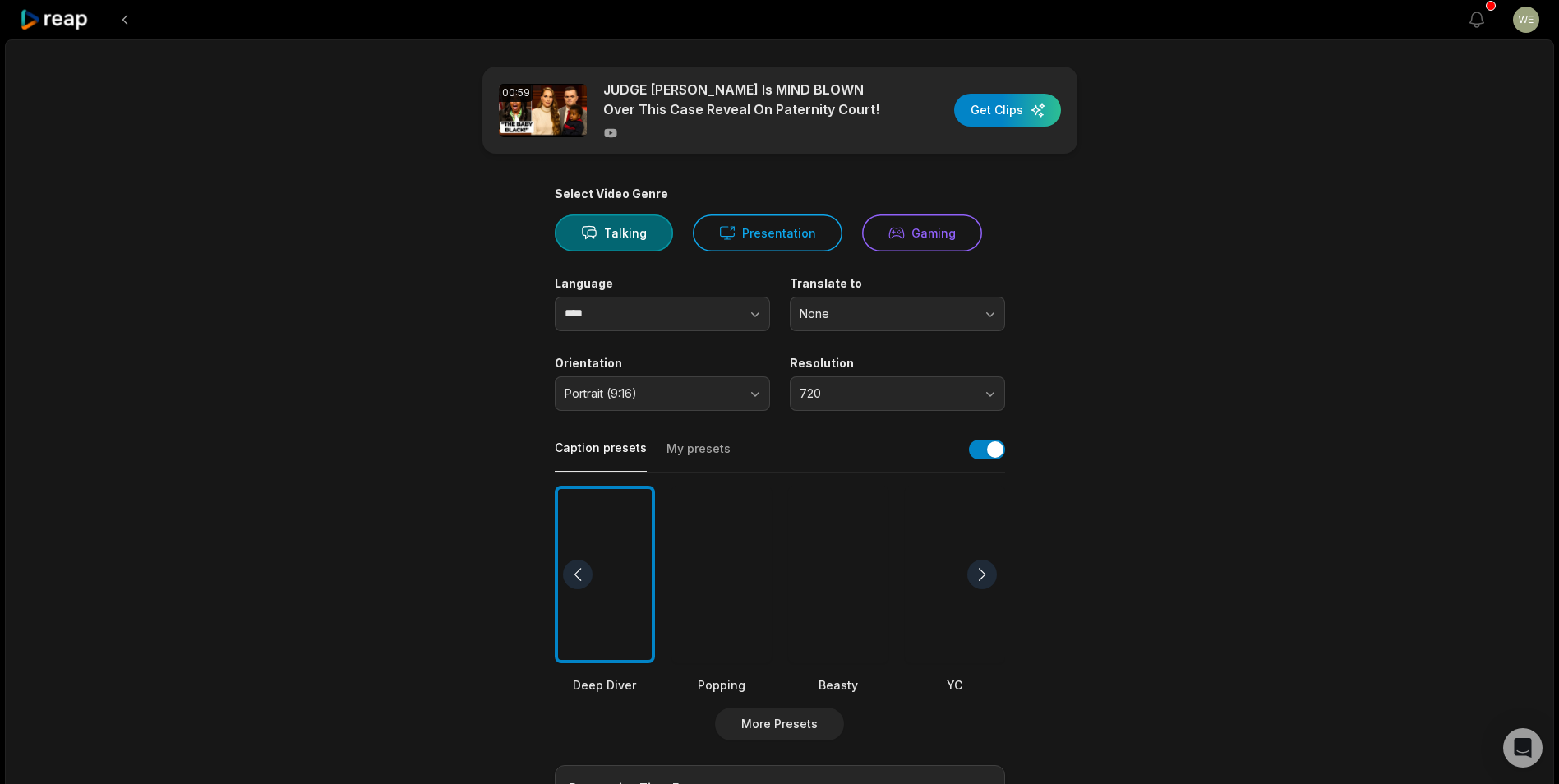
click at [998, 121] on div "button" at bounding box center [1008, 110] width 107 height 33
click at [1009, 108] on div "button" at bounding box center [1008, 110] width 107 height 33
click at [926, 41] on icon "button" at bounding box center [927, 40] width 16 height 16
click at [66, 13] on icon at bounding box center [54, 21] width 69 height 23
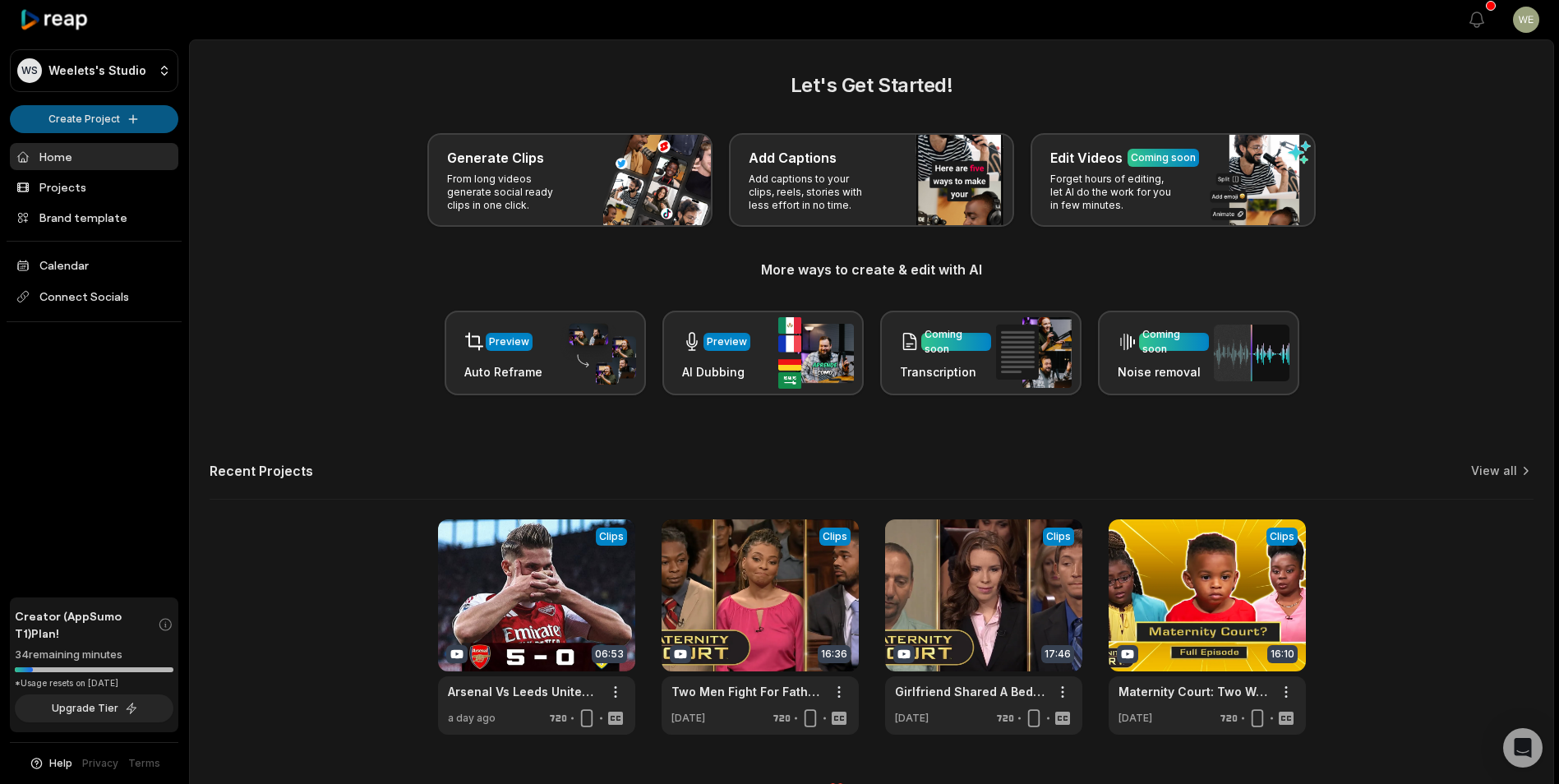
click at [112, 120] on html "WS Weelets's Studio Create Project Home Projects Brand template Calendar Connec…" at bounding box center [780, 392] width 1559 height 784
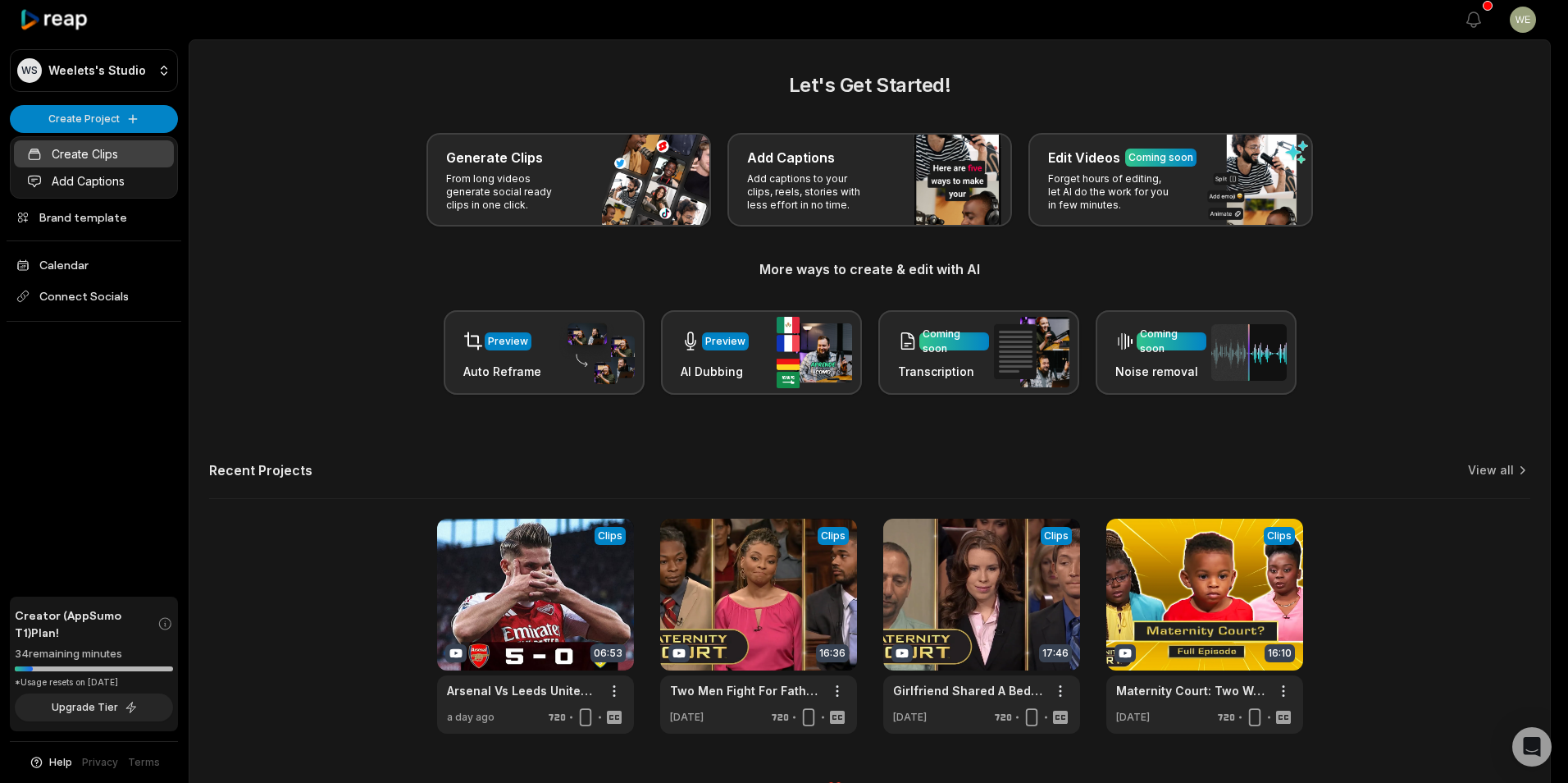
click at [104, 152] on link "Create Clips" at bounding box center [94, 154] width 160 height 27
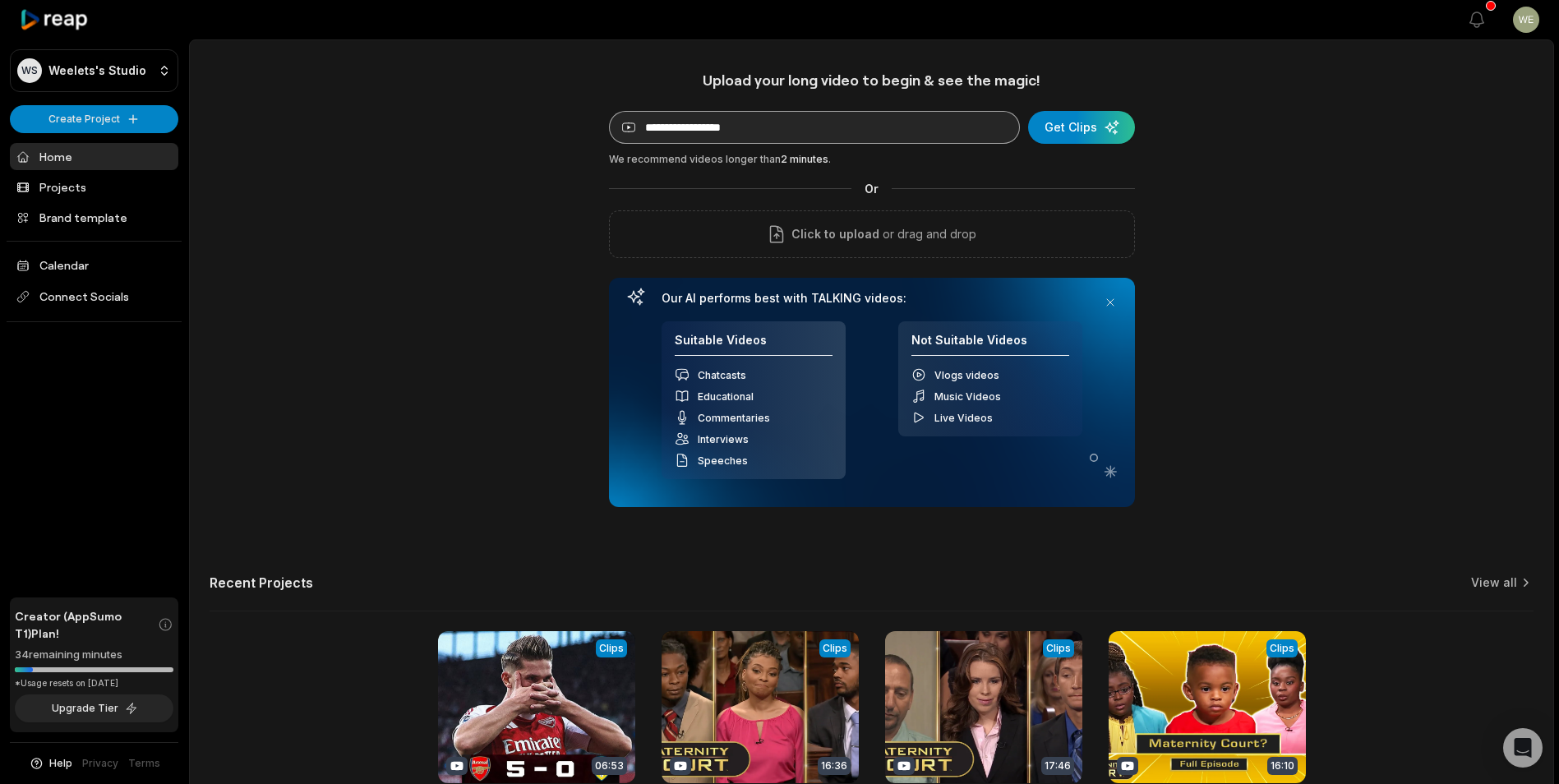
drag, startPoint x: 0, startPoint y: 0, endPoint x: 781, endPoint y: 138, distance: 793.1
type input "**********"
click at [1082, 130] on div "submit" at bounding box center [1081, 127] width 107 height 33
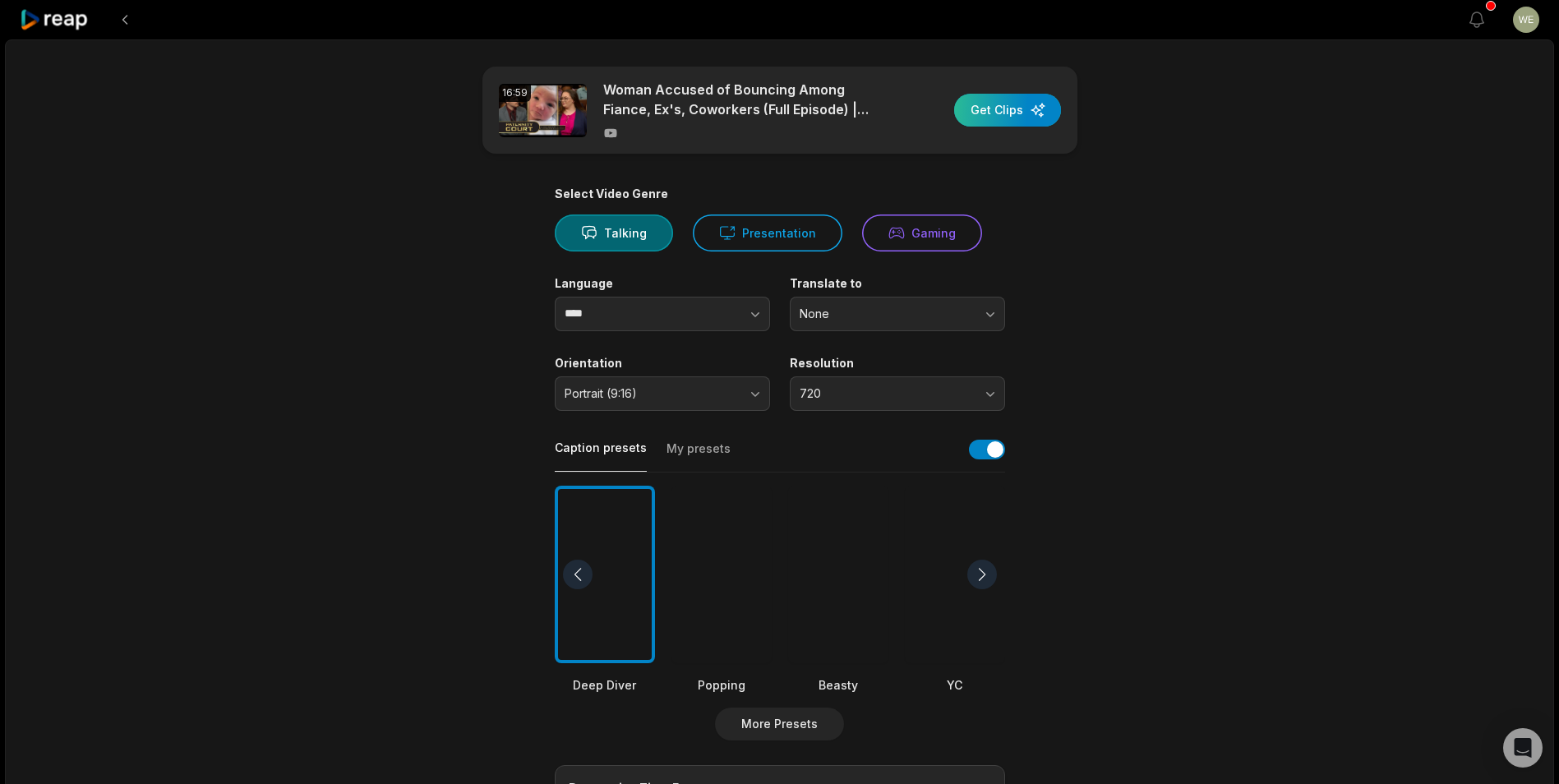
click at [1005, 115] on div "button" at bounding box center [1008, 110] width 107 height 33
